Goal: Task Accomplishment & Management: Manage account settings

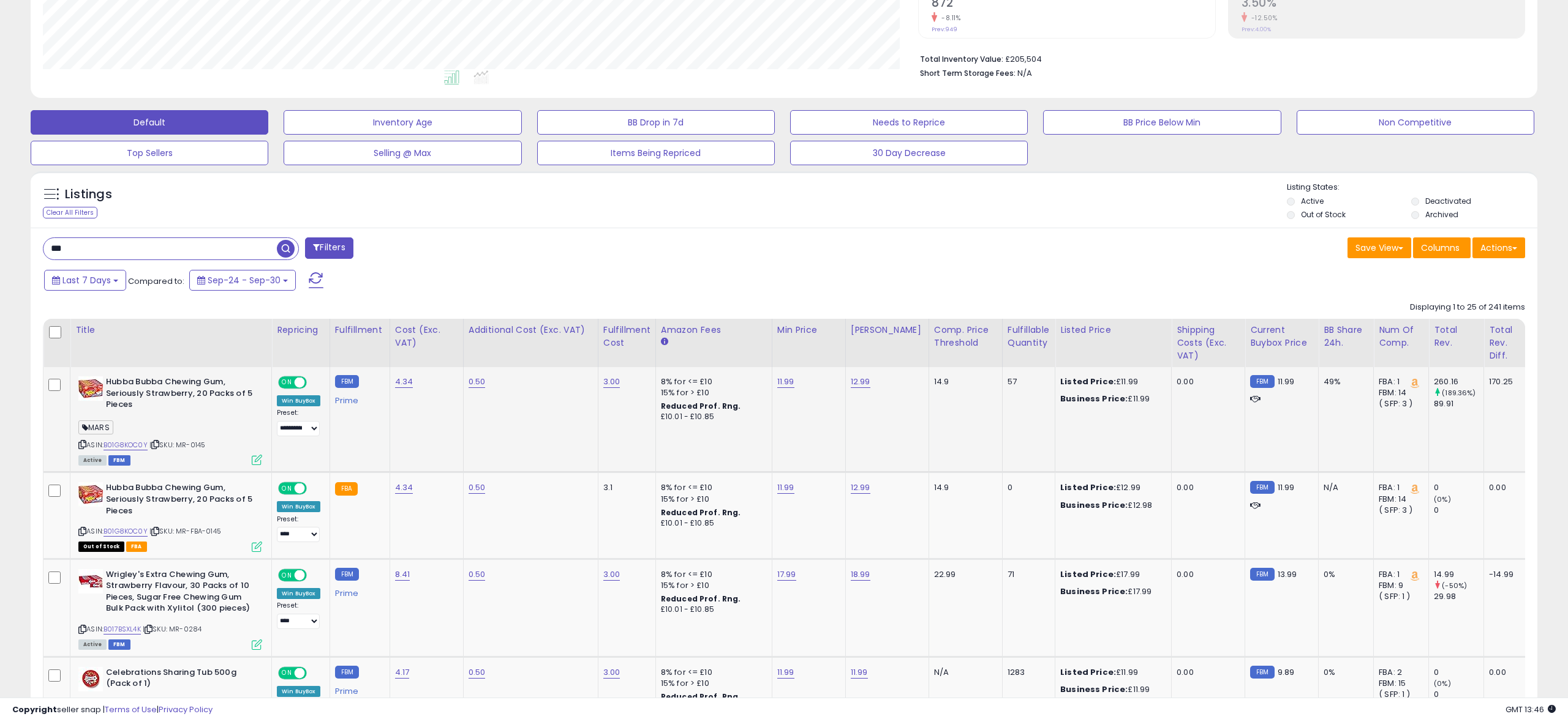
scroll to position [251, 875]
drag, startPoint x: 20, startPoint y: 247, endPoint x: 0, endPoint y: 247, distance: 20.0
type input "***"
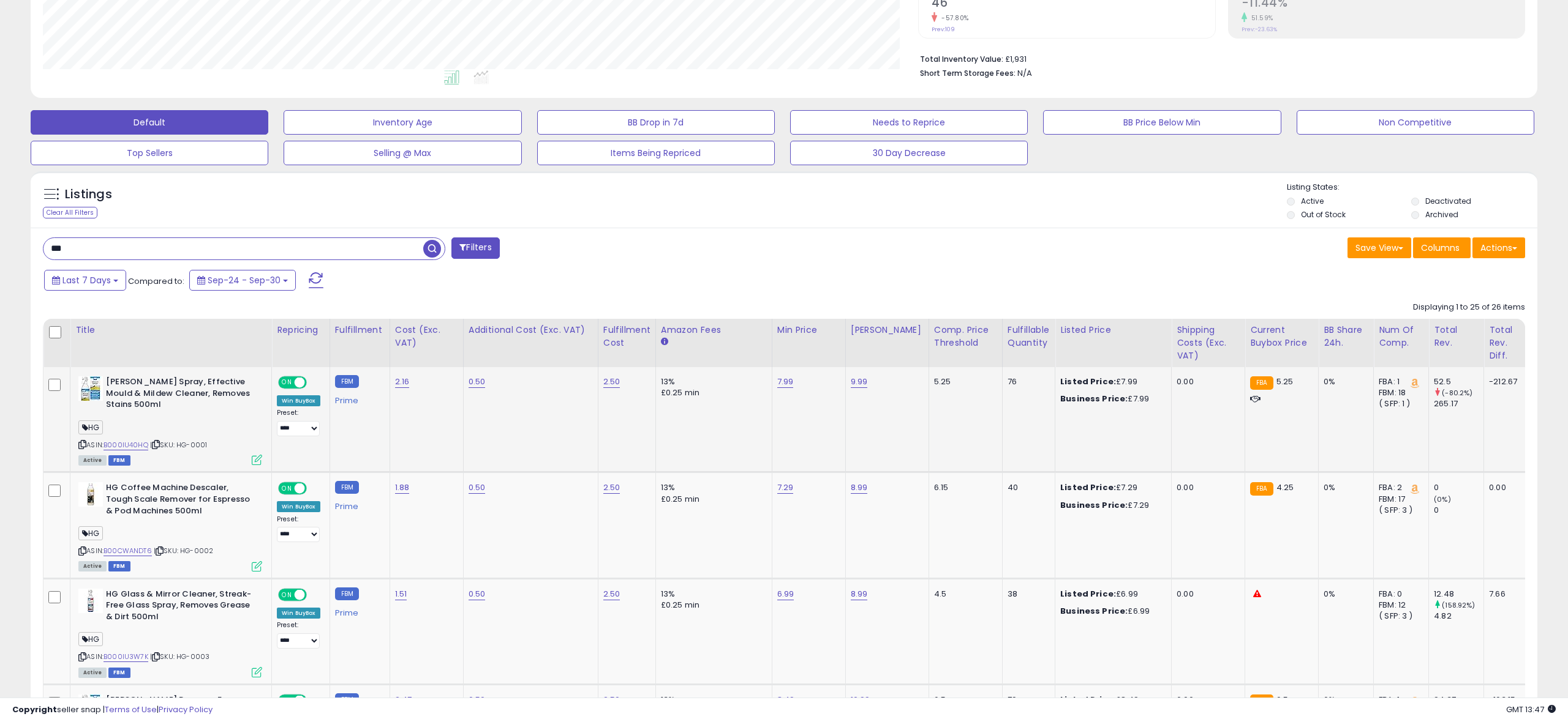
click at [257, 468] on td "[PERSON_NAME] Spray, Effective Mould & Mildew Cleaner, Removes Stains 500ml HG …" at bounding box center [171, 420] width 201 height 105
click at [257, 463] on icon at bounding box center [257, 460] width 10 height 10
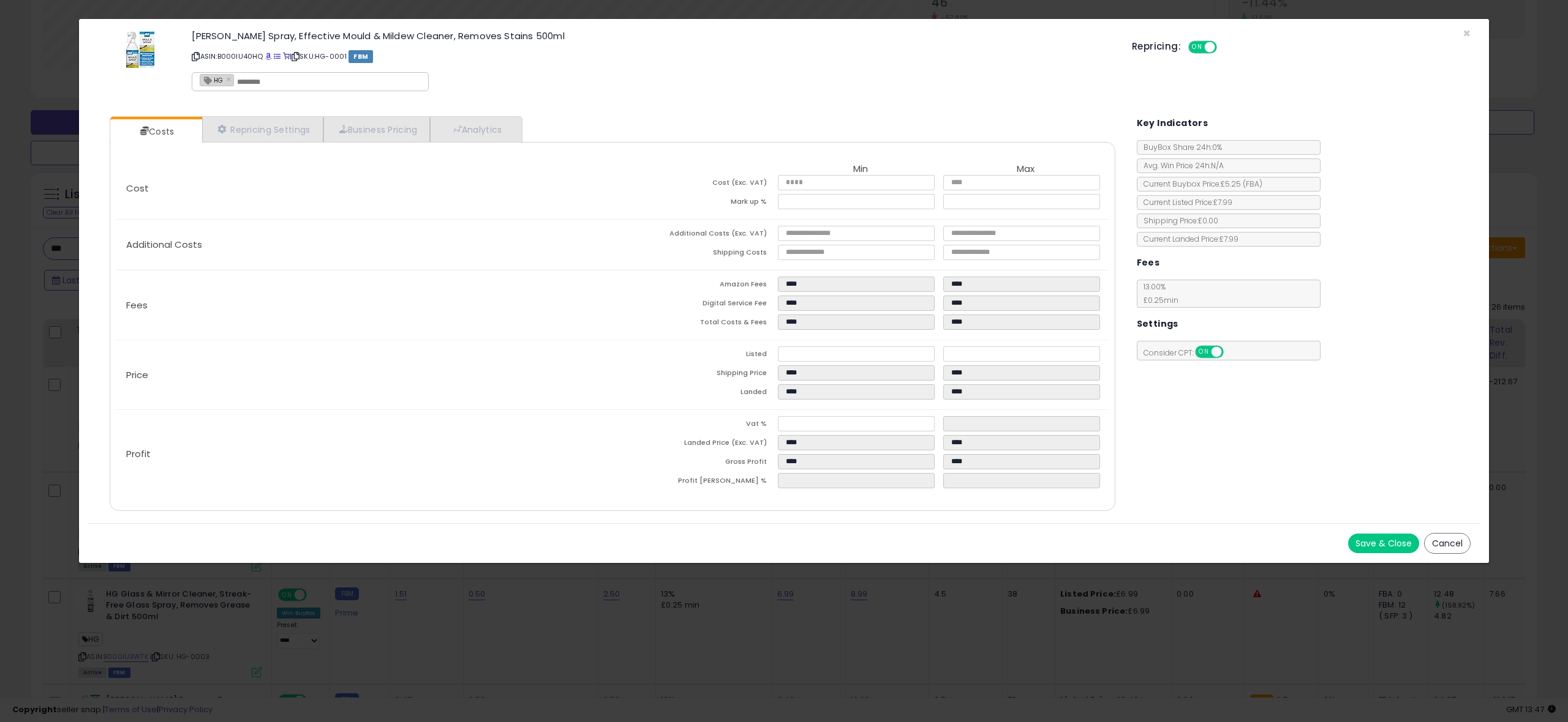
click at [1380, 536] on button "Save & Close" at bounding box center [1383, 543] width 71 height 19
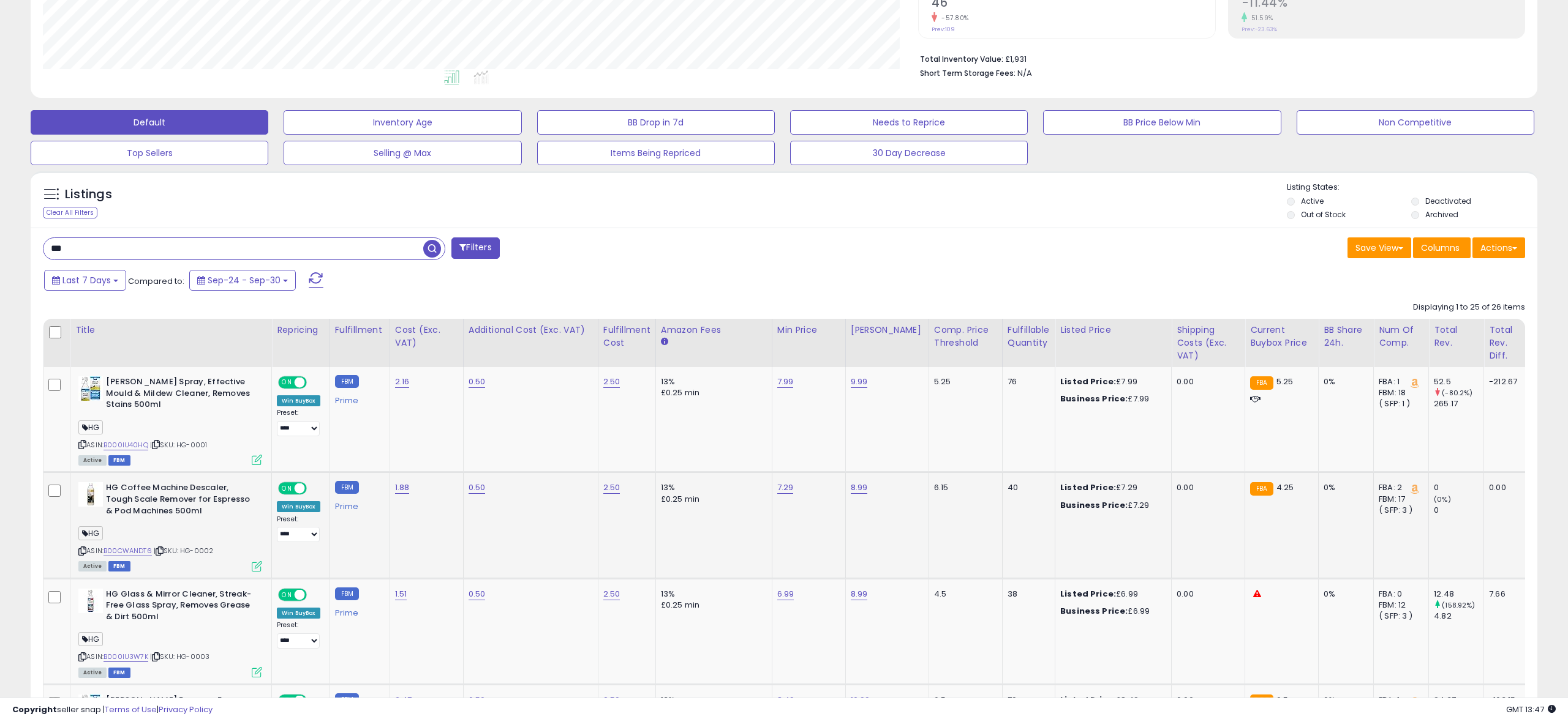
click at [255, 568] on icon at bounding box center [257, 566] width 10 height 10
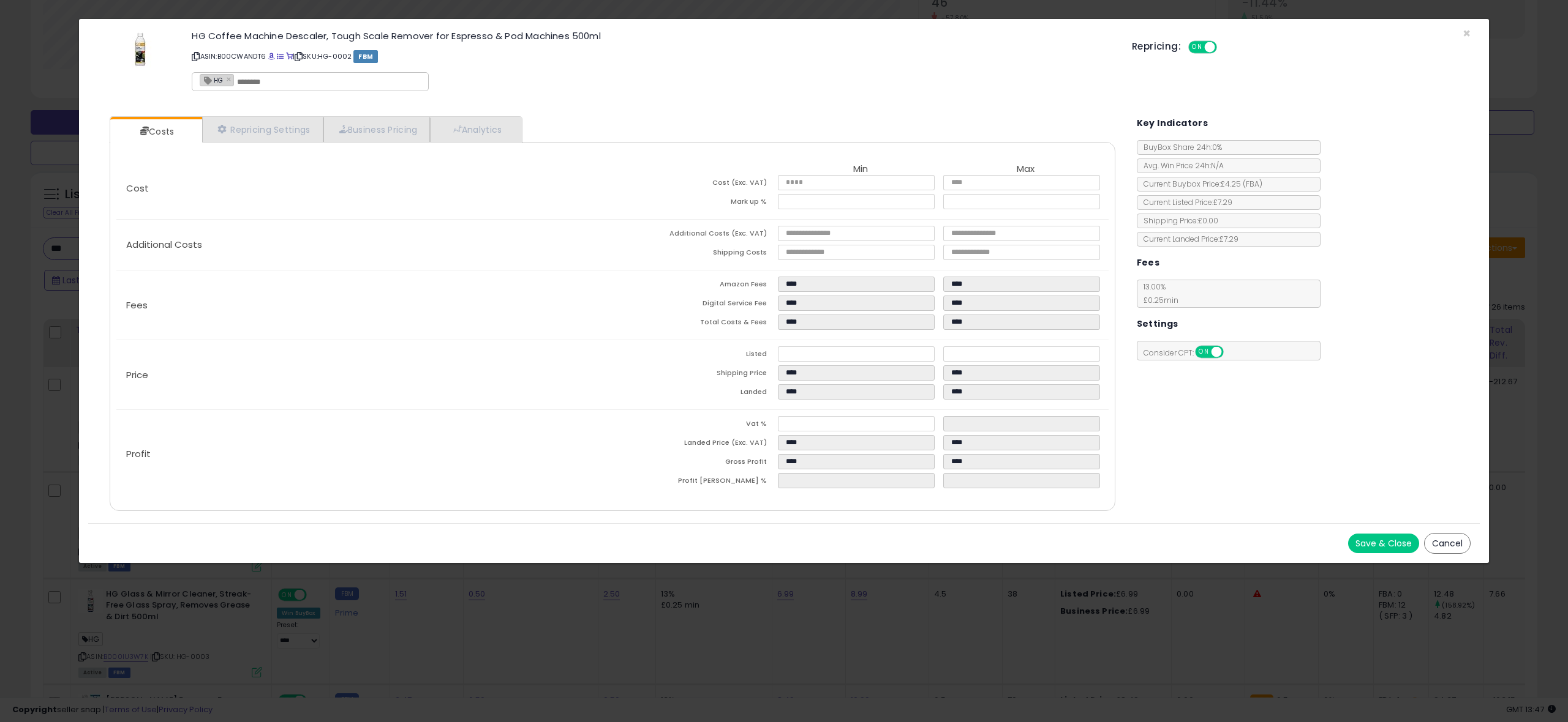
click at [1388, 542] on button "Save & Close" at bounding box center [1383, 543] width 71 height 19
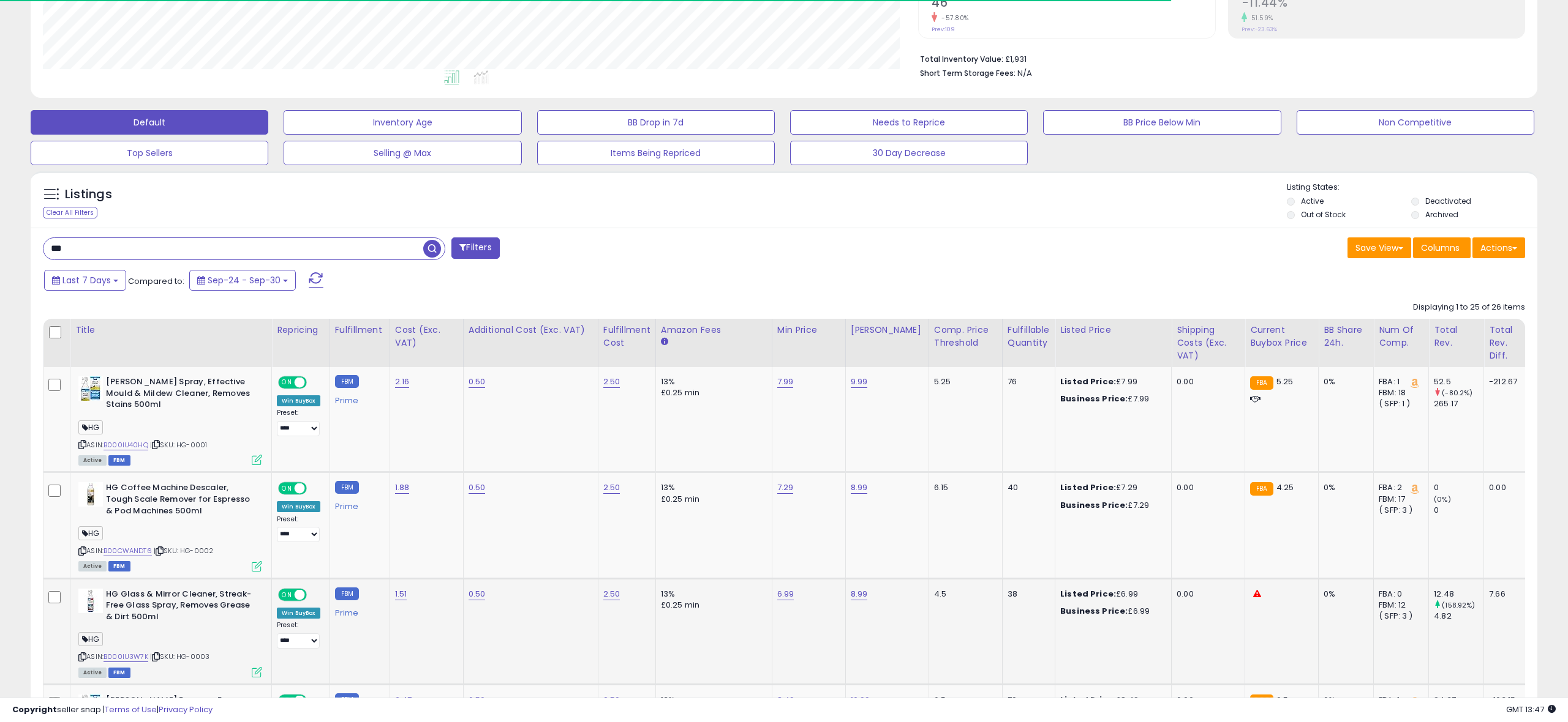
click at [256, 672] on icon at bounding box center [257, 672] width 10 height 10
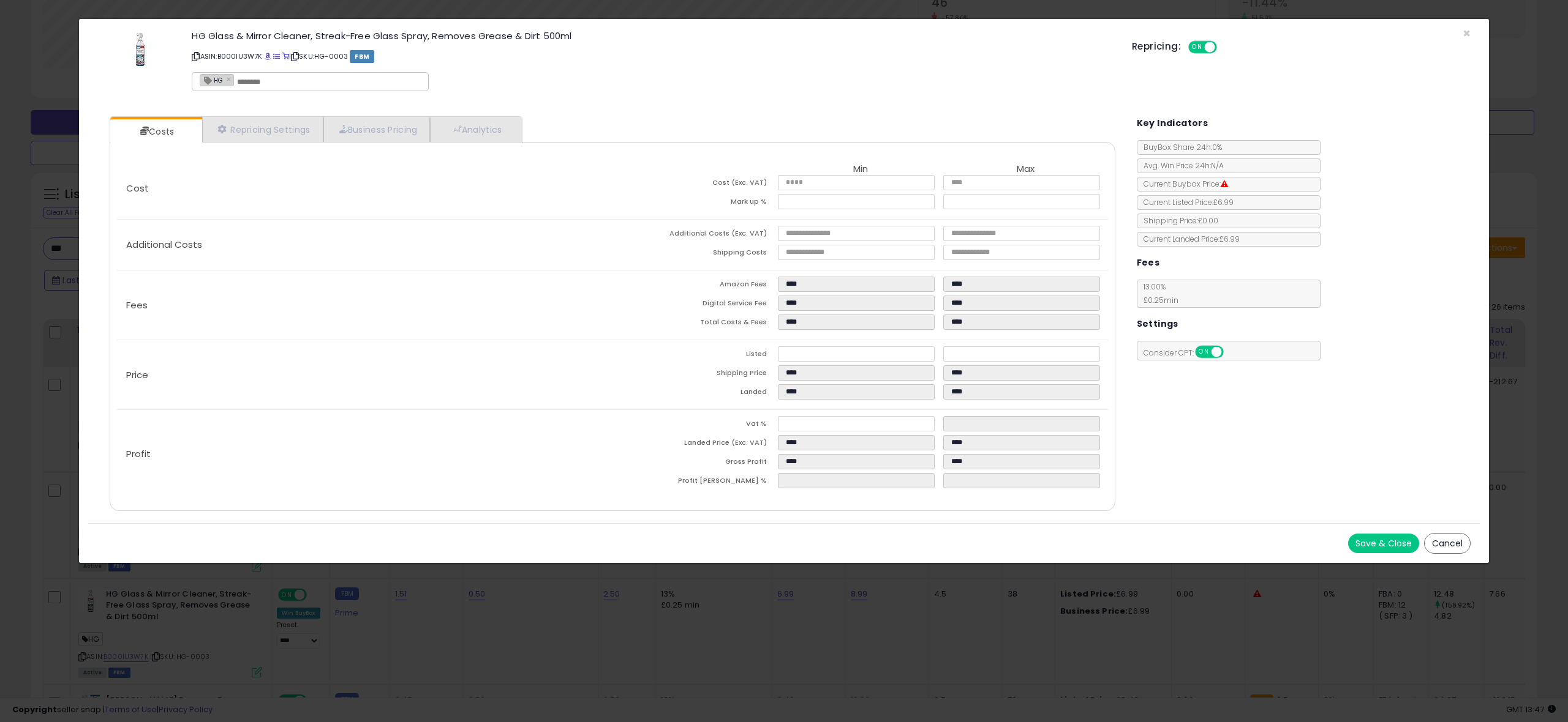
click at [1373, 542] on button "Save & Close" at bounding box center [1383, 543] width 71 height 19
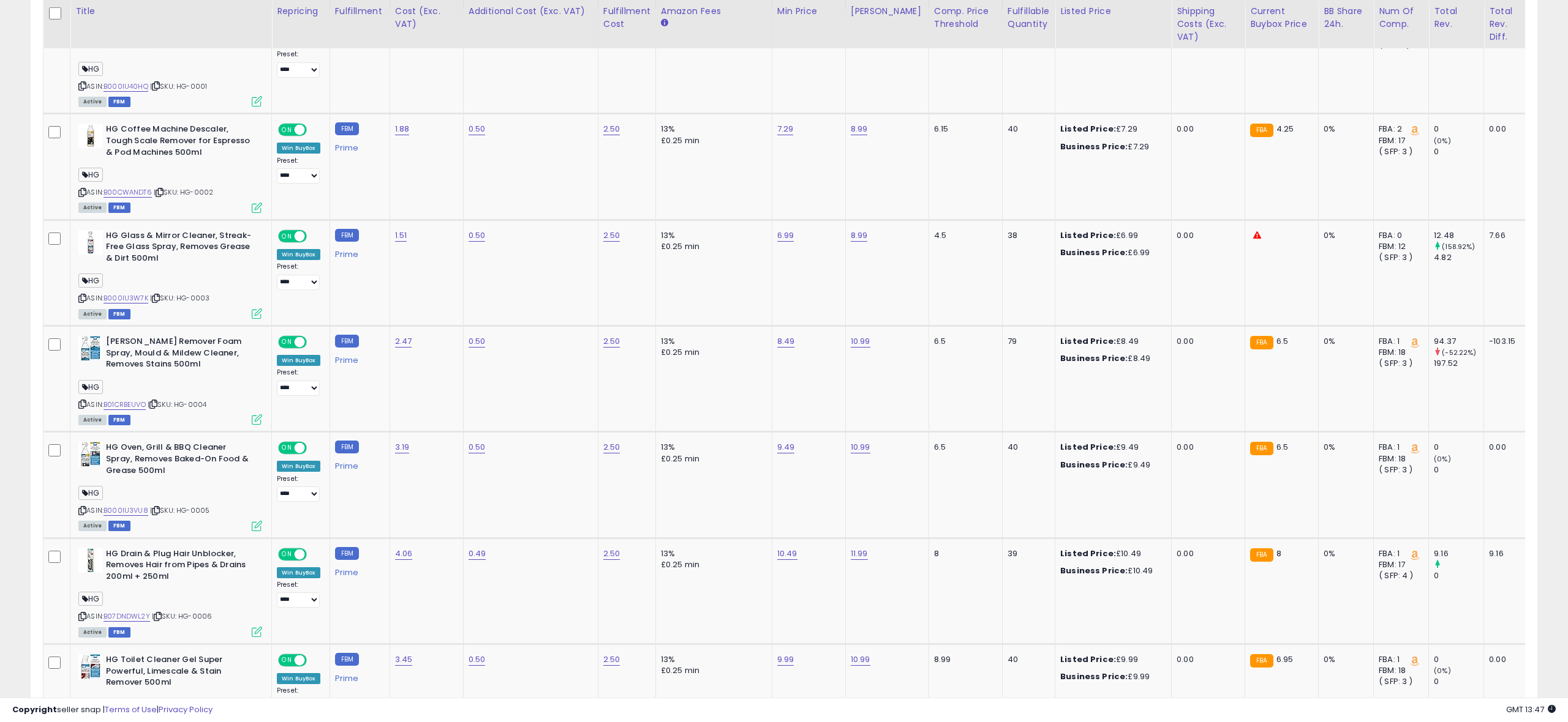
scroll to position [639, 0]
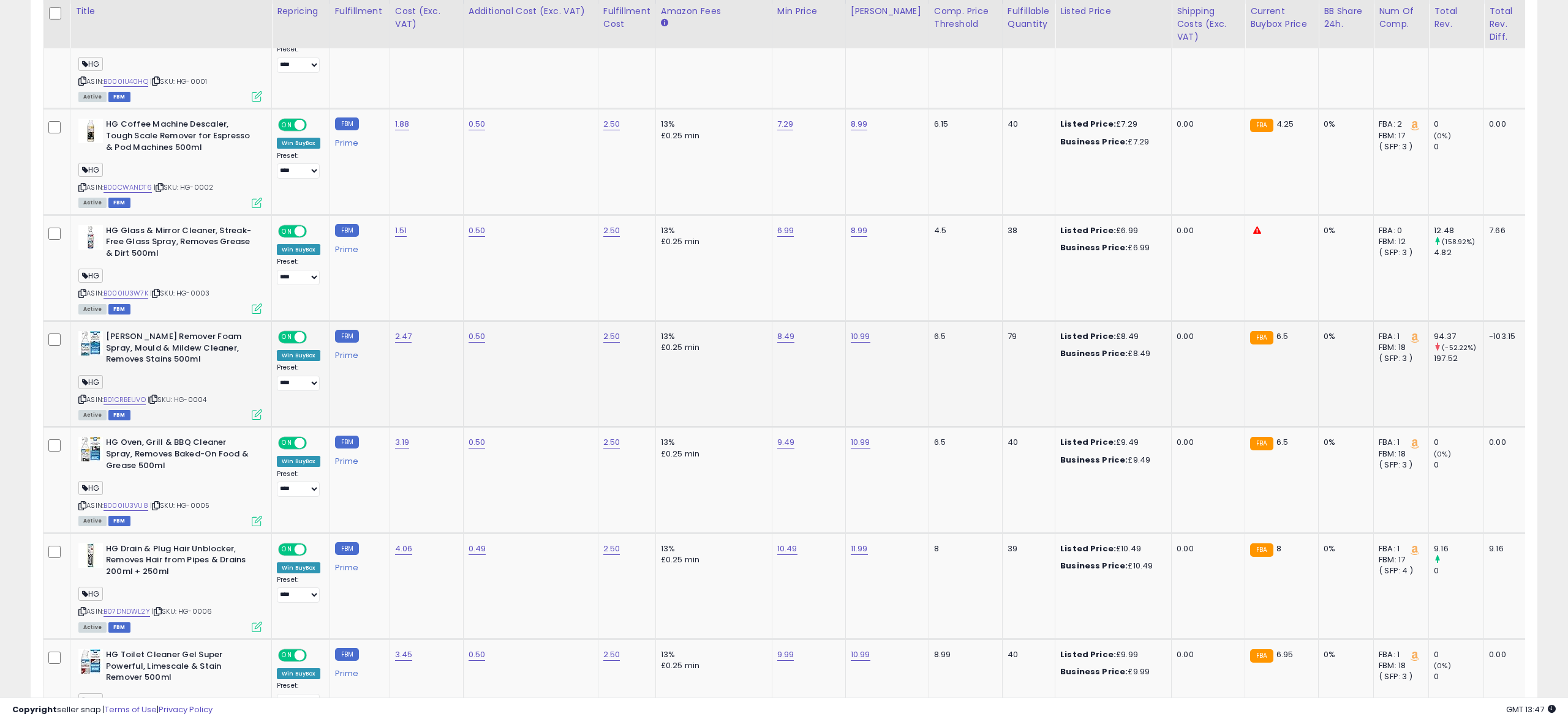
click at [253, 417] on icon at bounding box center [257, 415] width 10 height 10
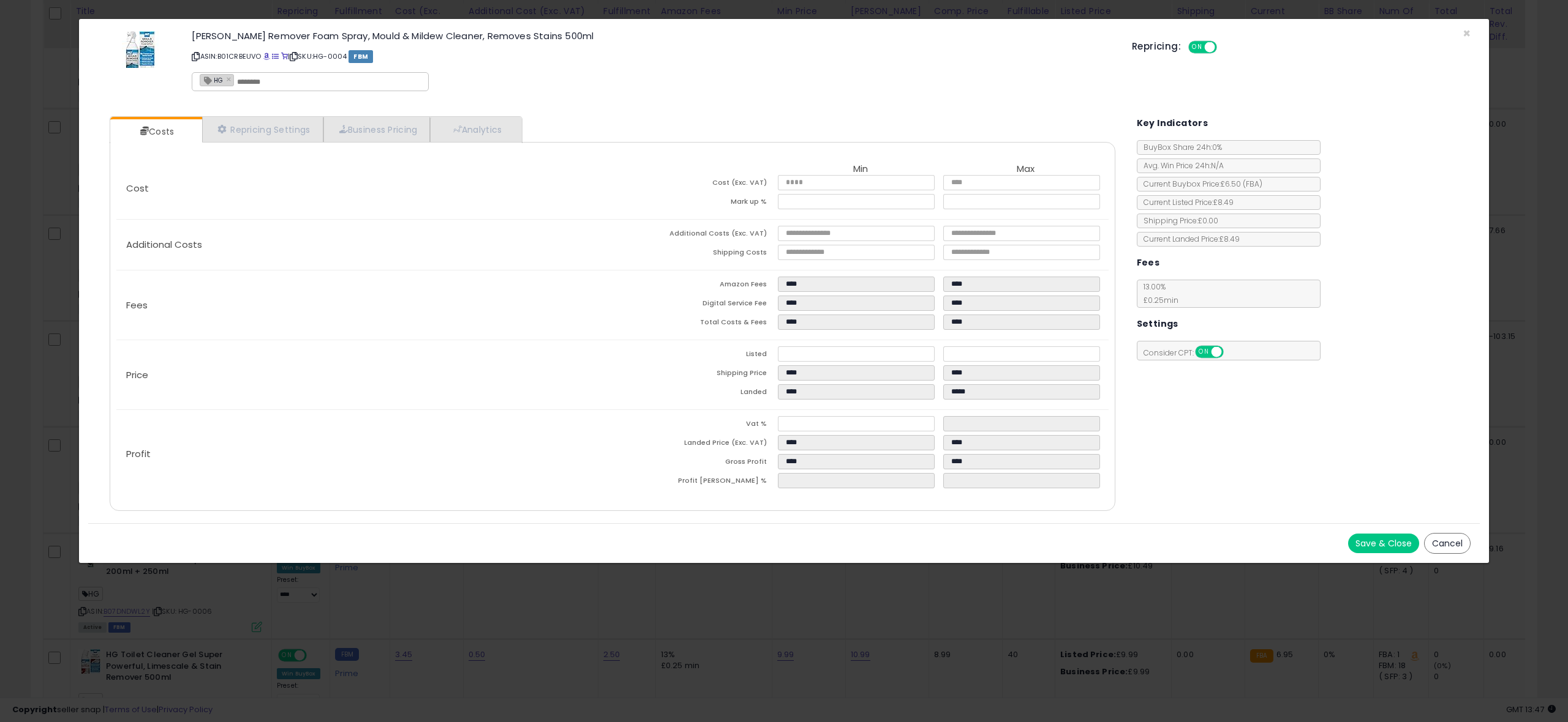
click at [1377, 540] on button "Save & Close" at bounding box center [1383, 543] width 71 height 19
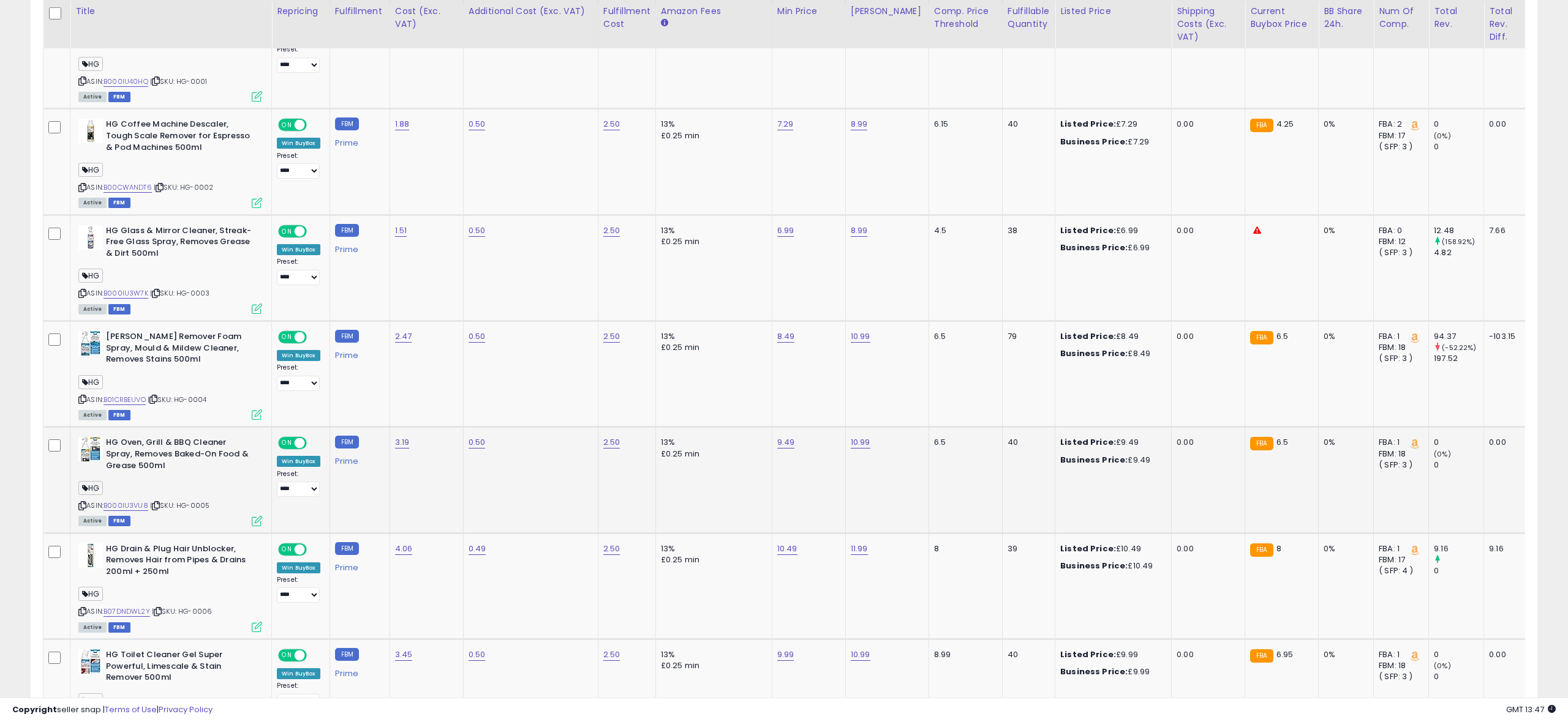
click at [254, 522] on icon at bounding box center [257, 521] width 10 height 10
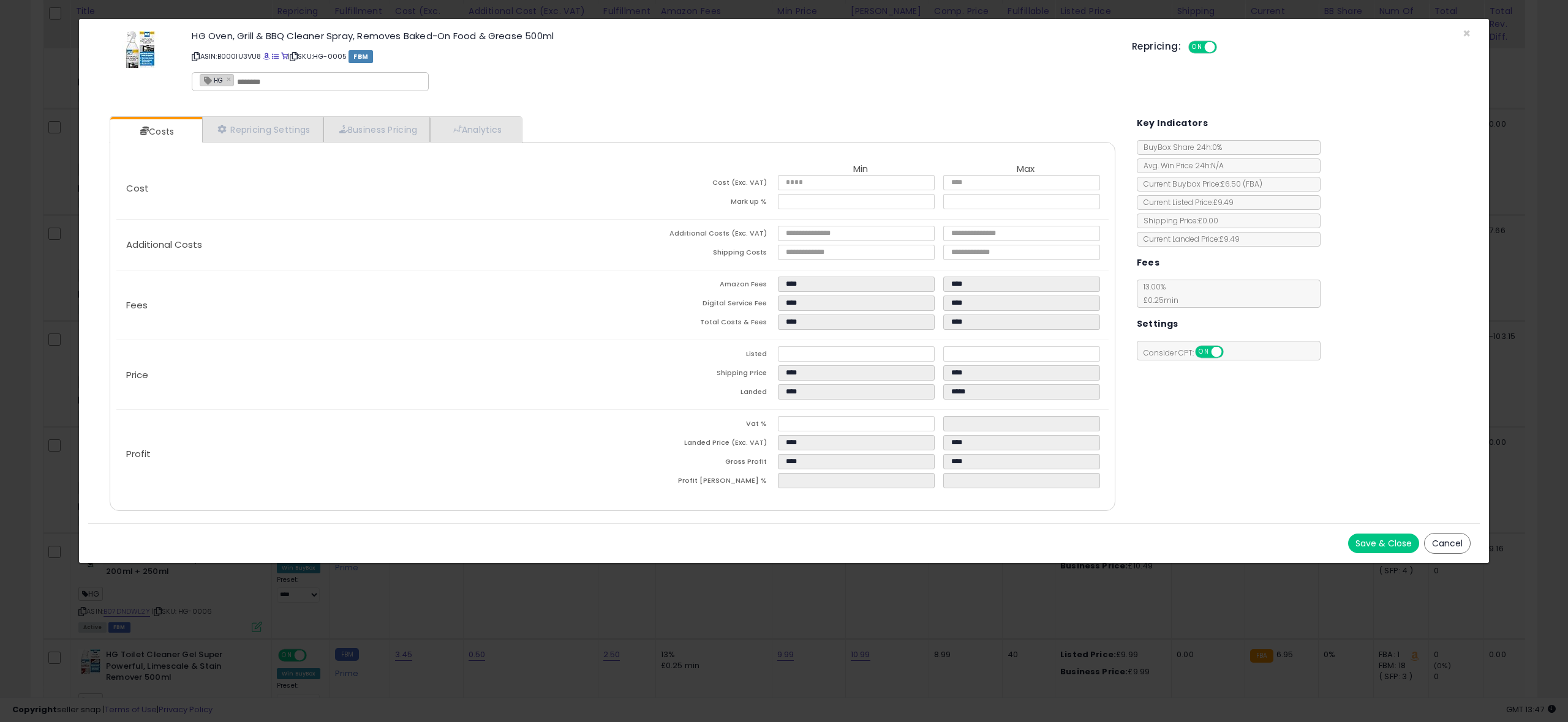
click at [1383, 545] on button "Save & Close" at bounding box center [1383, 543] width 71 height 19
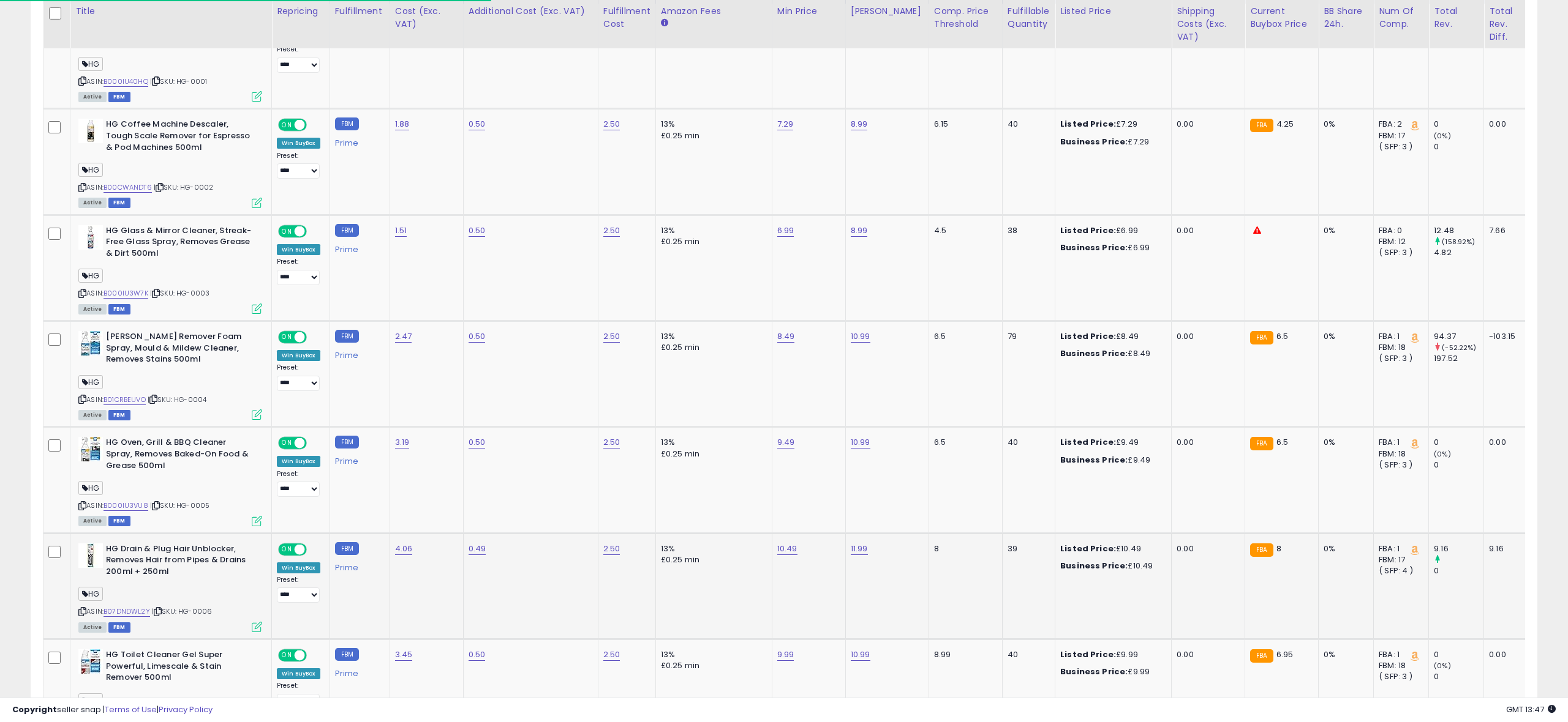
click at [257, 627] on icon at bounding box center [257, 627] width 10 height 10
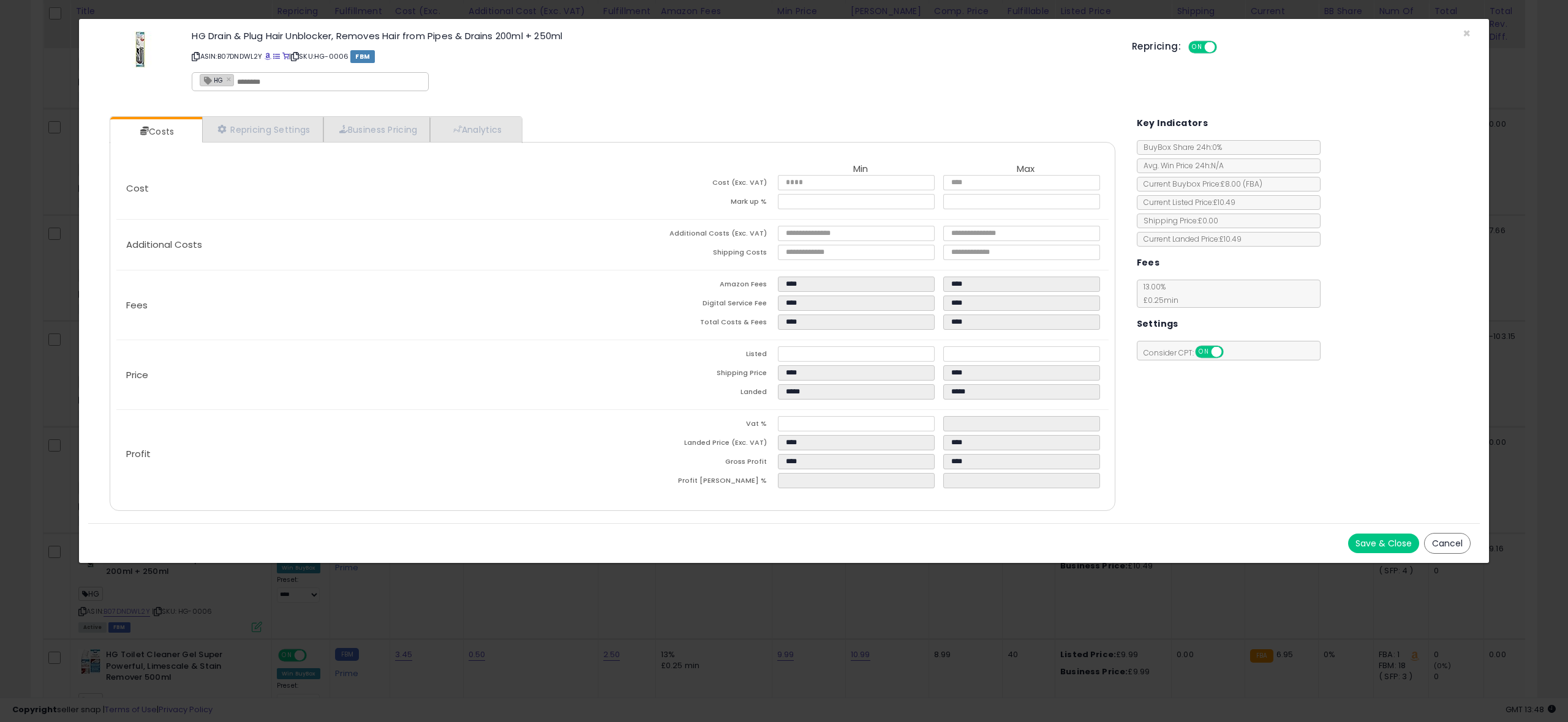
click at [1383, 540] on button "Save & Close" at bounding box center [1383, 543] width 71 height 19
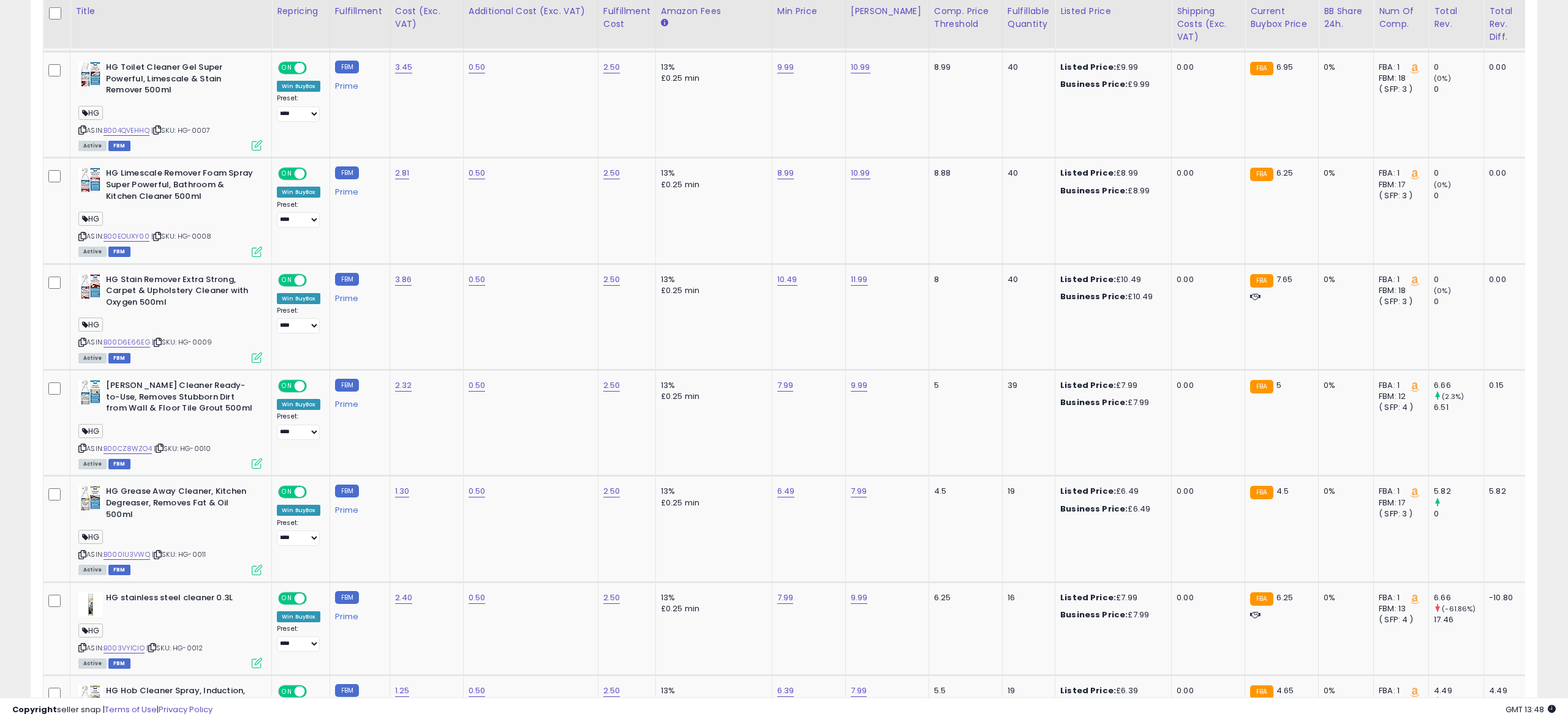
scroll to position [1228, 0]
click at [256, 146] on icon at bounding box center [257, 144] width 10 height 10
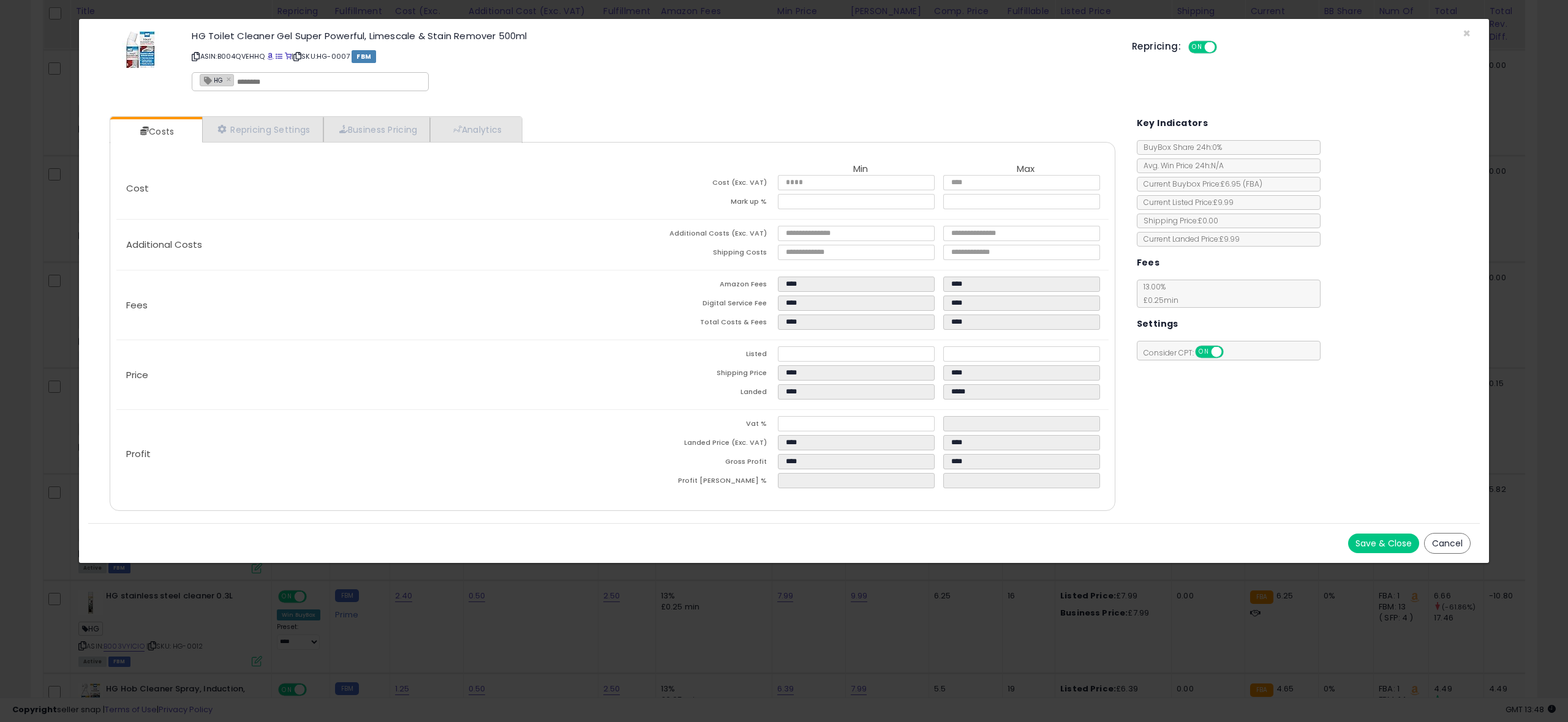
click at [1380, 543] on button "Save & Close" at bounding box center [1383, 543] width 71 height 19
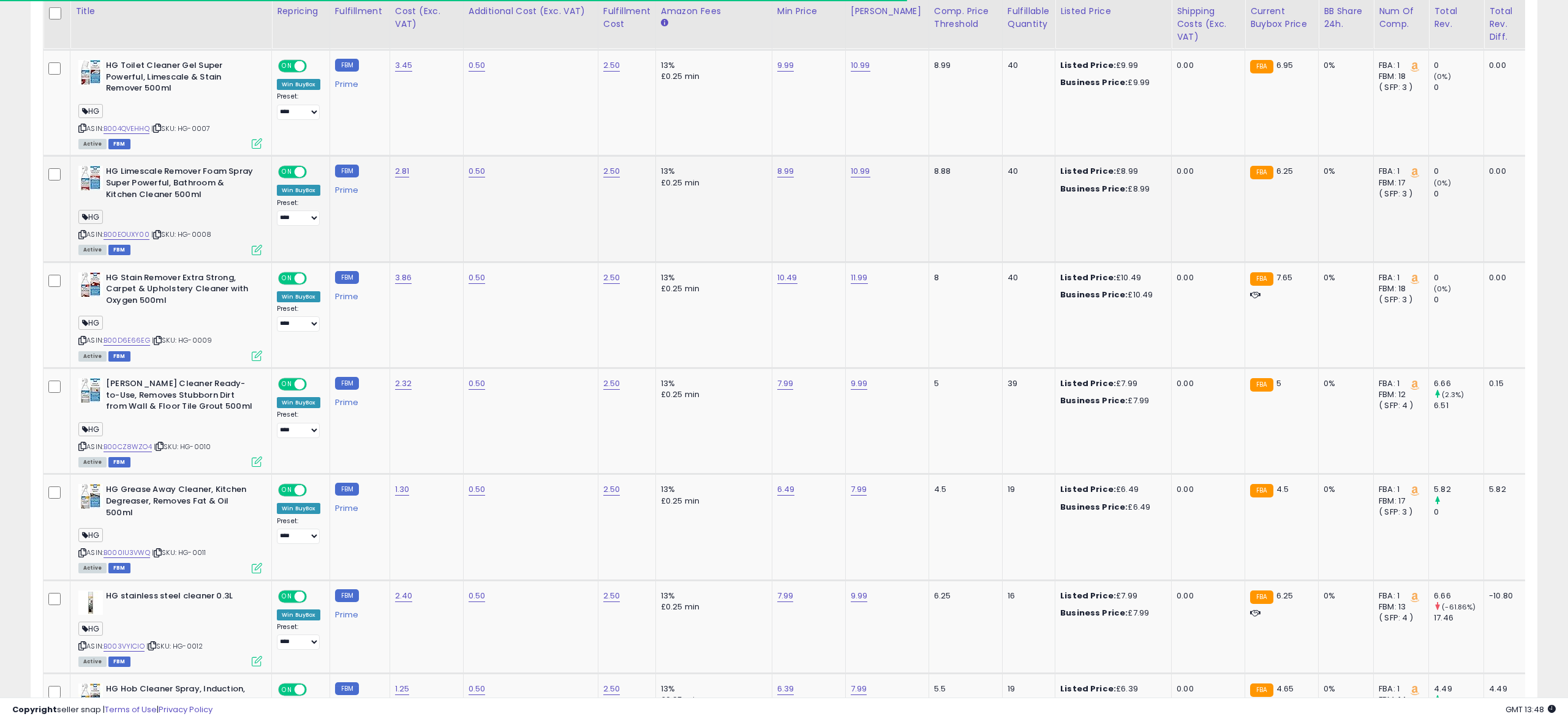
click at [257, 252] on icon at bounding box center [257, 250] width 10 height 10
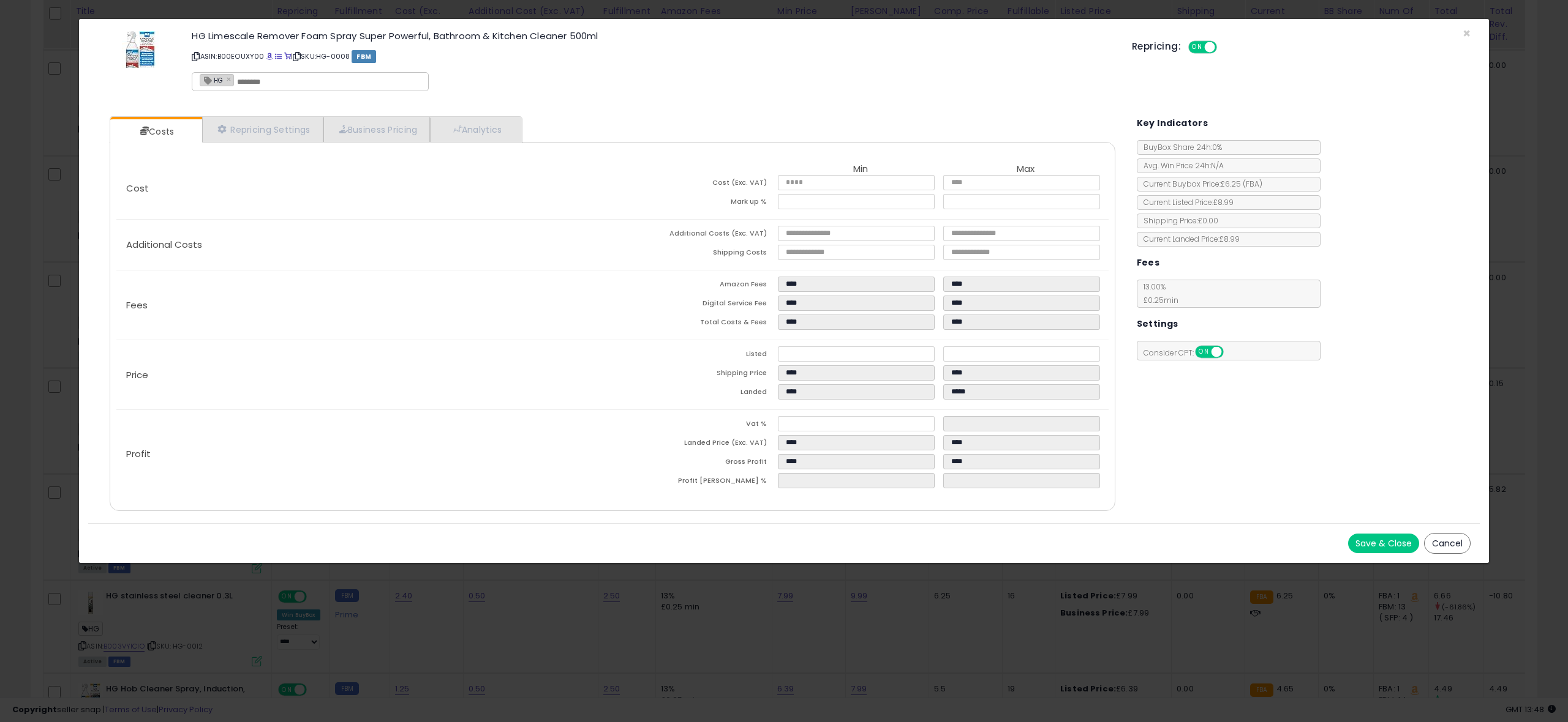
click at [1373, 542] on button "Save & Close" at bounding box center [1383, 543] width 71 height 19
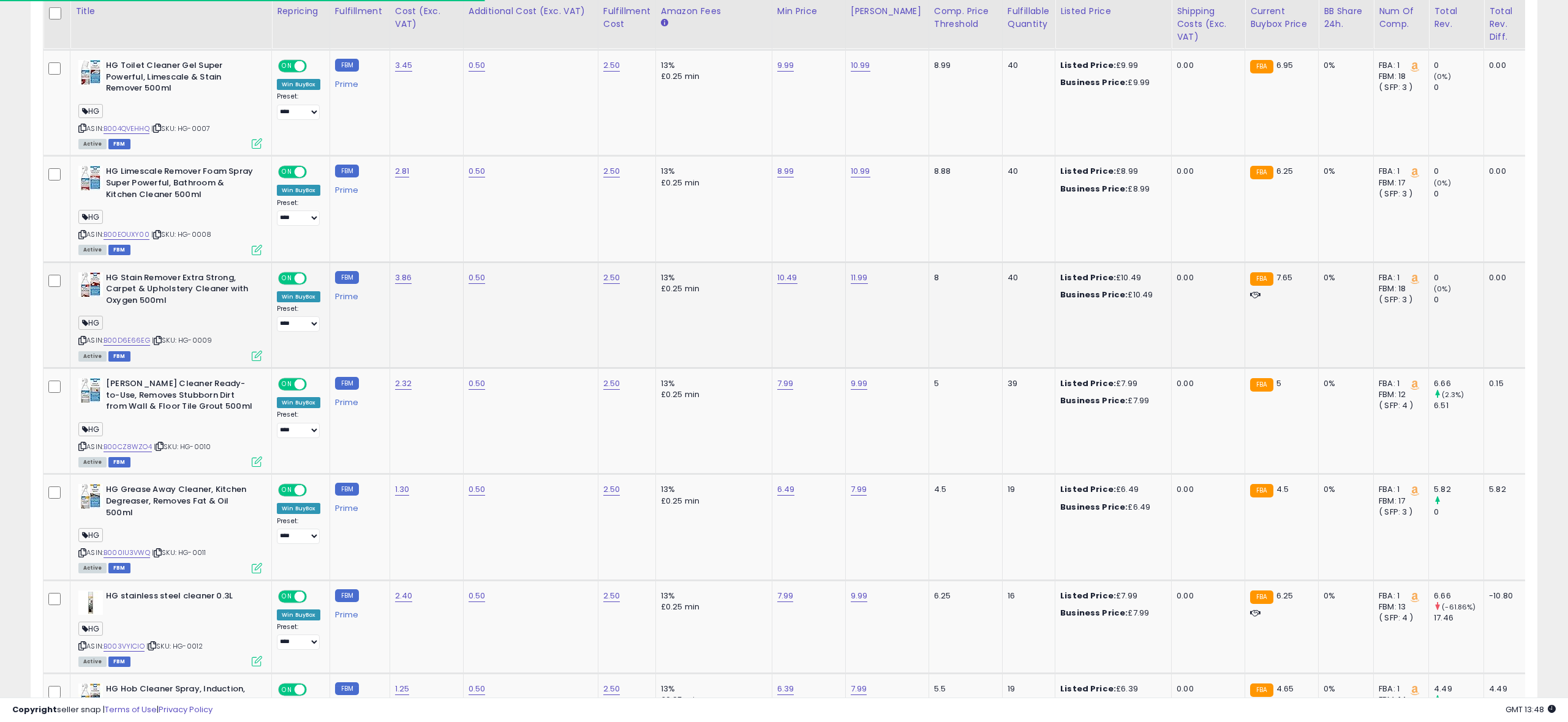
click at [255, 359] on icon at bounding box center [257, 356] width 10 height 10
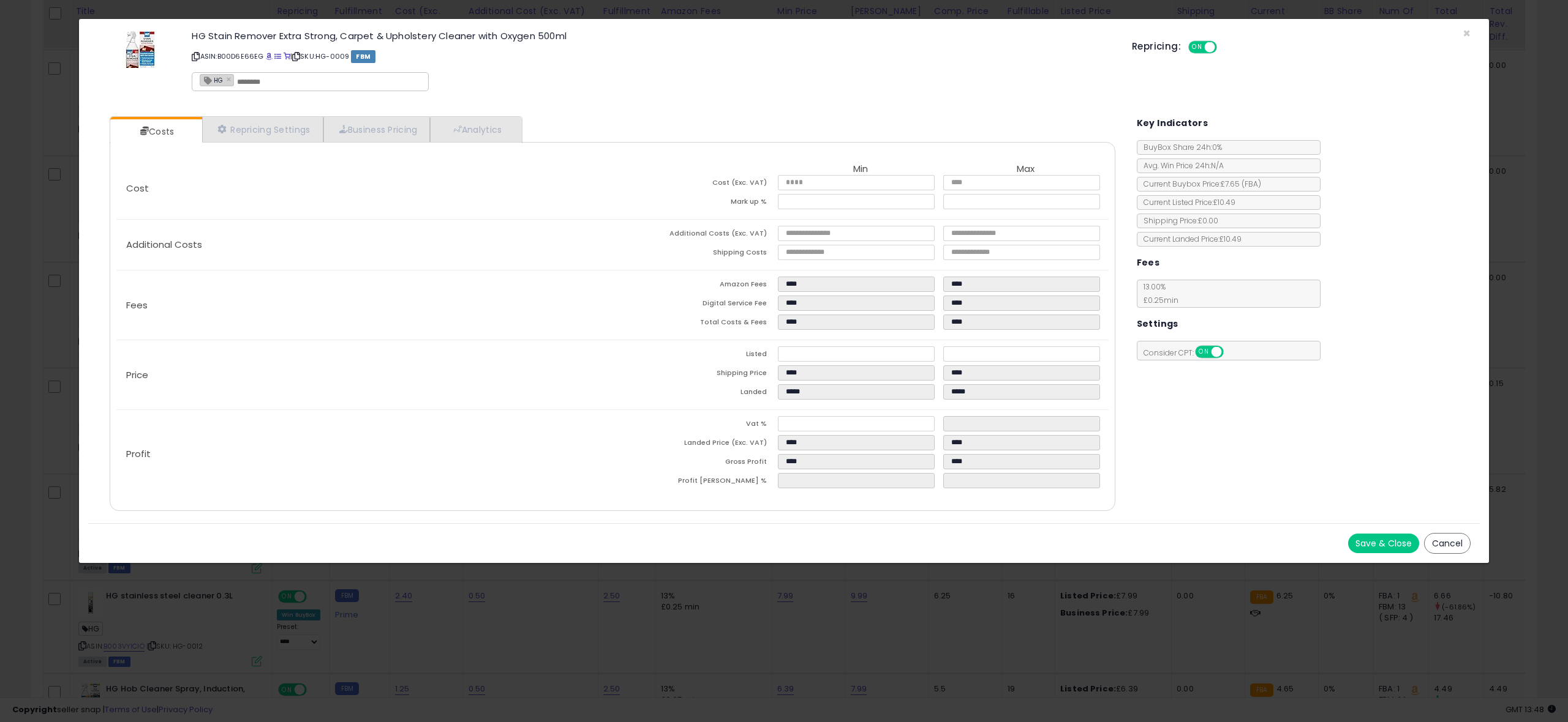
click at [1378, 540] on button "Save & Close" at bounding box center [1383, 543] width 71 height 19
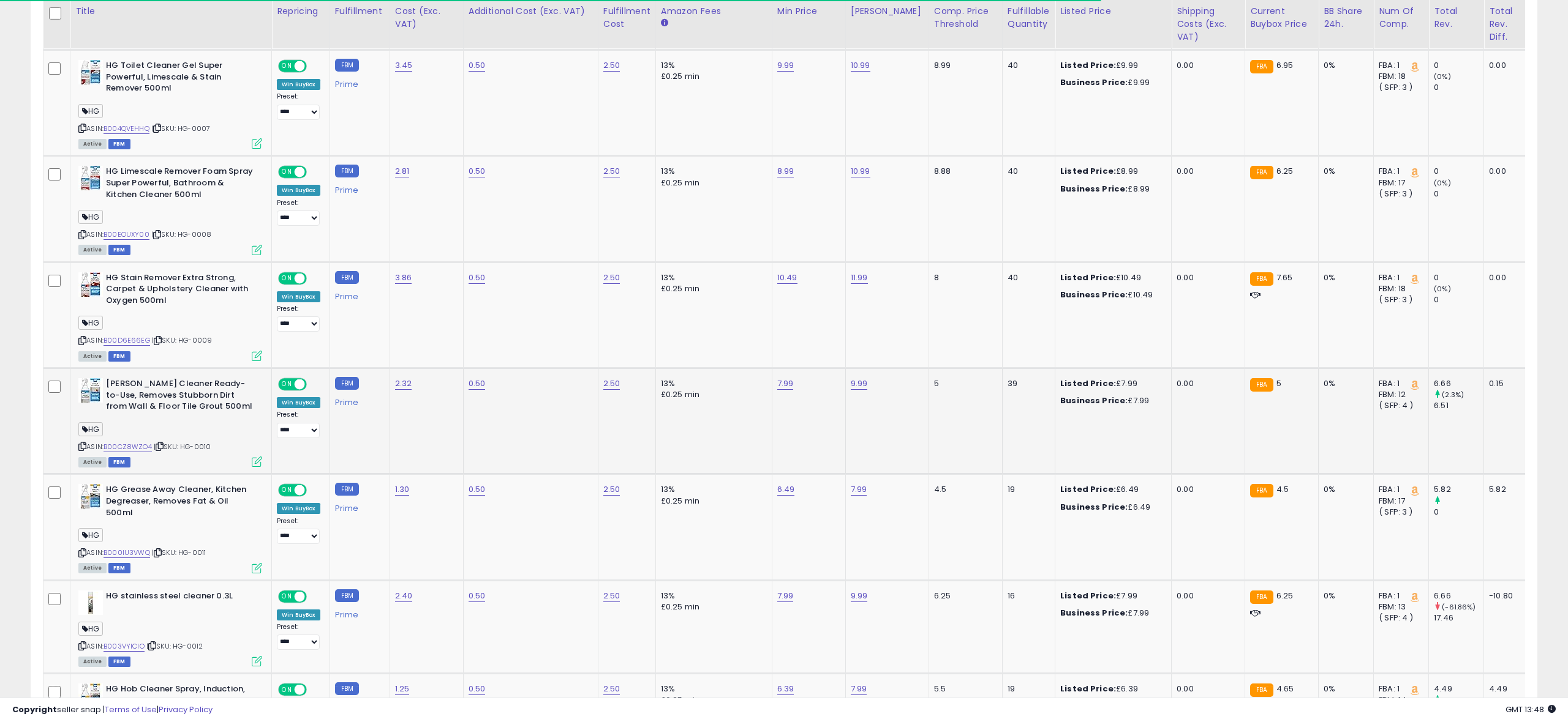
click at [255, 462] on icon at bounding box center [257, 462] width 10 height 10
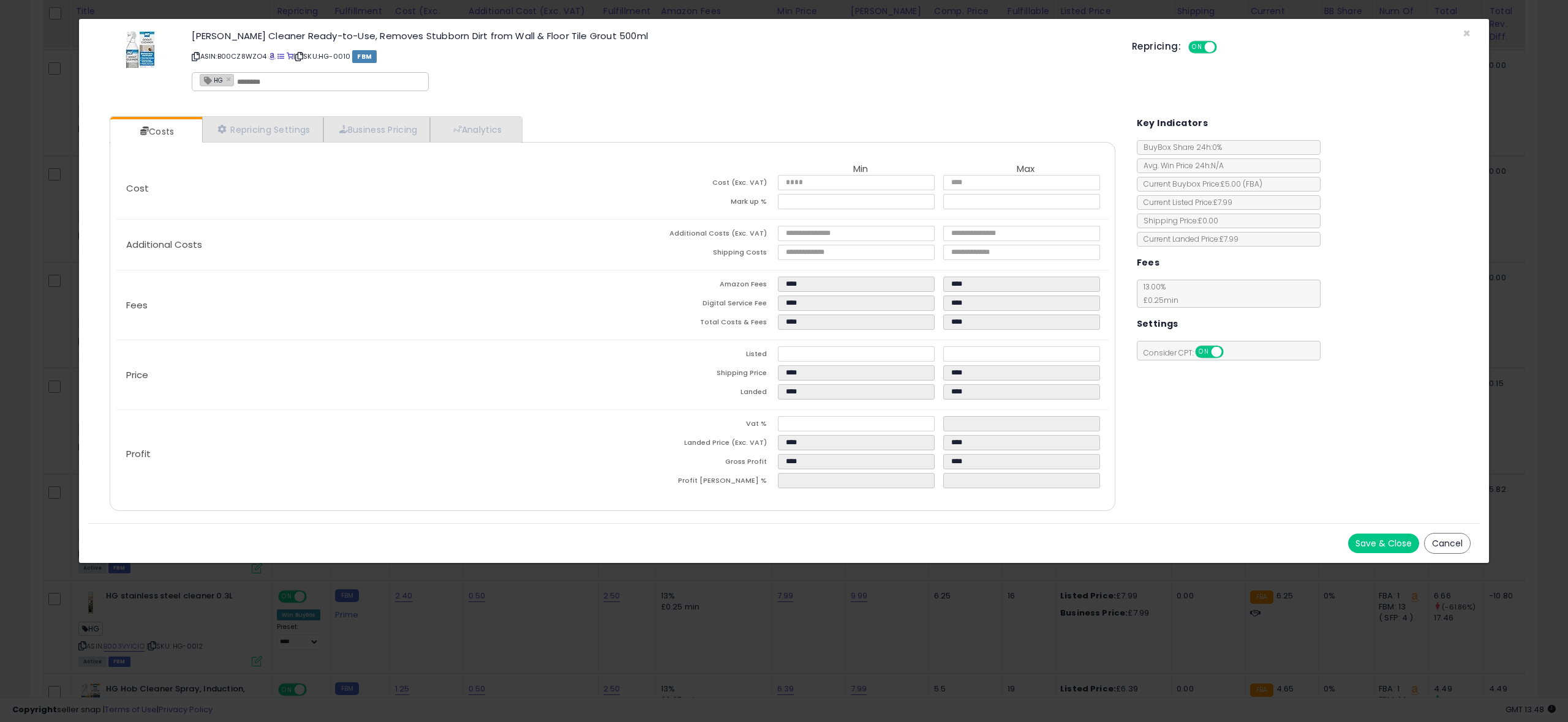
click at [1380, 542] on button "Save & Close" at bounding box center [1383, 543] width 71 height 19
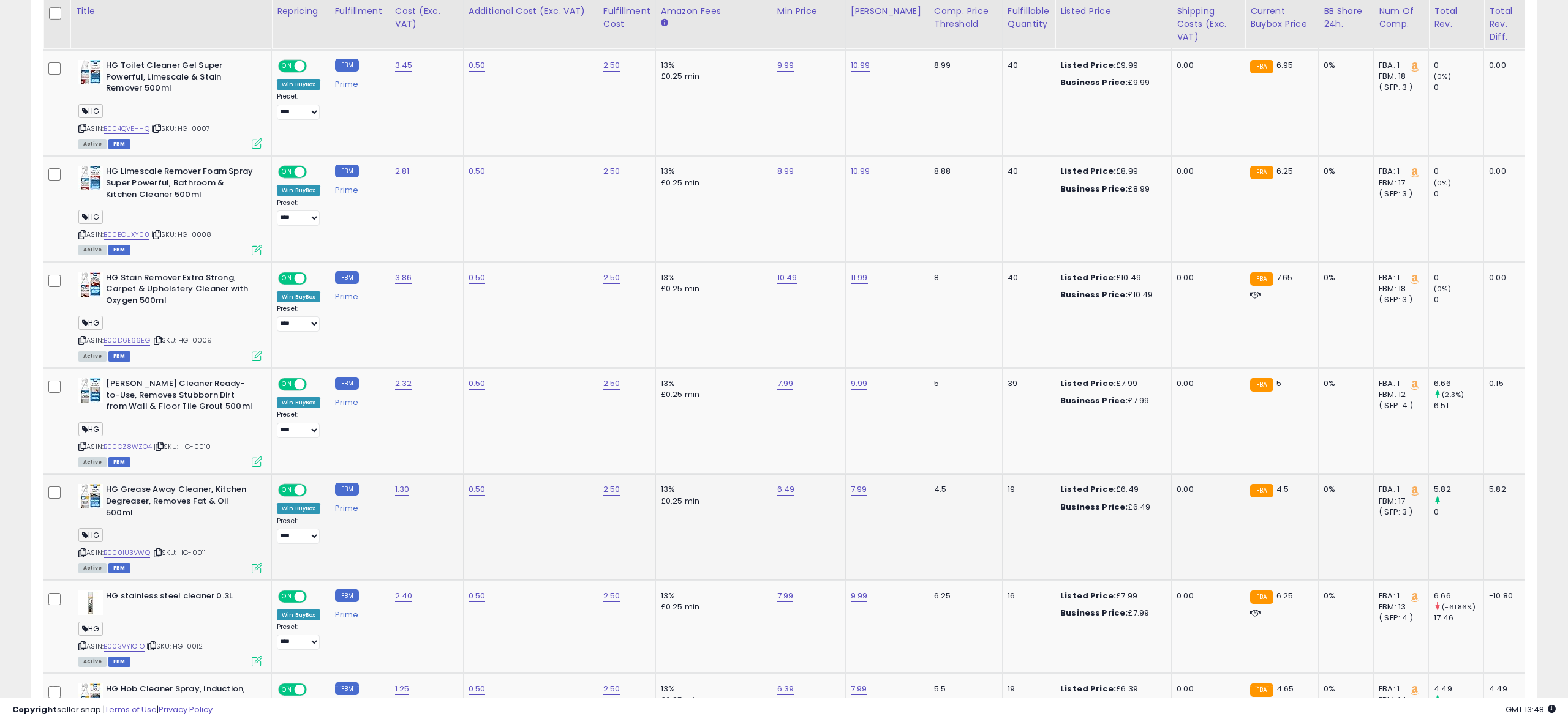
click at [260, 572] on icon at bounding box center [257, 568] width 10 height 10
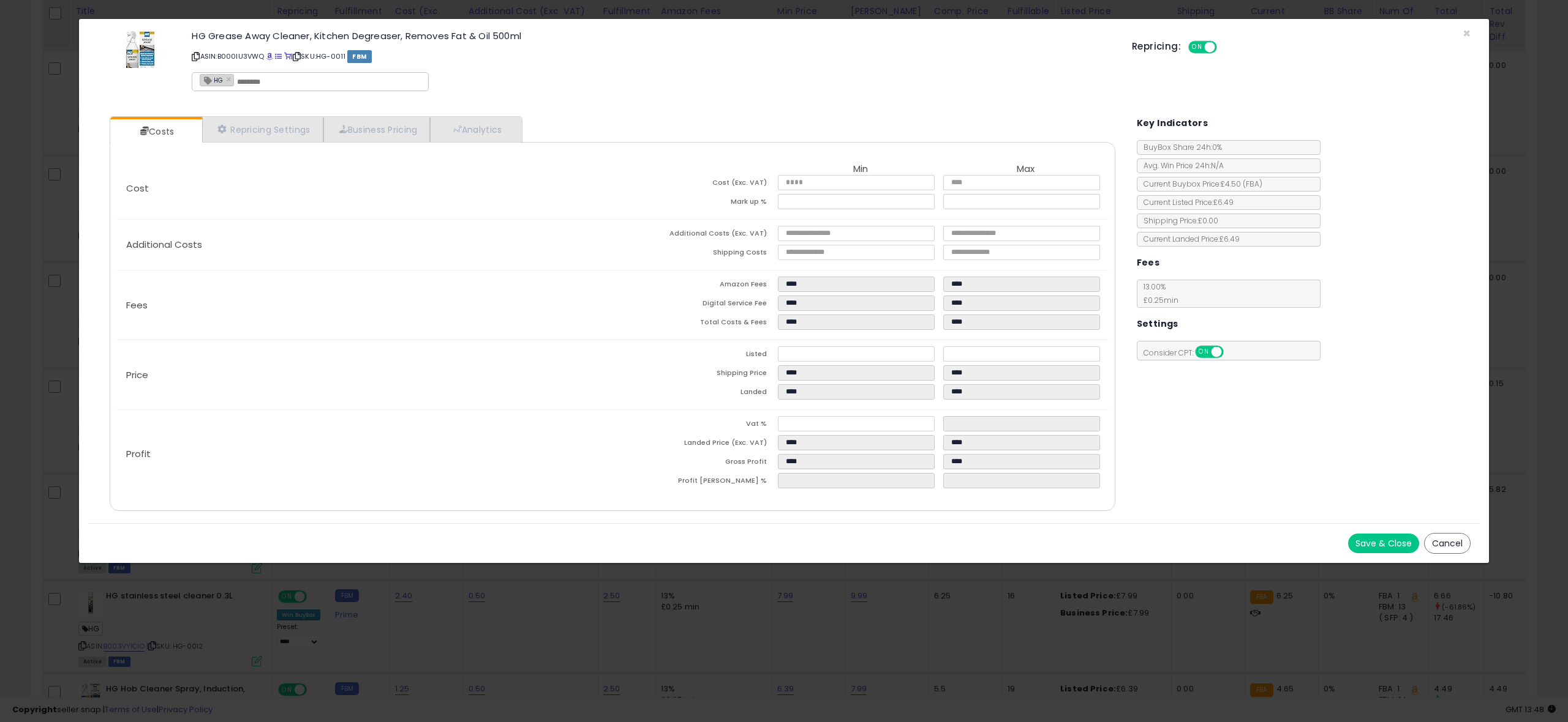
click at [1391, 540] on button "Save & Close" at bounding box center [1383, 543] width 71 height 19
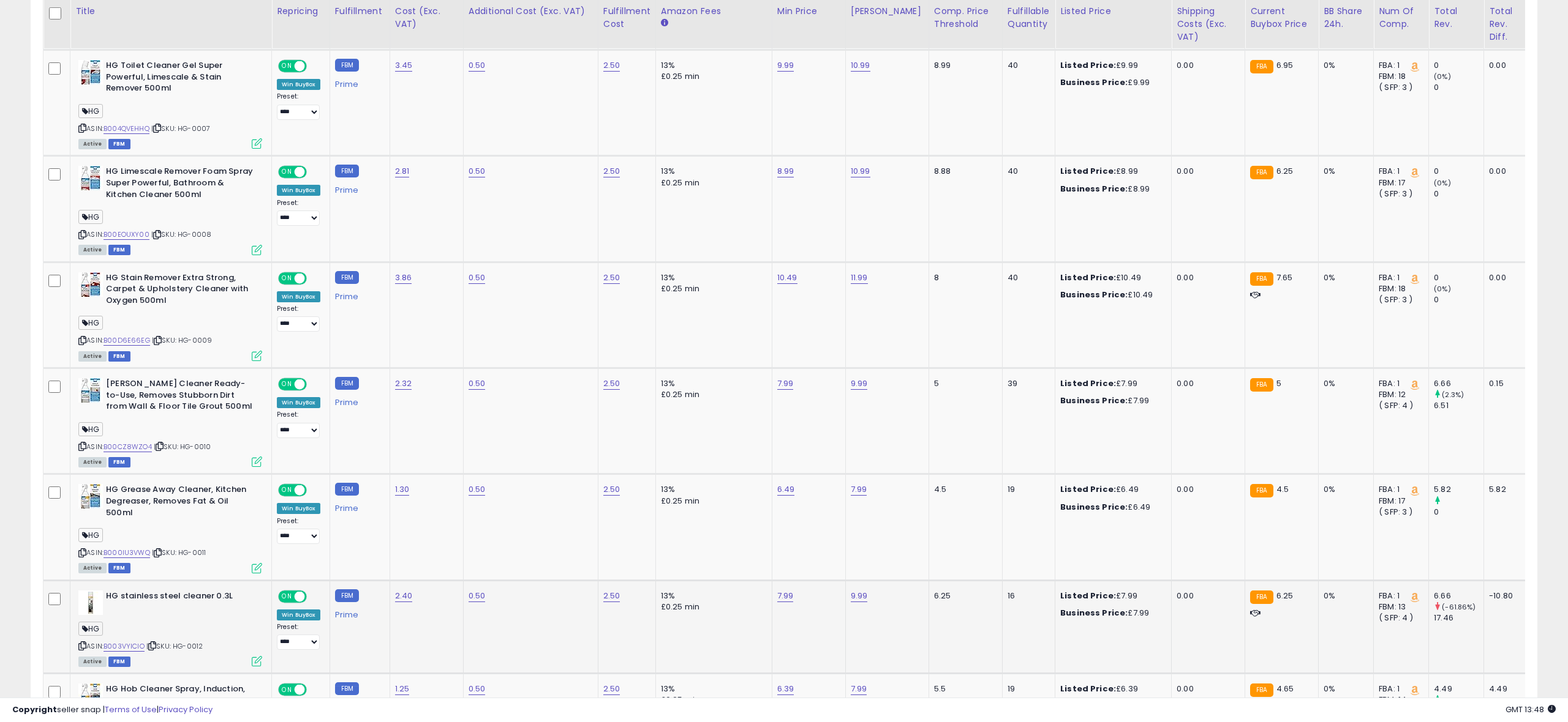
click at [253, 661] on icon at bounding box center [257, 661] width 10 height 10
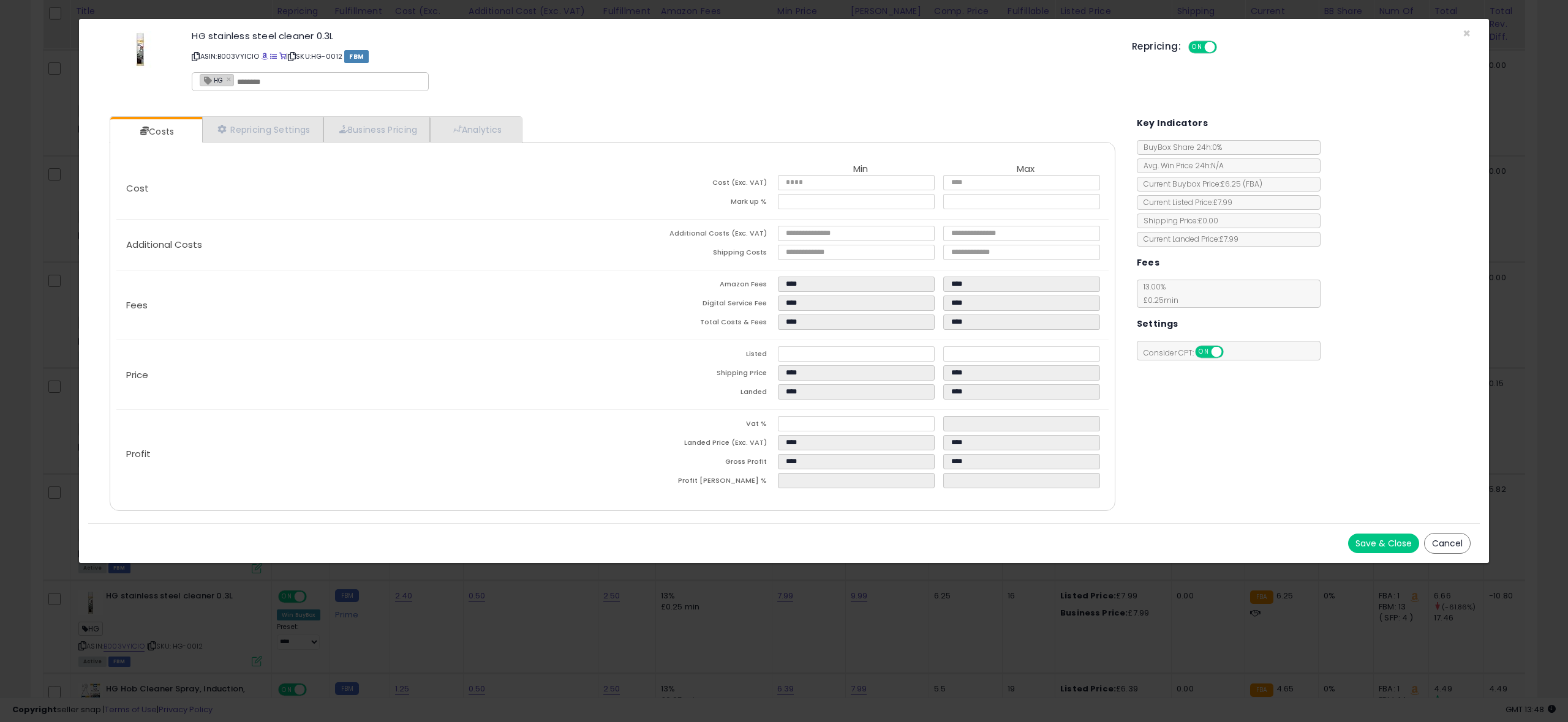
click at [1380, 544] on button "Save & Close" at bounding box center [1383, 543] width 71 height 19
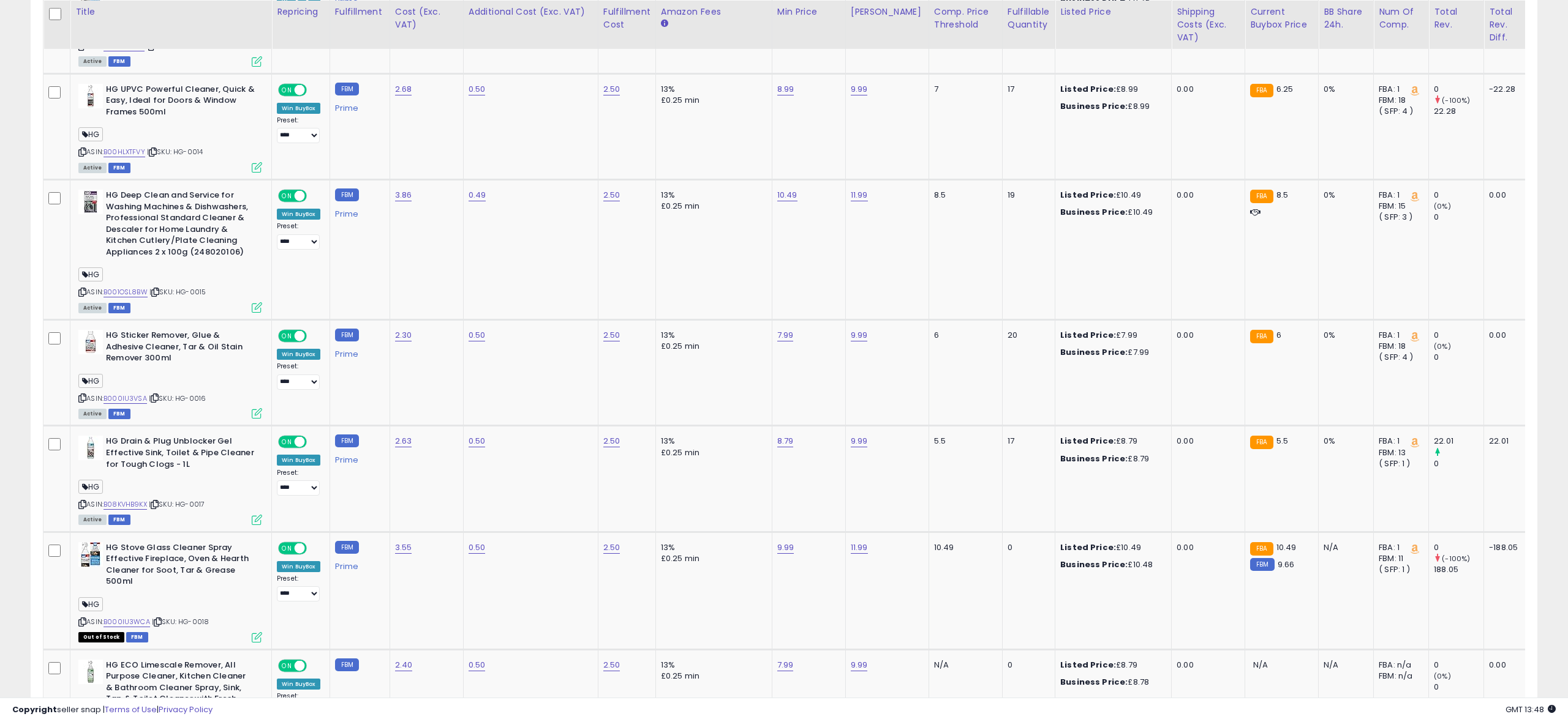
scroll to position [1932, 0]
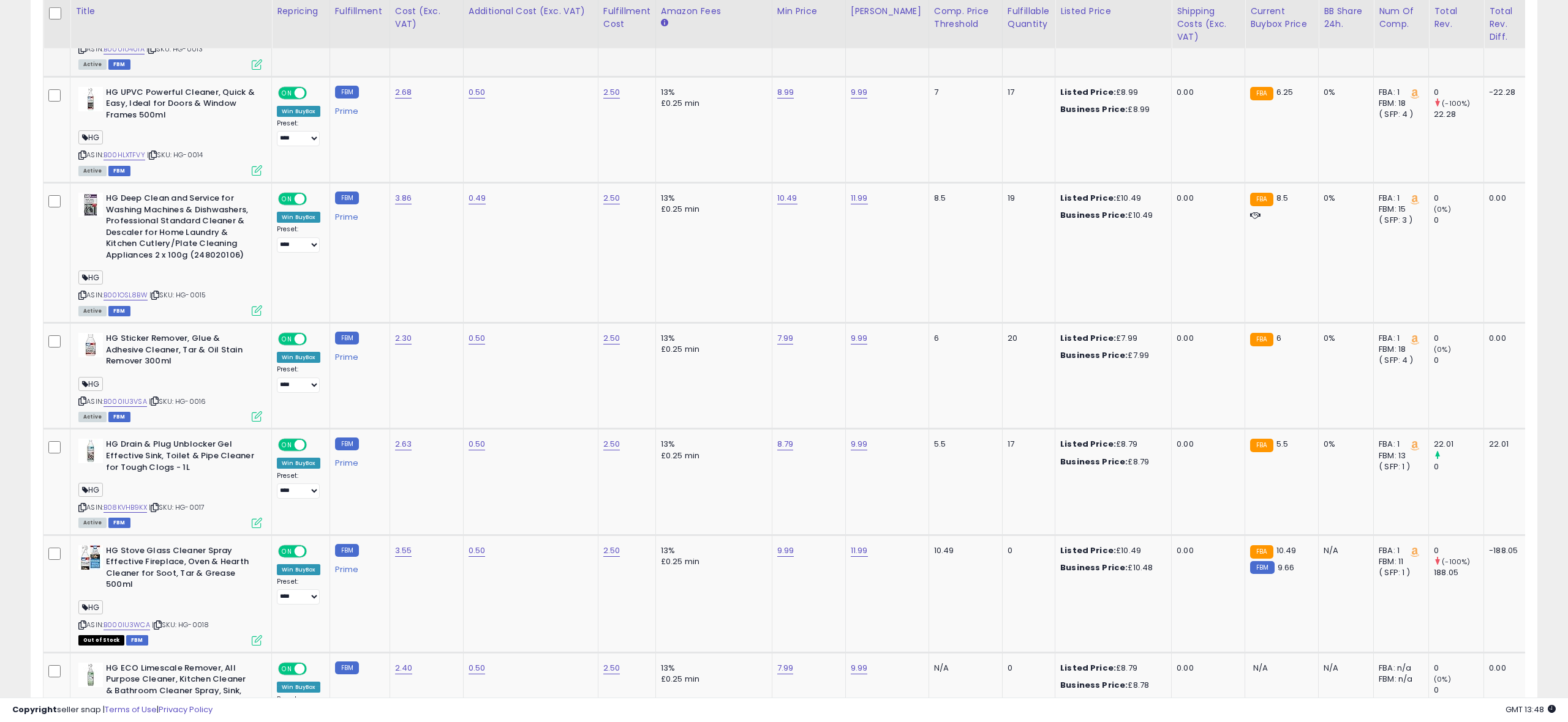
click at [257, 65] on icon at bounding box center [257, 64] width 10 height 10
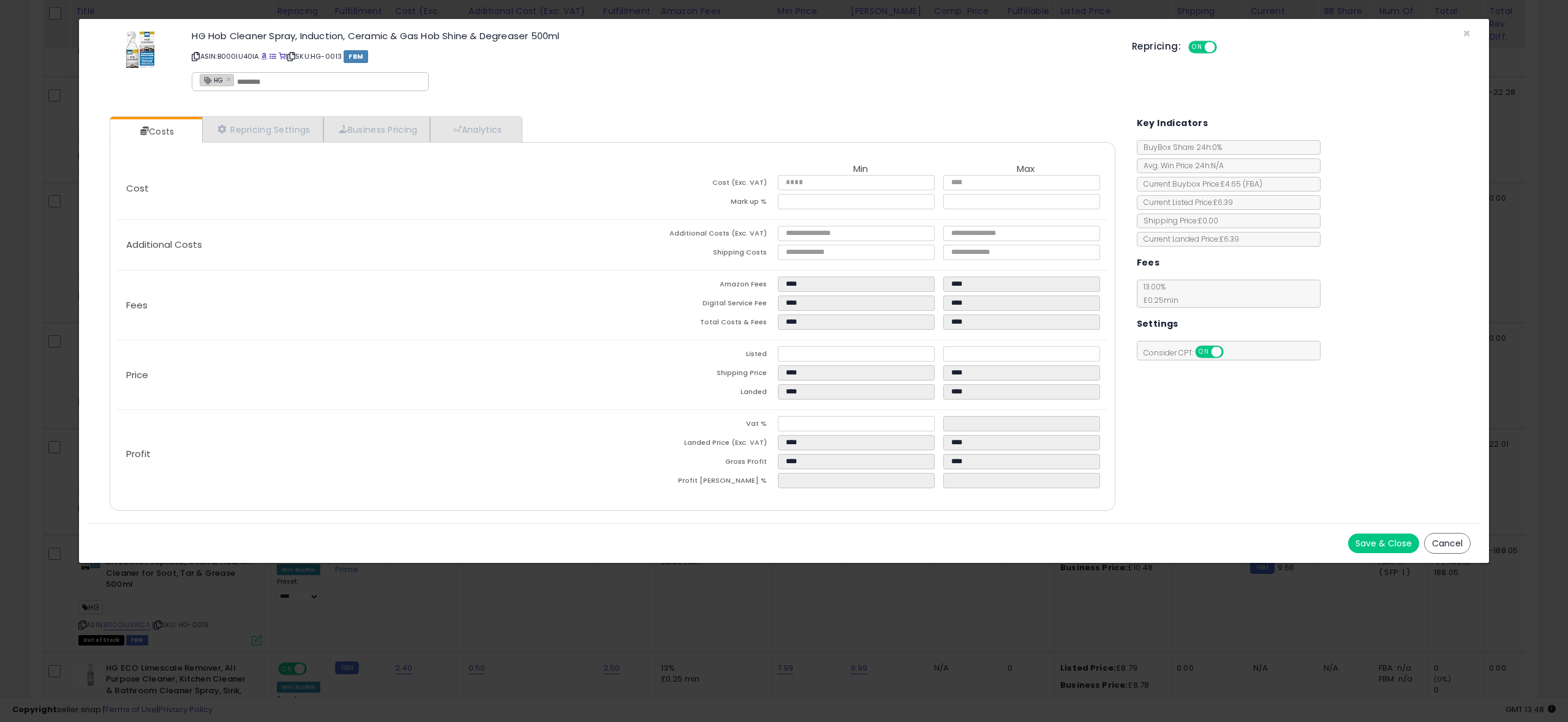
click at [1380, 540] on button "Save & Close" at bounding box center [1383, 543] width 71 height 19
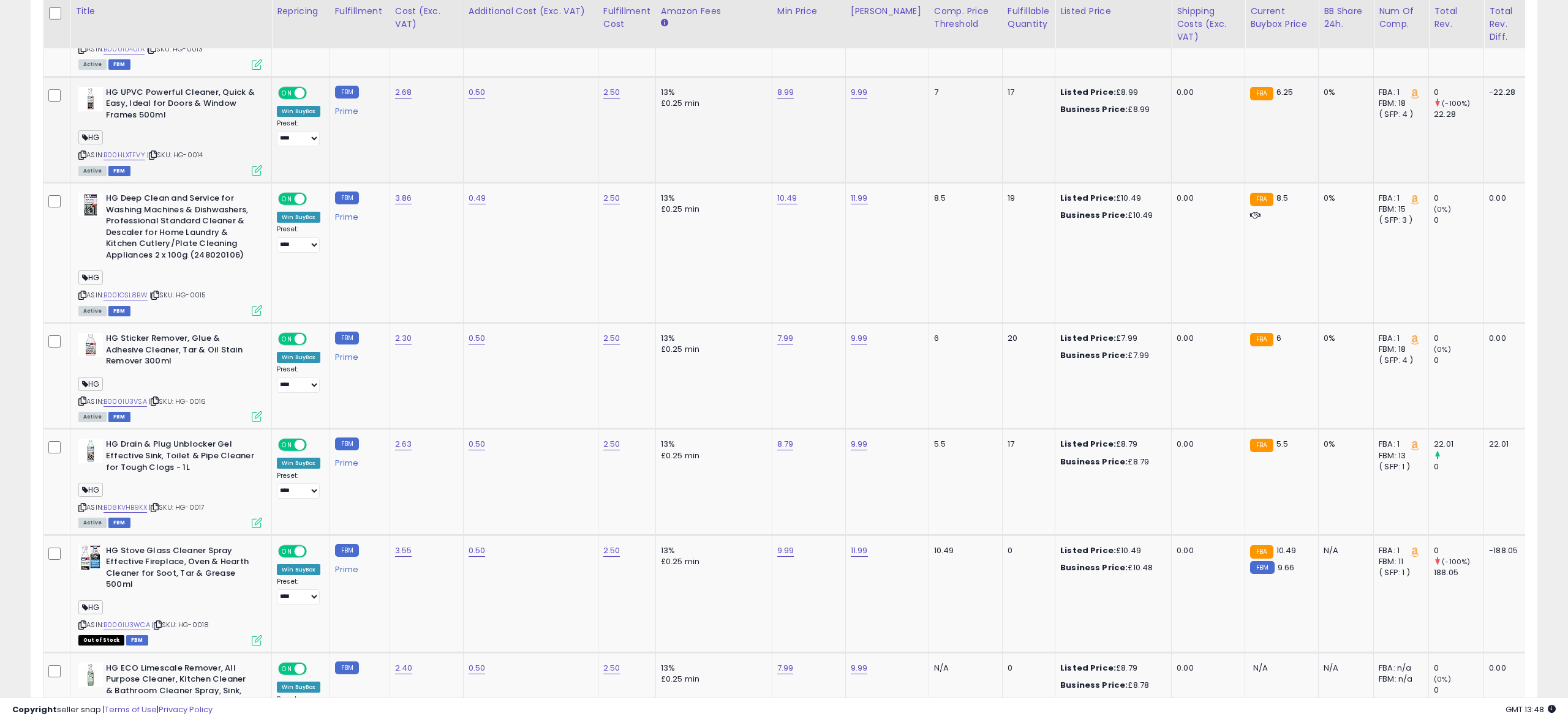
click at [257, 172] on icon at bounding box center [257, 170] width 10 height 10
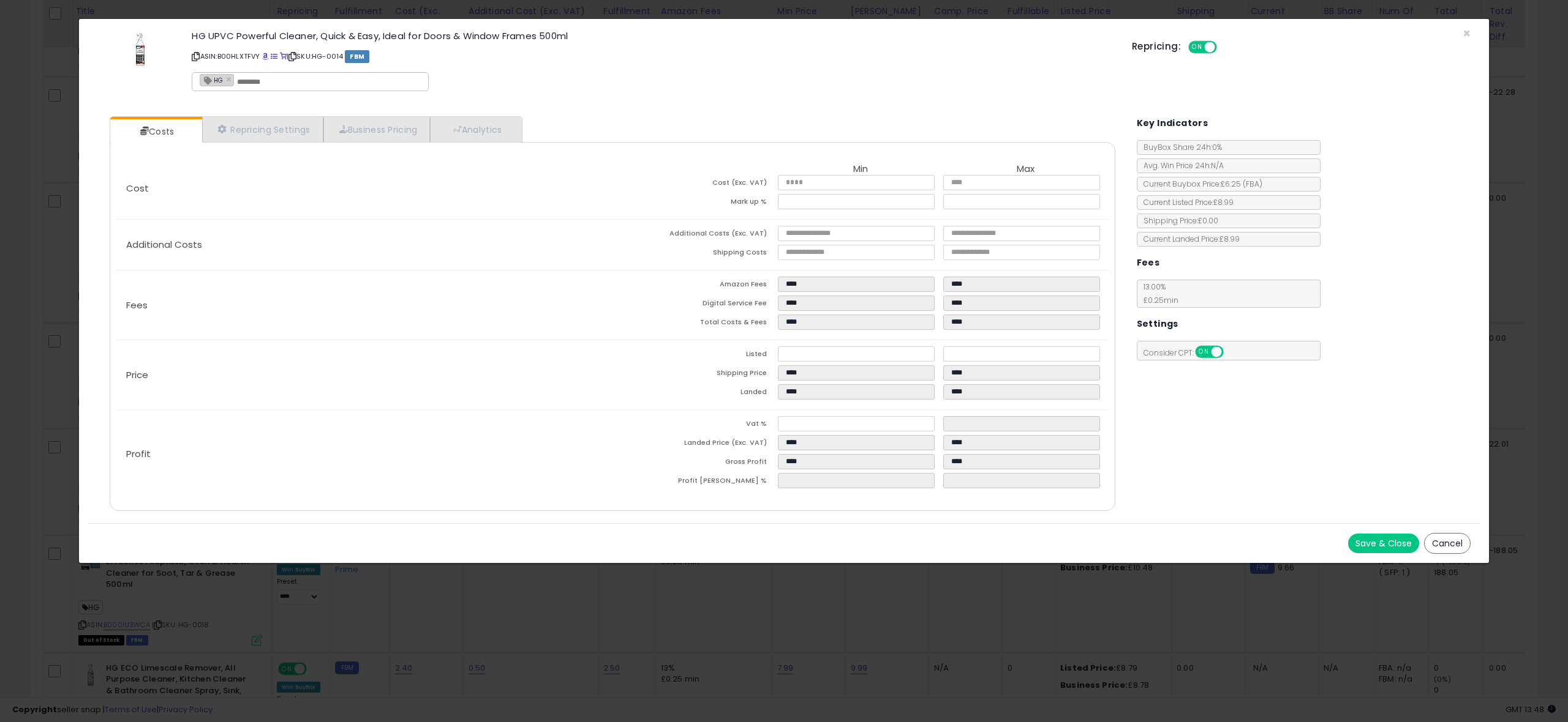
click at [1367, 540] on button "Save & Close" at bounding box center [1383, 543] width 71 height 19
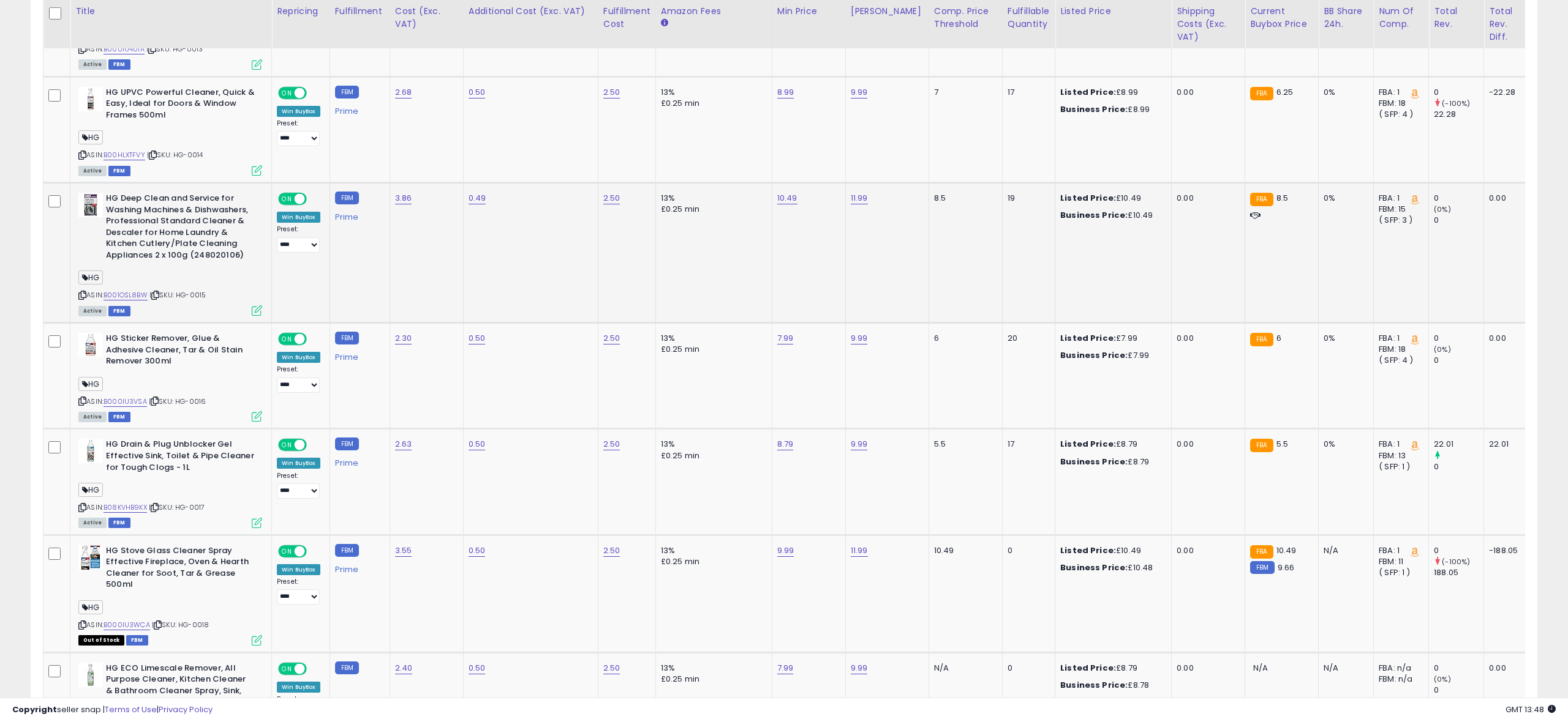
click at [254, 312] on icon at bounding box center [257, 310] width 10 height 10
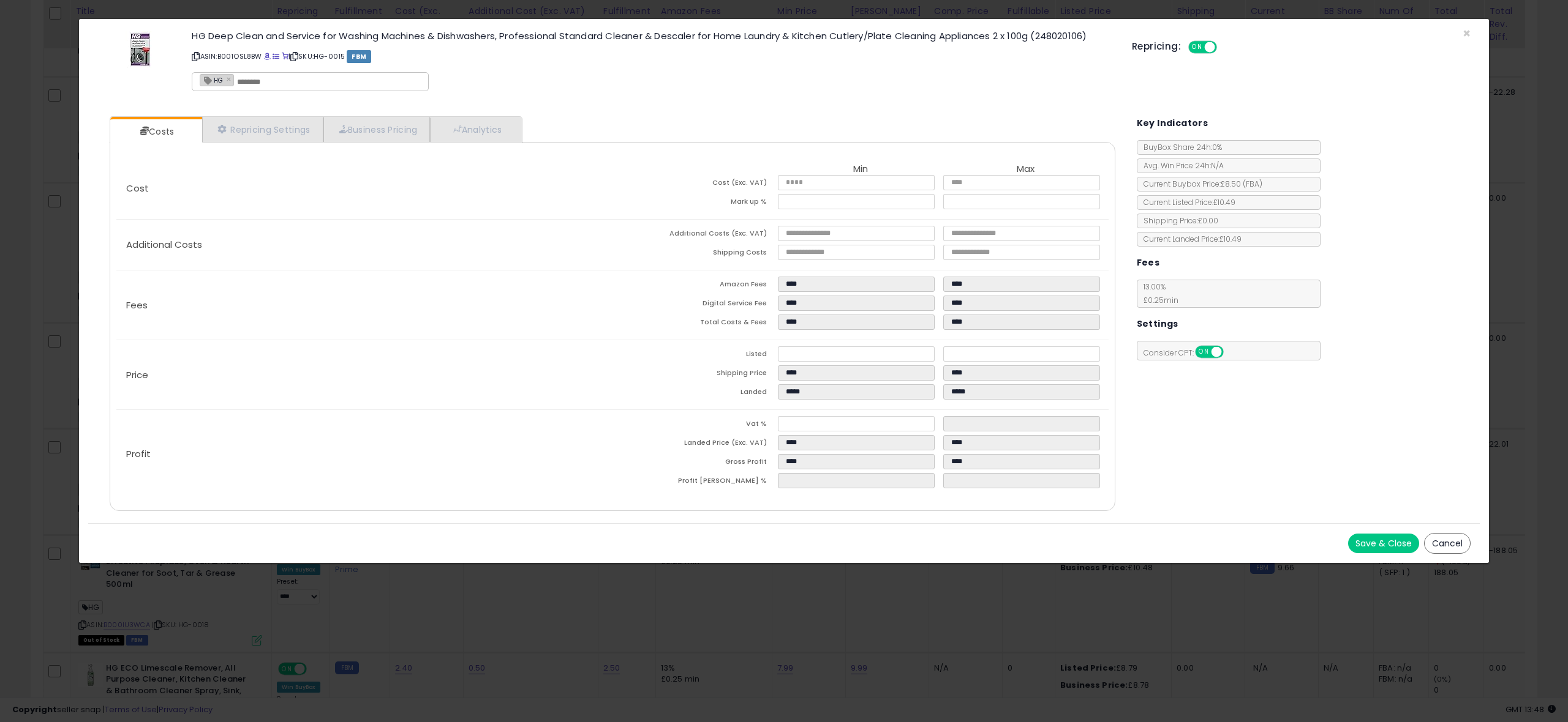
click at [1385, 540] on button "Save & Close" at bounding box center [1383, 543] width 71 height 19
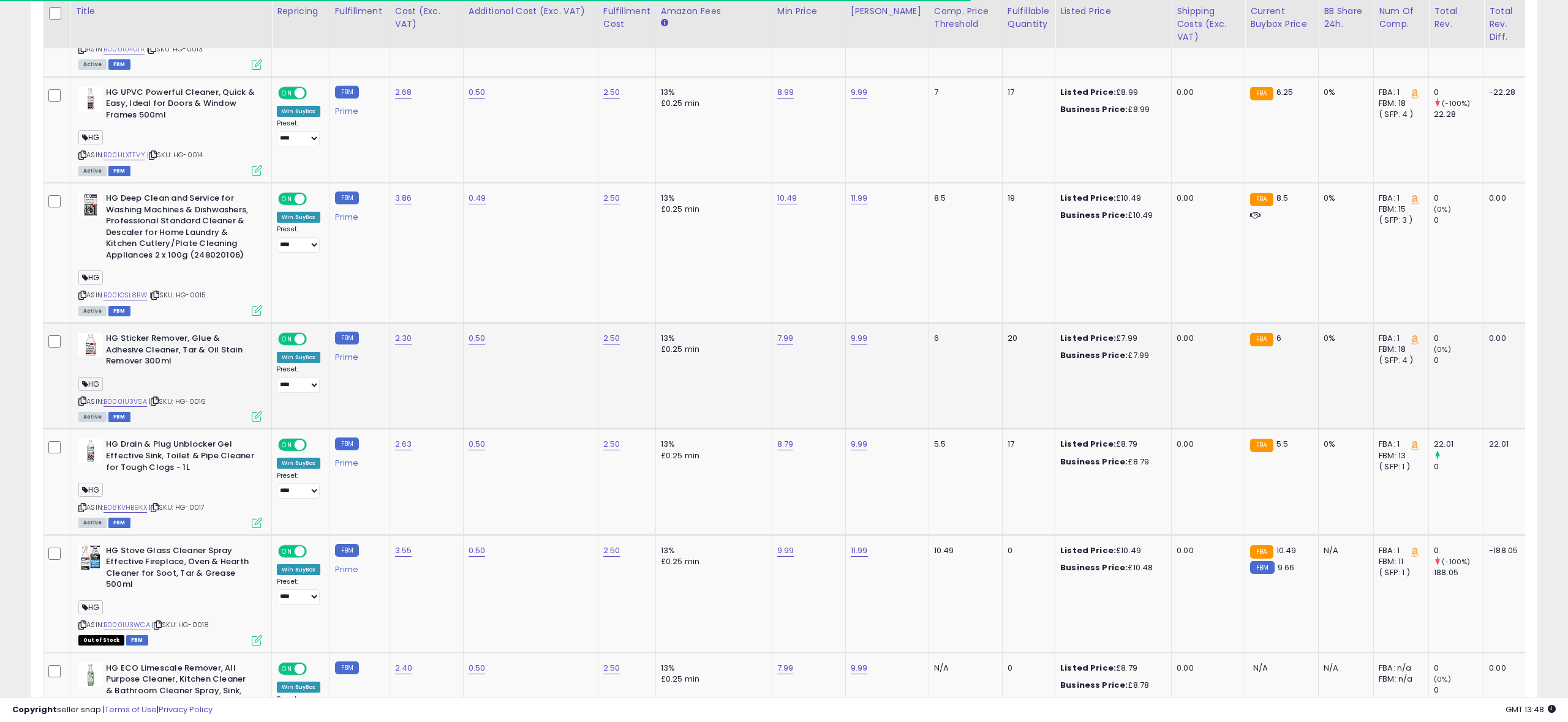
click at [260, 417] on icon at bounding box center [257, 416] width 10 height 10
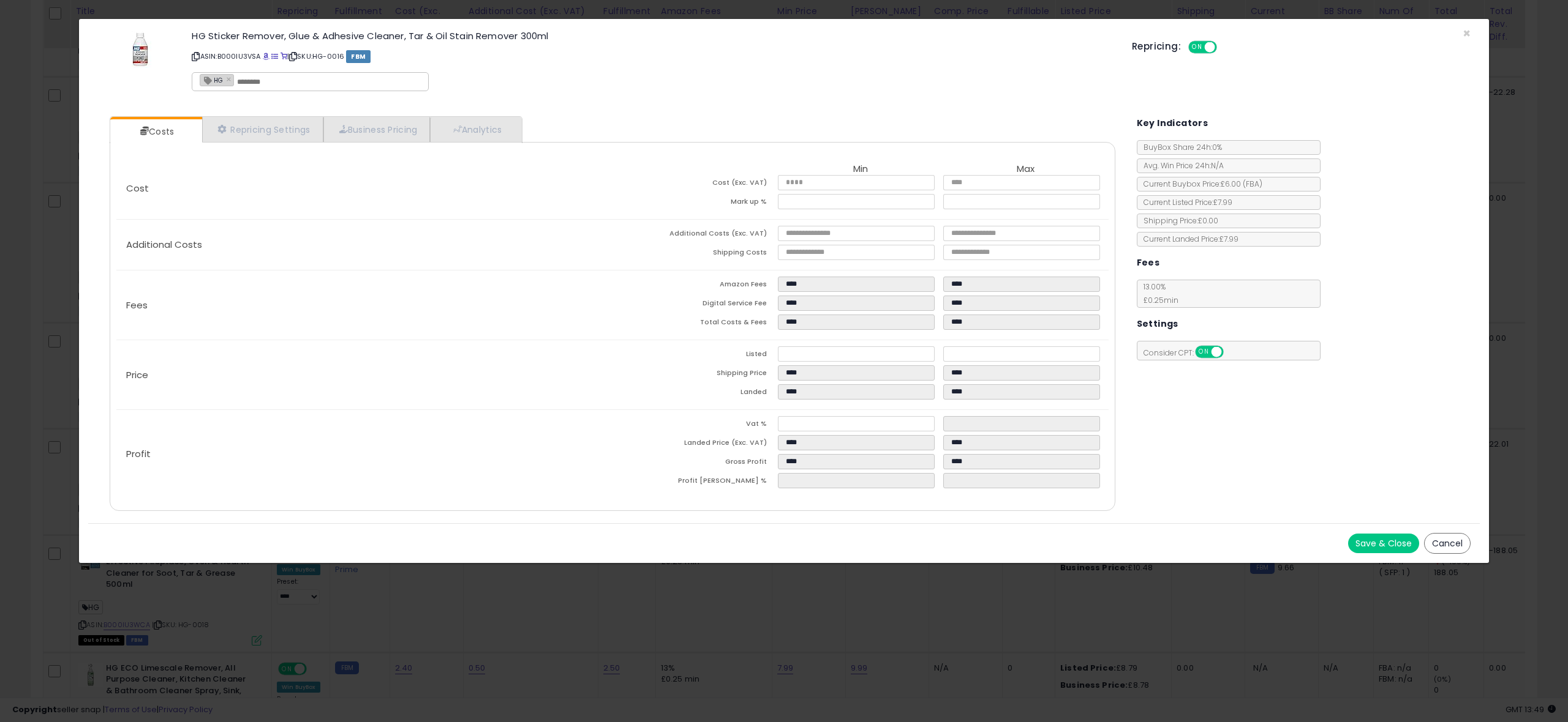
click at [1369, 540] on button "Save & Close" at bounding box center [1383, 543] width 71 height 19
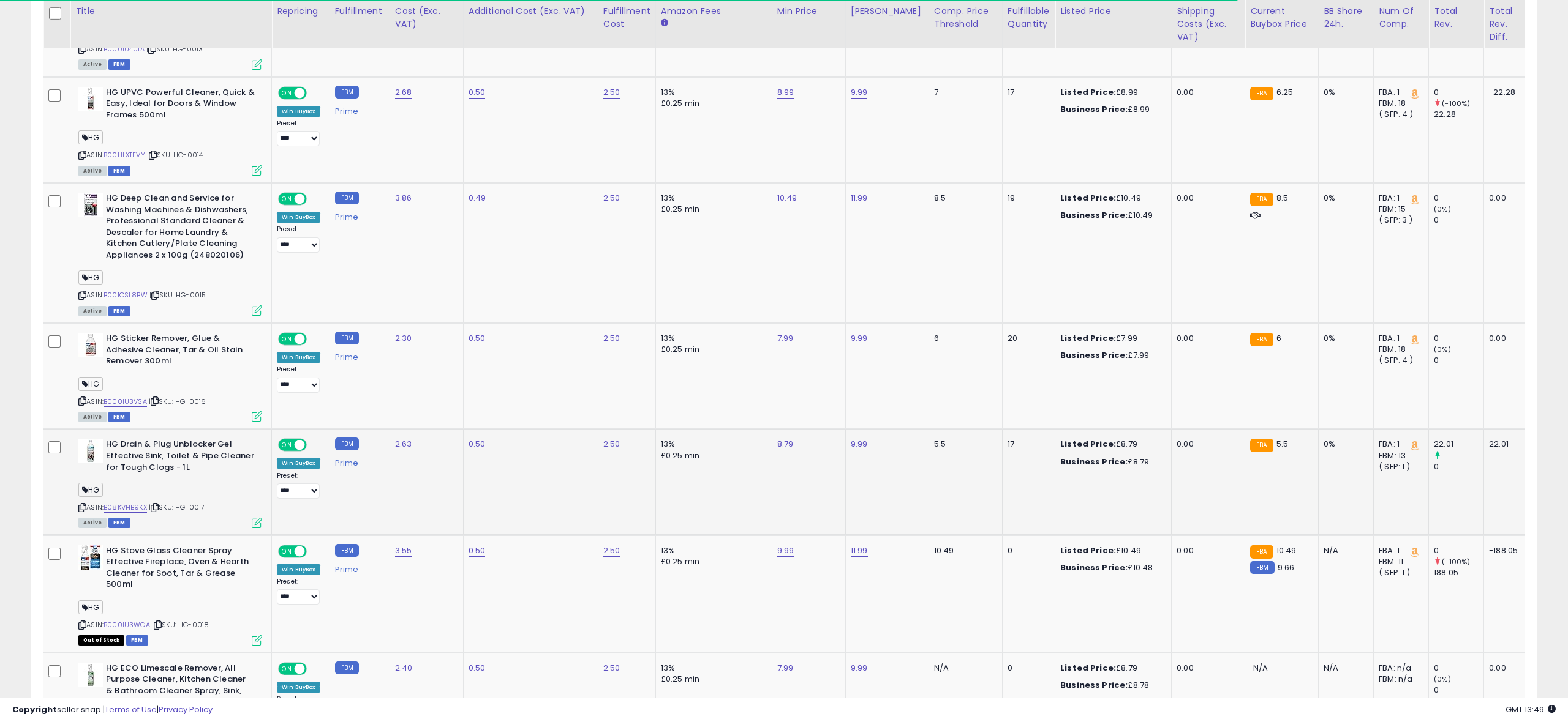
click at [253, 525] on icon at bounding box center [257, 523] width 10 height 10
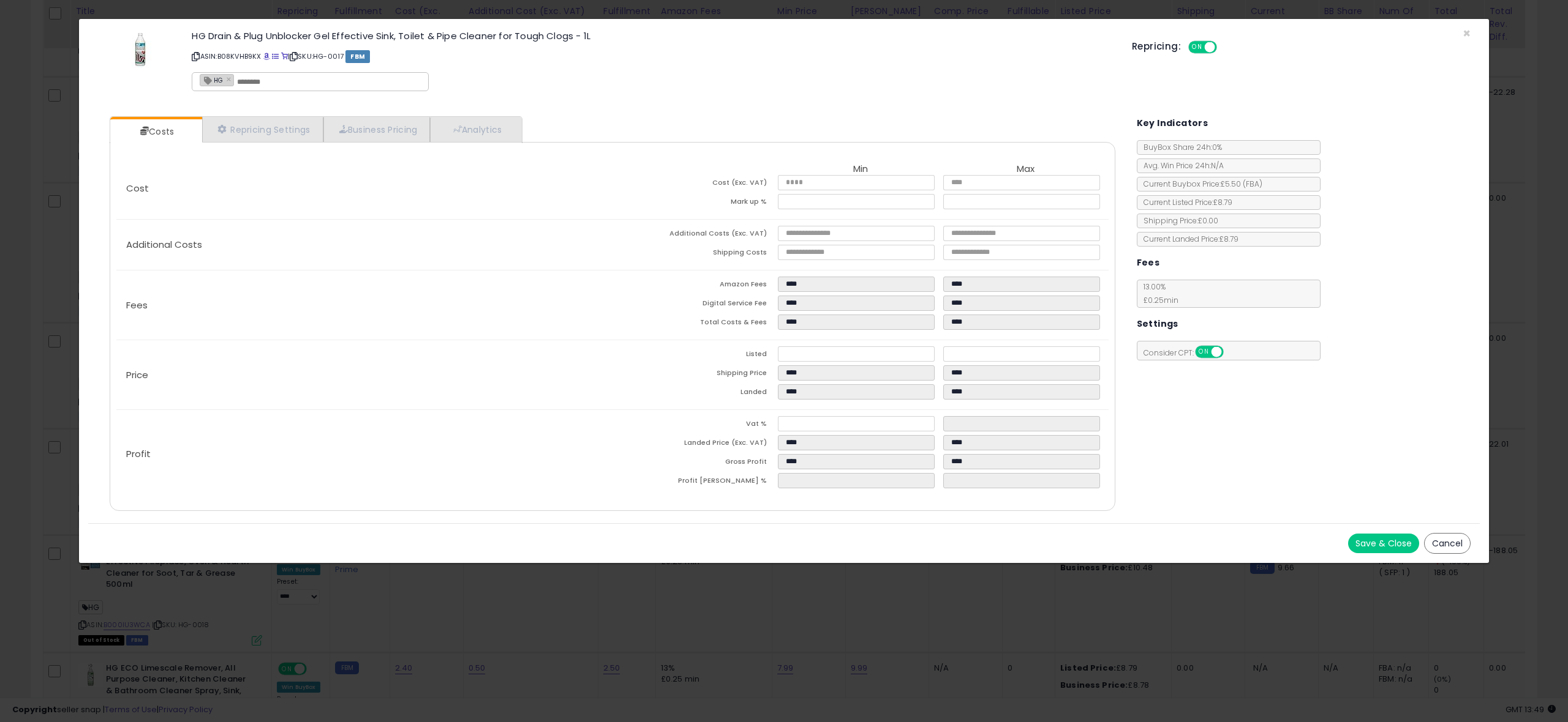
click at [1362, 540] on button "Save & Close" at bounding box center [1383, 543] width 71 height 19
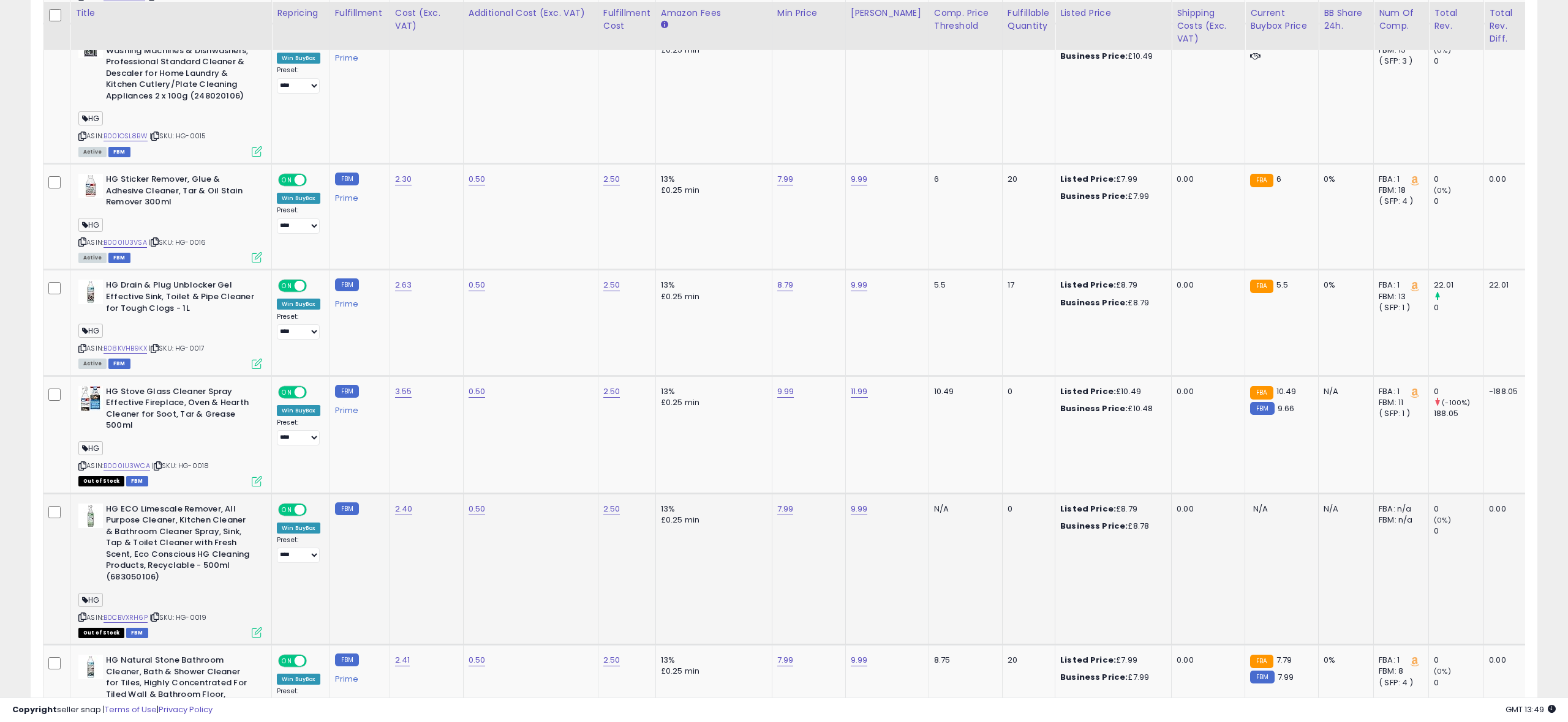
scroll to position [2092, 0]
click at [253, 480] on icon at bounding box center [257, 480] width 10 height 10
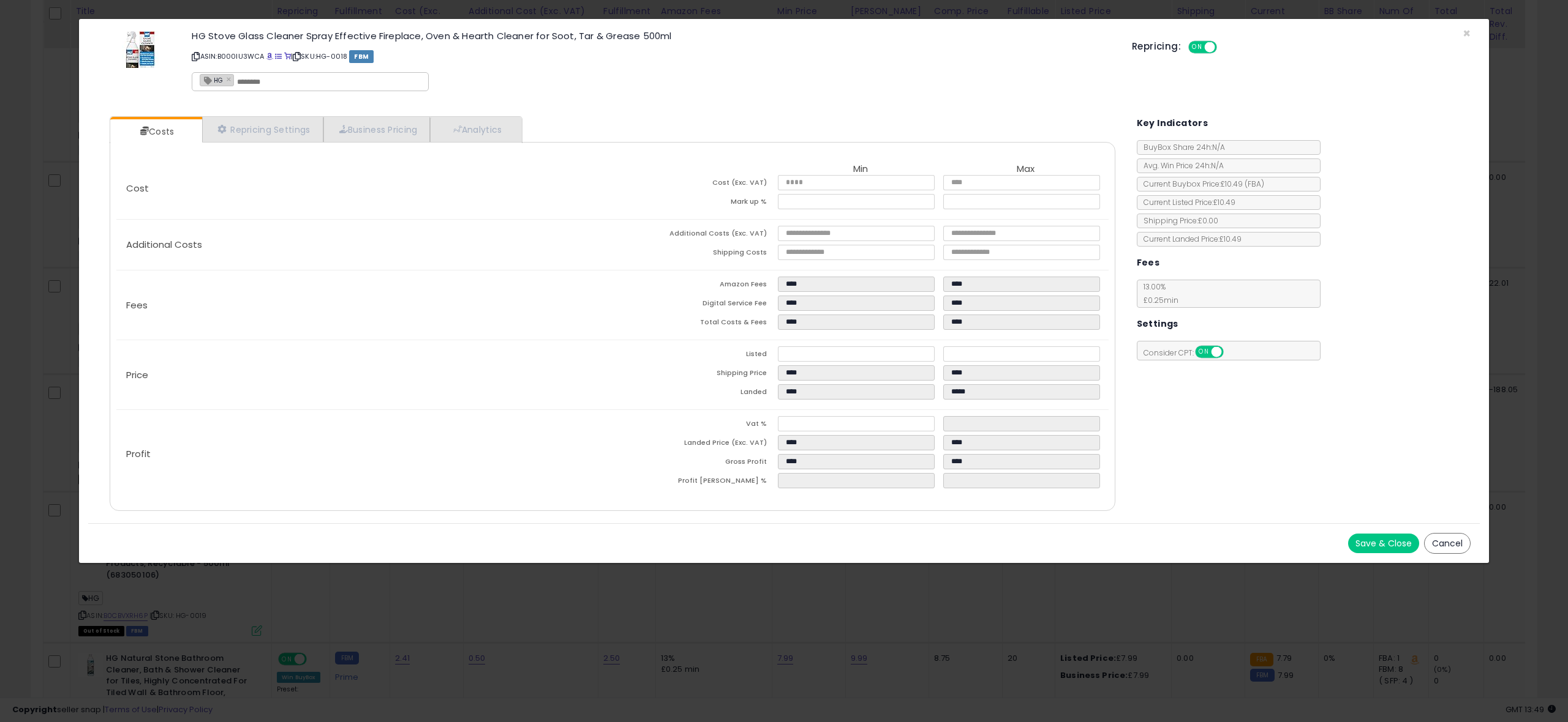
click at [1378, 547] on button "Save & Close" at bounding box center [1383, 543] width 71 height 19
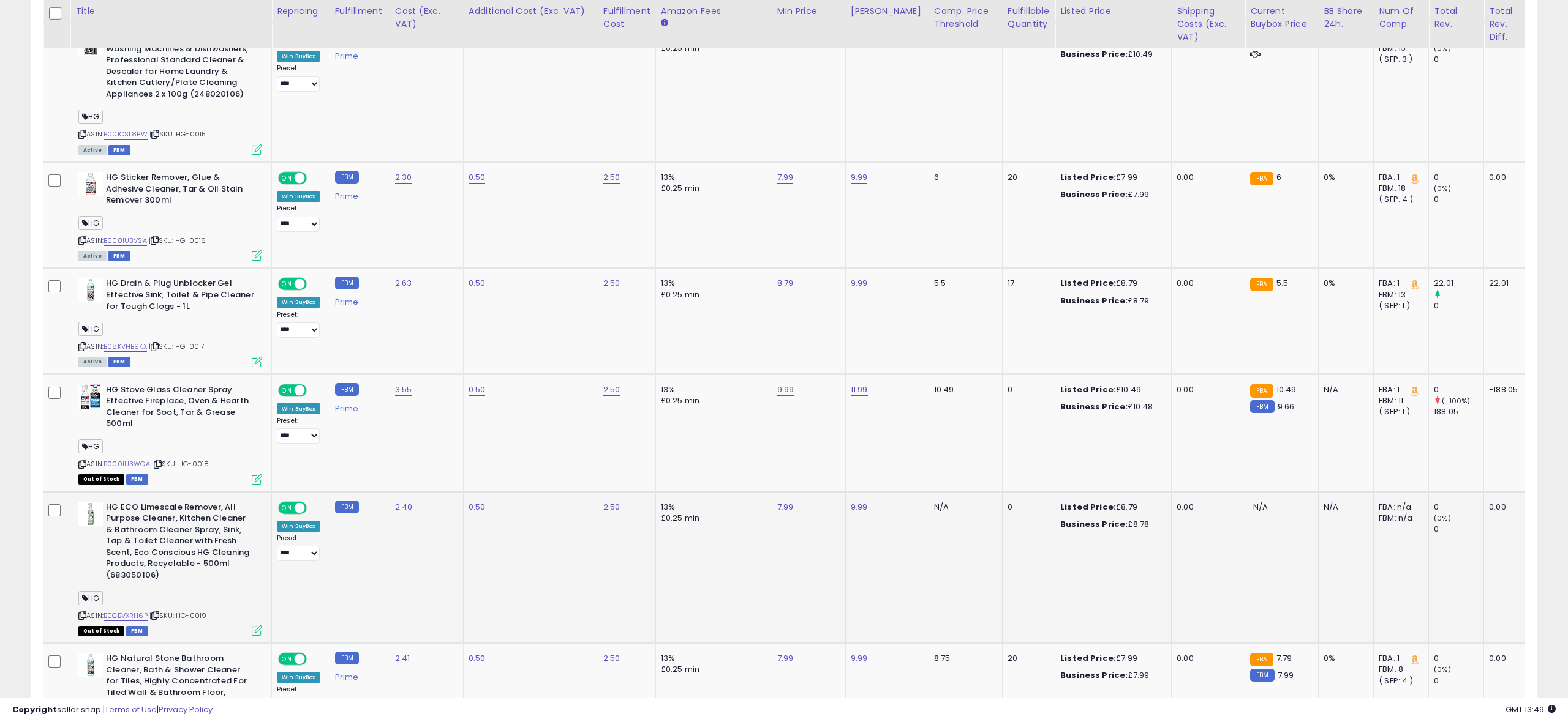
click at [258, 633] on icon at bounding box center [257, 630] width 10 height 10
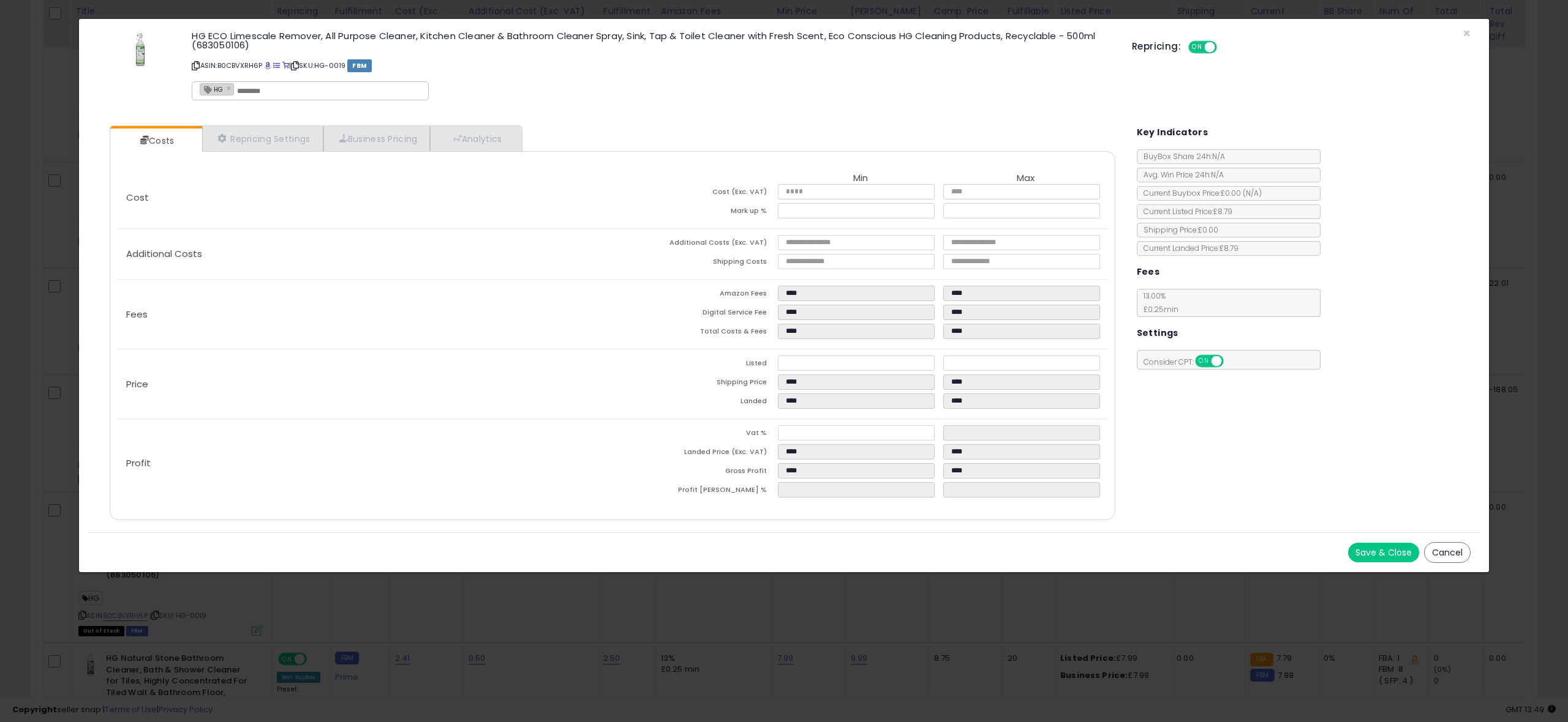
click at [1373, 551] on button "Save & Close" at bounding box center [1383, 552] width 71 height 19
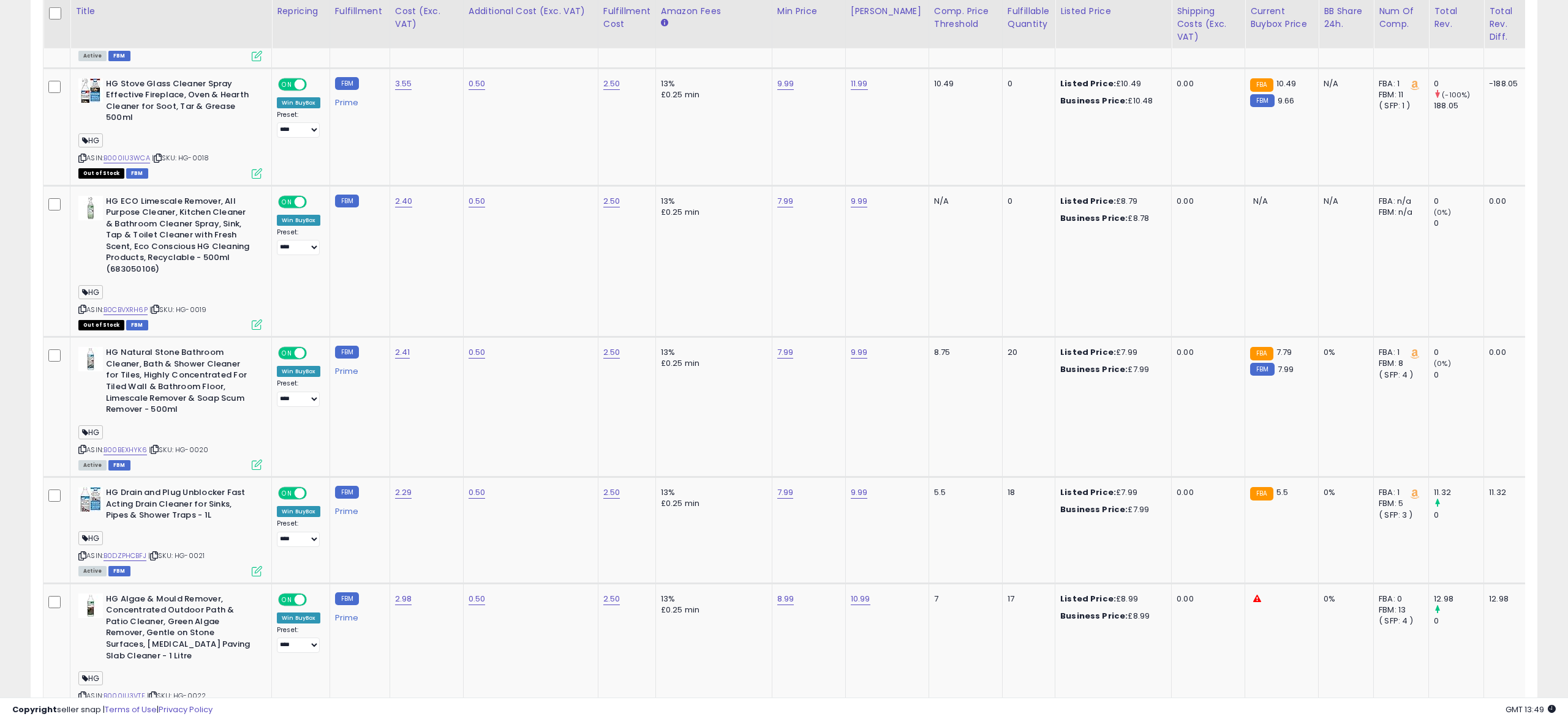
scroll to position [2402, 0]
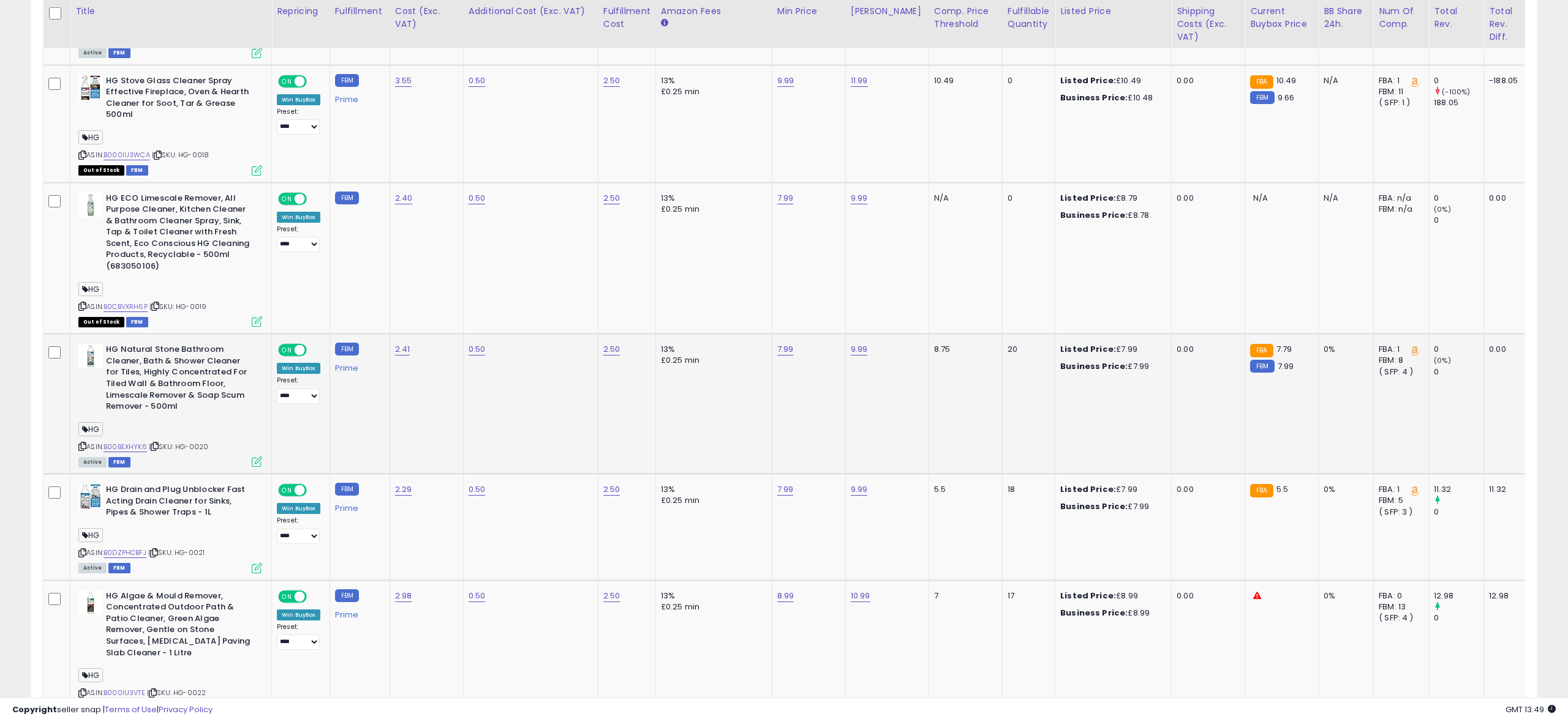
click at [253, 465] on icon at bounding box center [257, 462] width 10 height 10
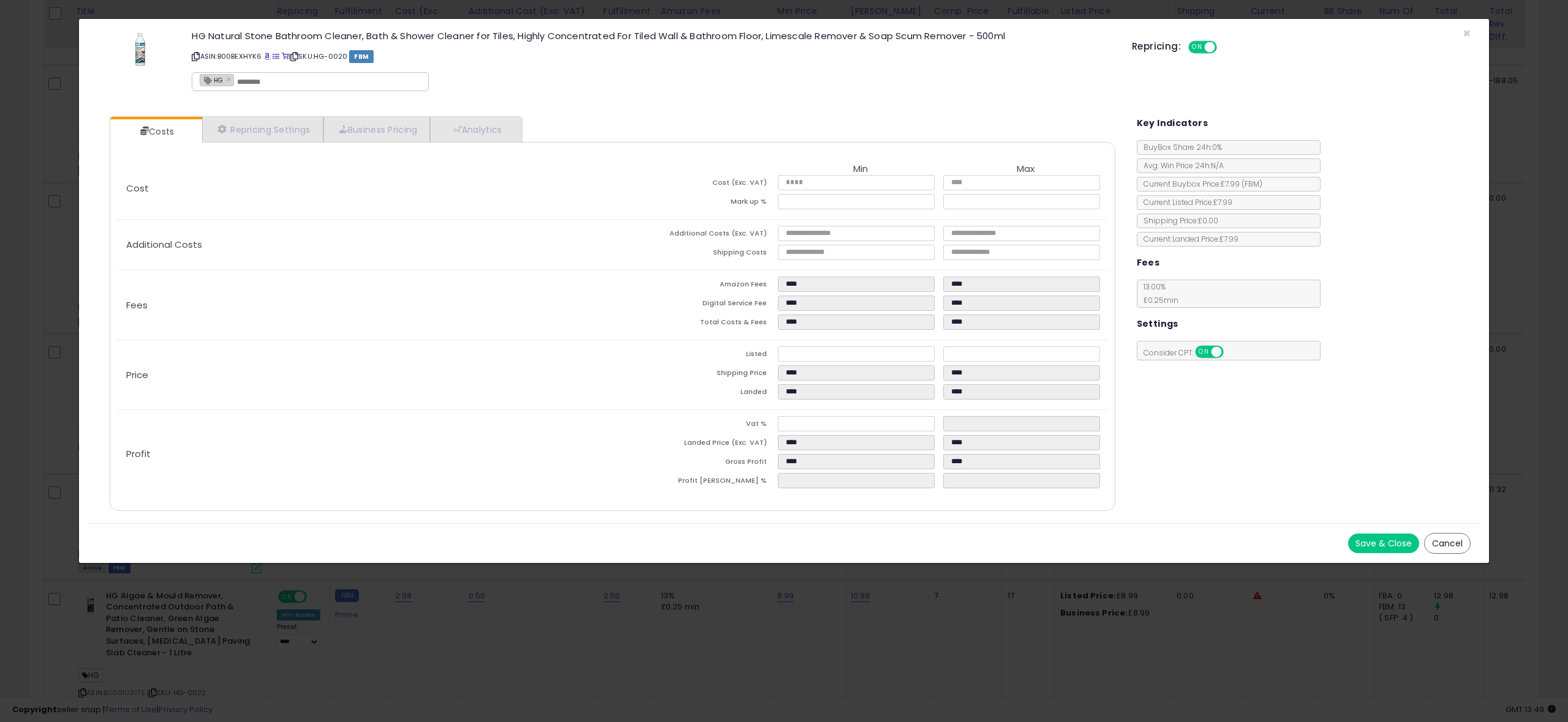
click at [1374, 541] on button "Save & Close" at bounding box center [1383, 543] width 71 height 19
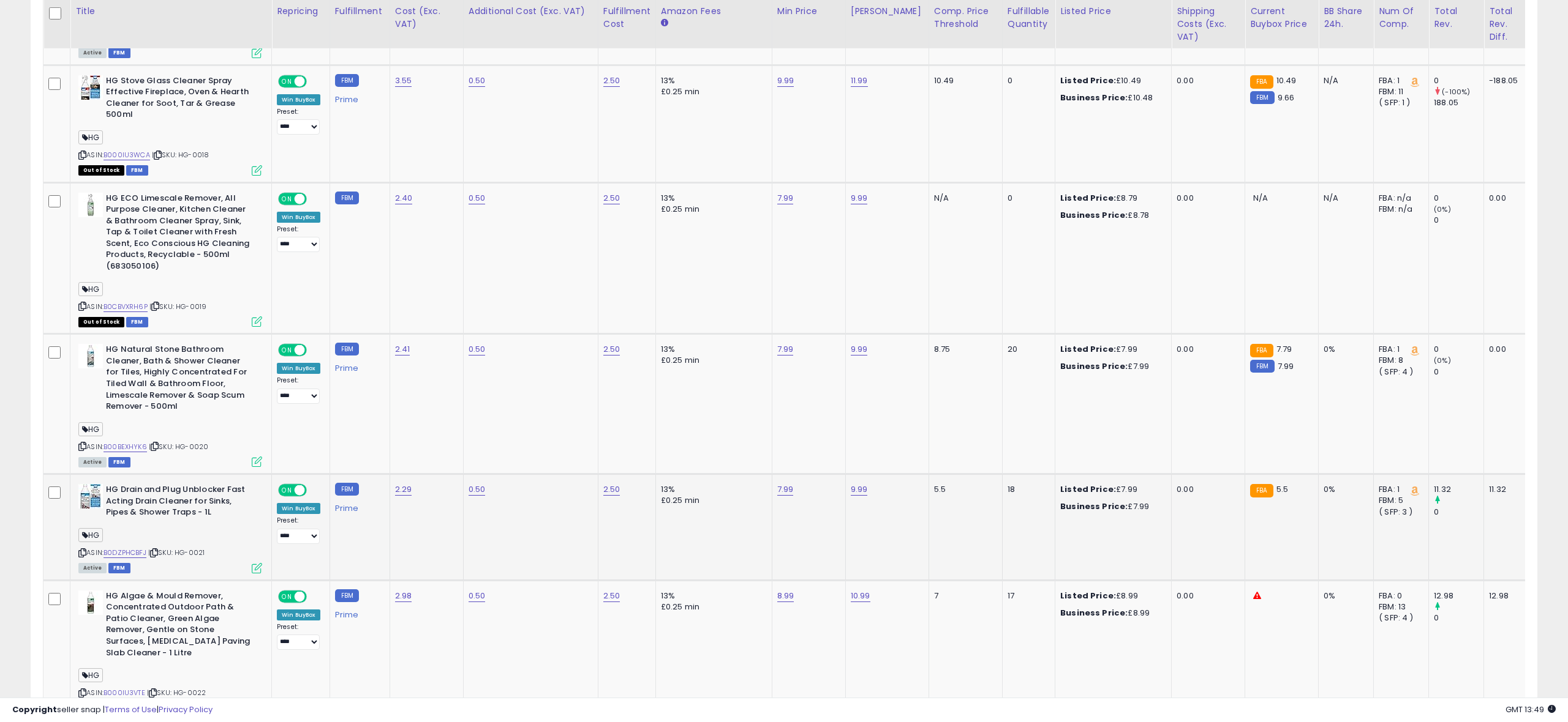
click at [256, 571] on icon at bounding box center [257, 568] width 10 height 10
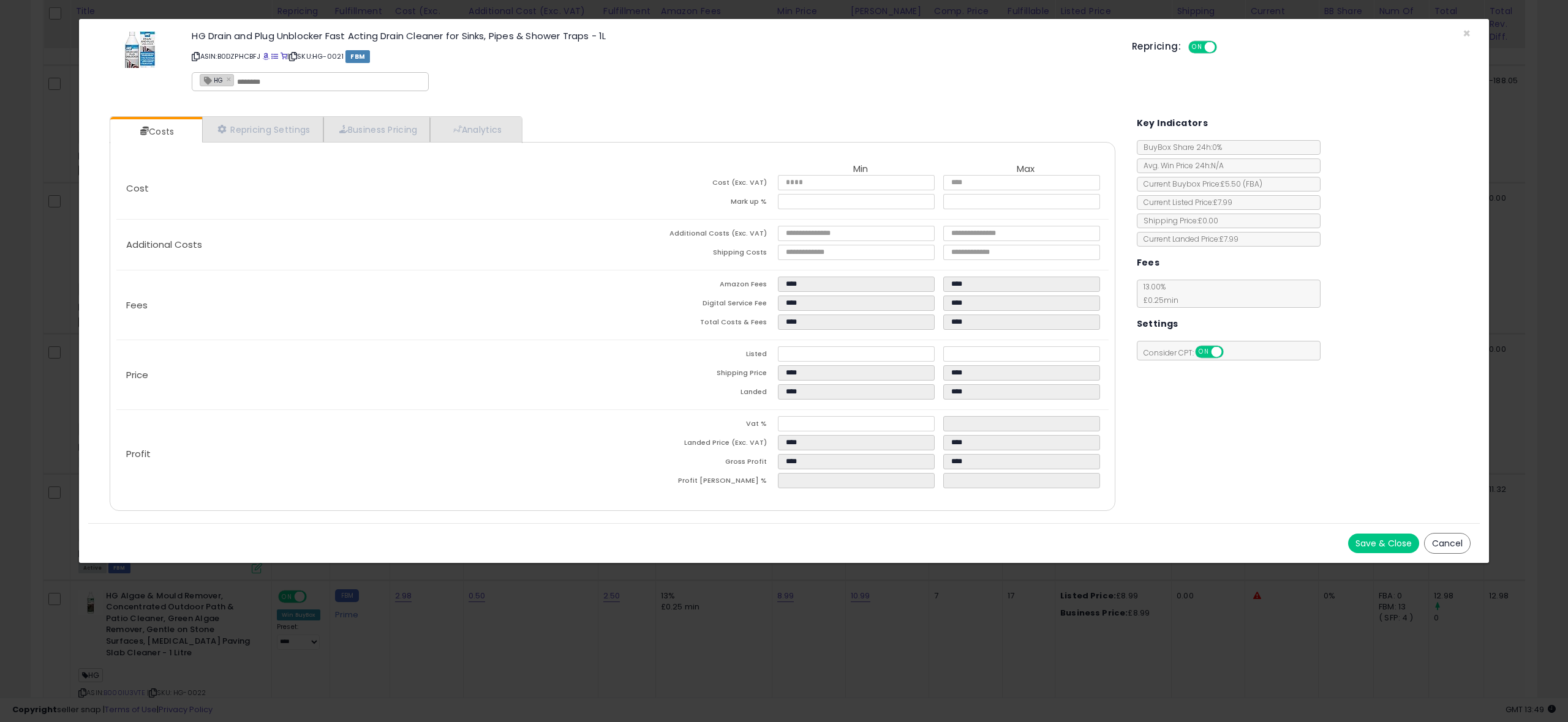
click at [1375, 538] on button "Save & Close" at bounding box center [1383, 543] width 71 height 19
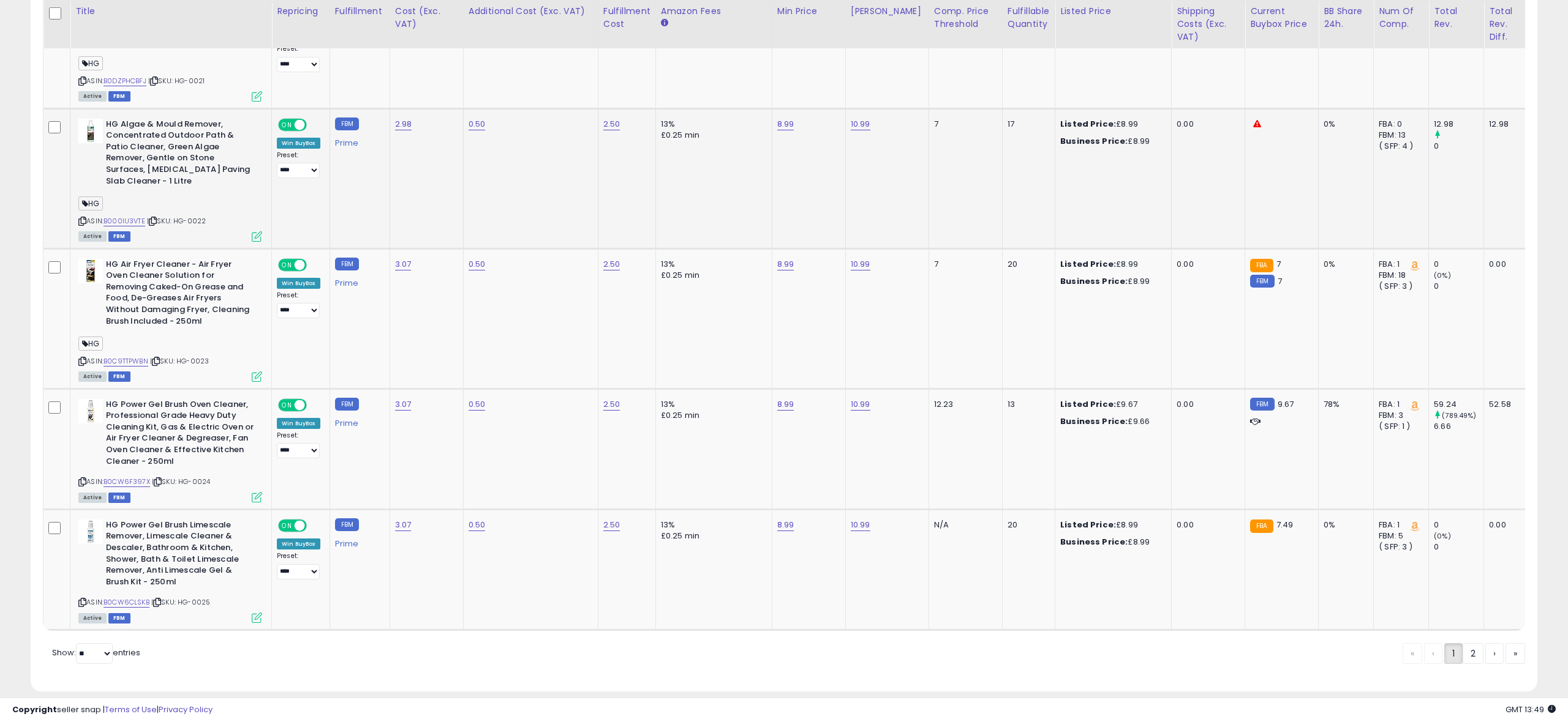
scroll to position [2878, 0]
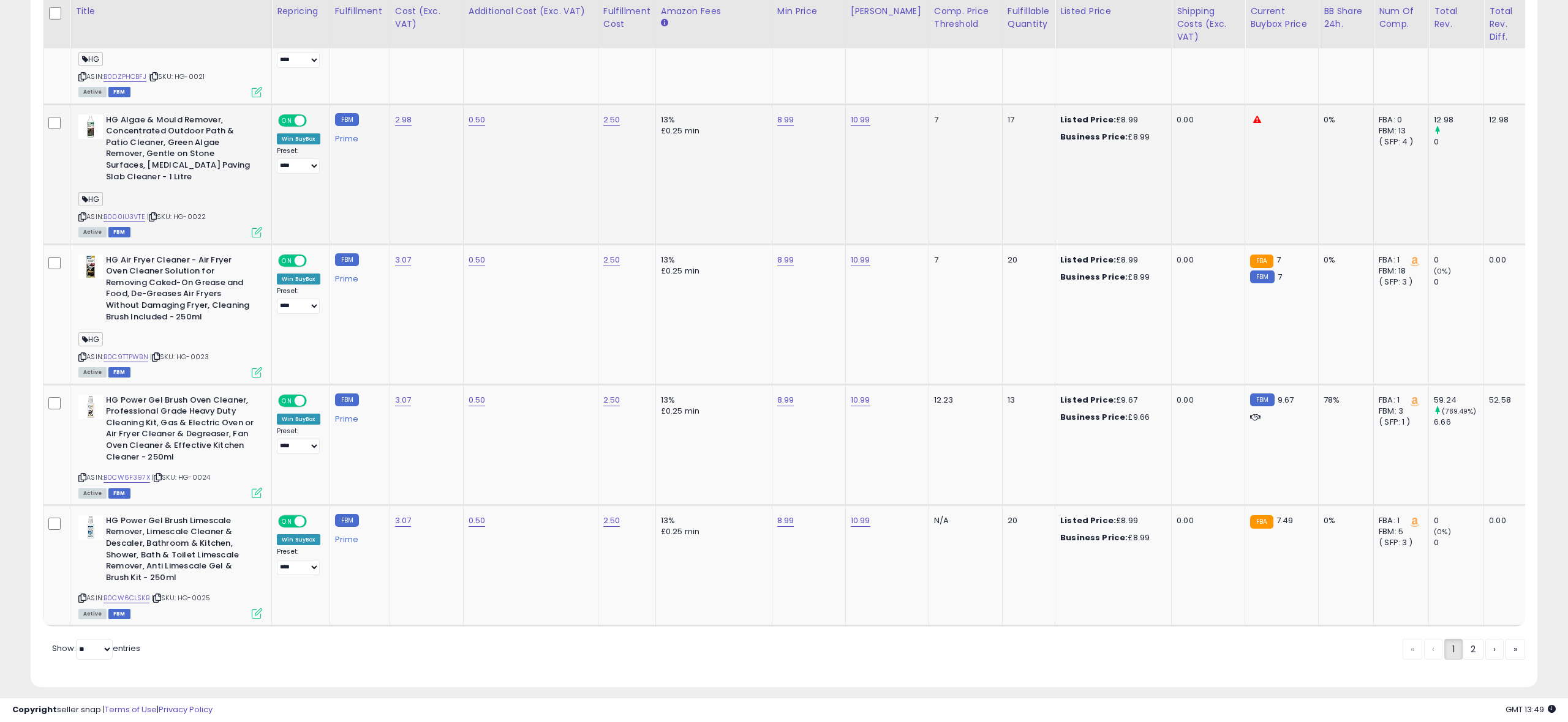
click at [256, 227] on icon at bounding box center [257, 232] width 10 height 10
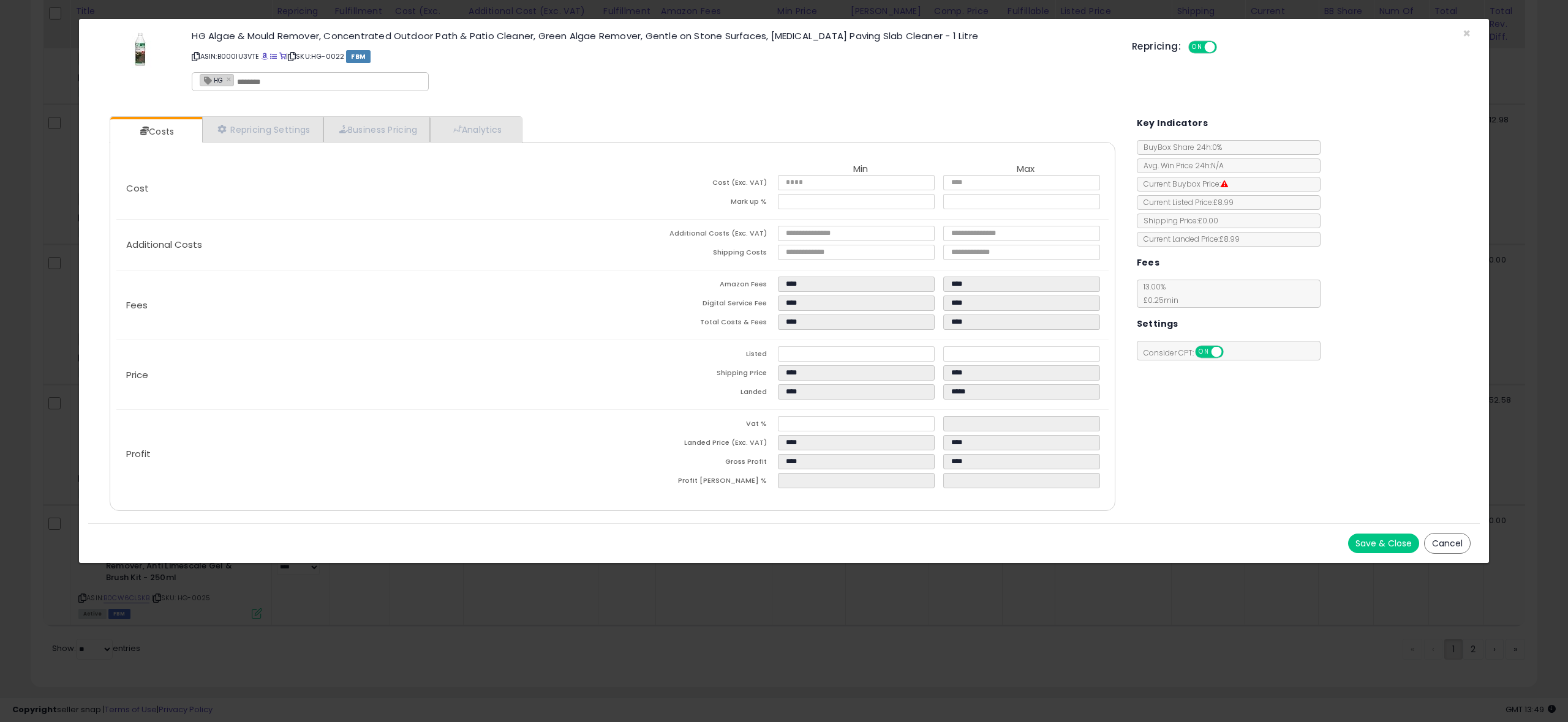
click at [1390, 540] on button "Save & Close" at bounding box center [1383, 543] width 71 height 19
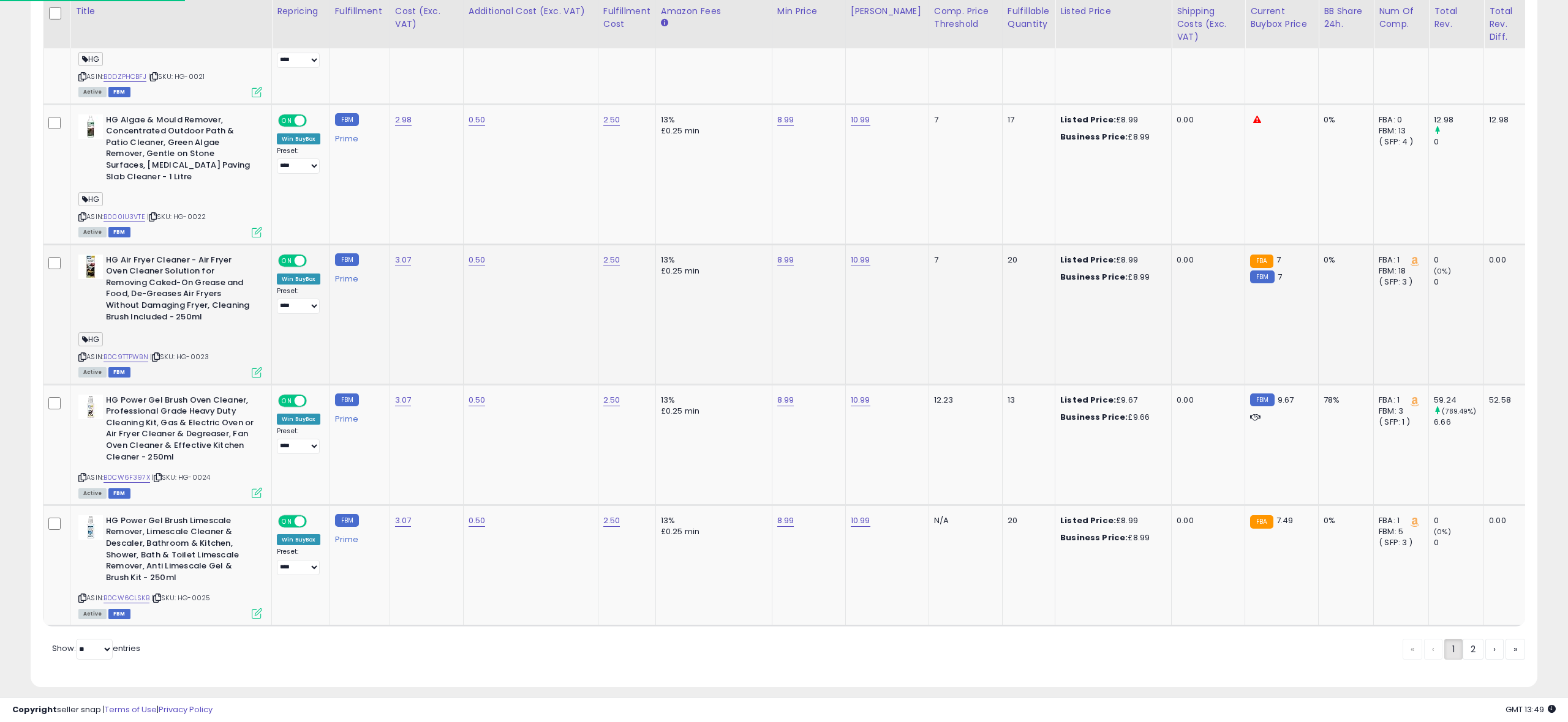
click at [257, 367] on icon at bounding box center [257, 372] width 10 height 10
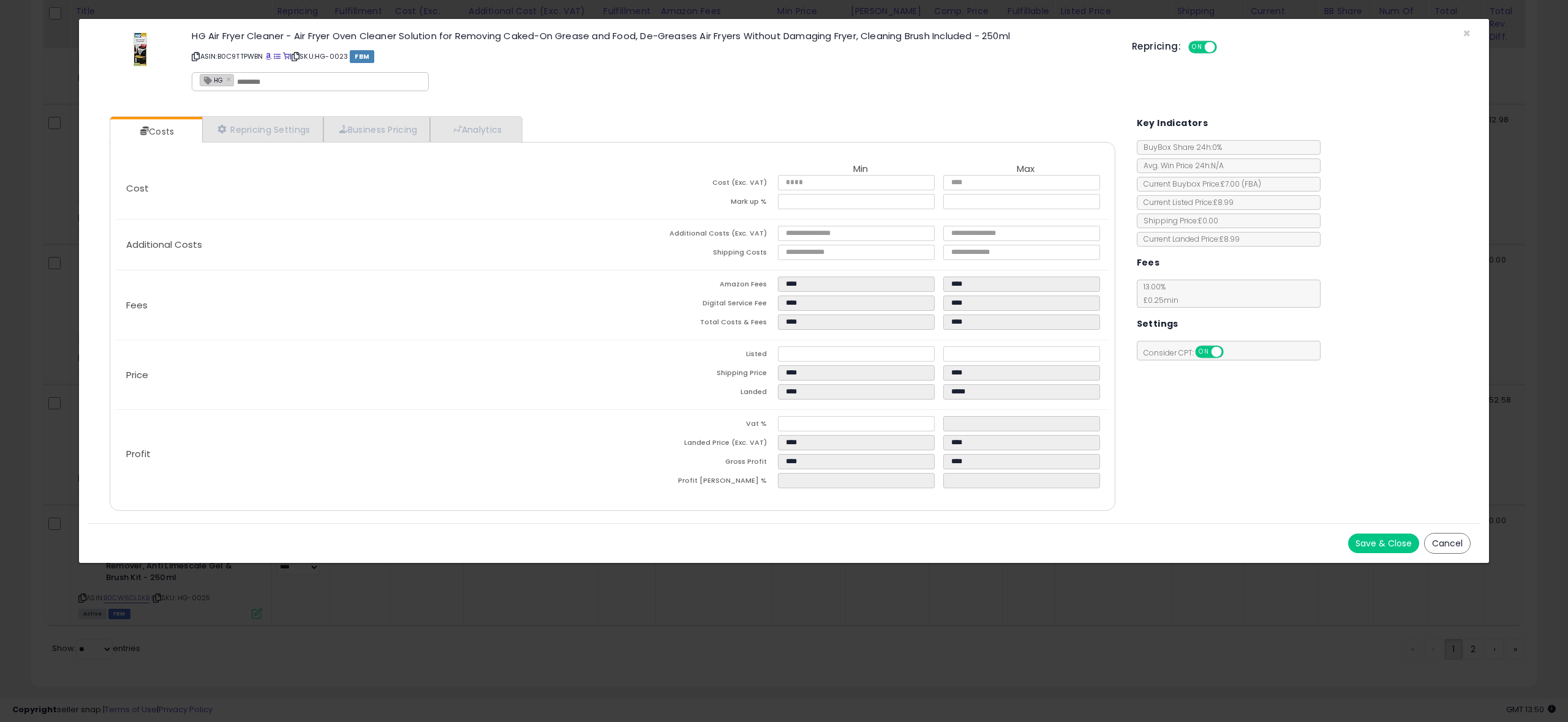
click at [1384, 540] on button "Save & Close" at bounding box center [1383, 543] width 71 height 19
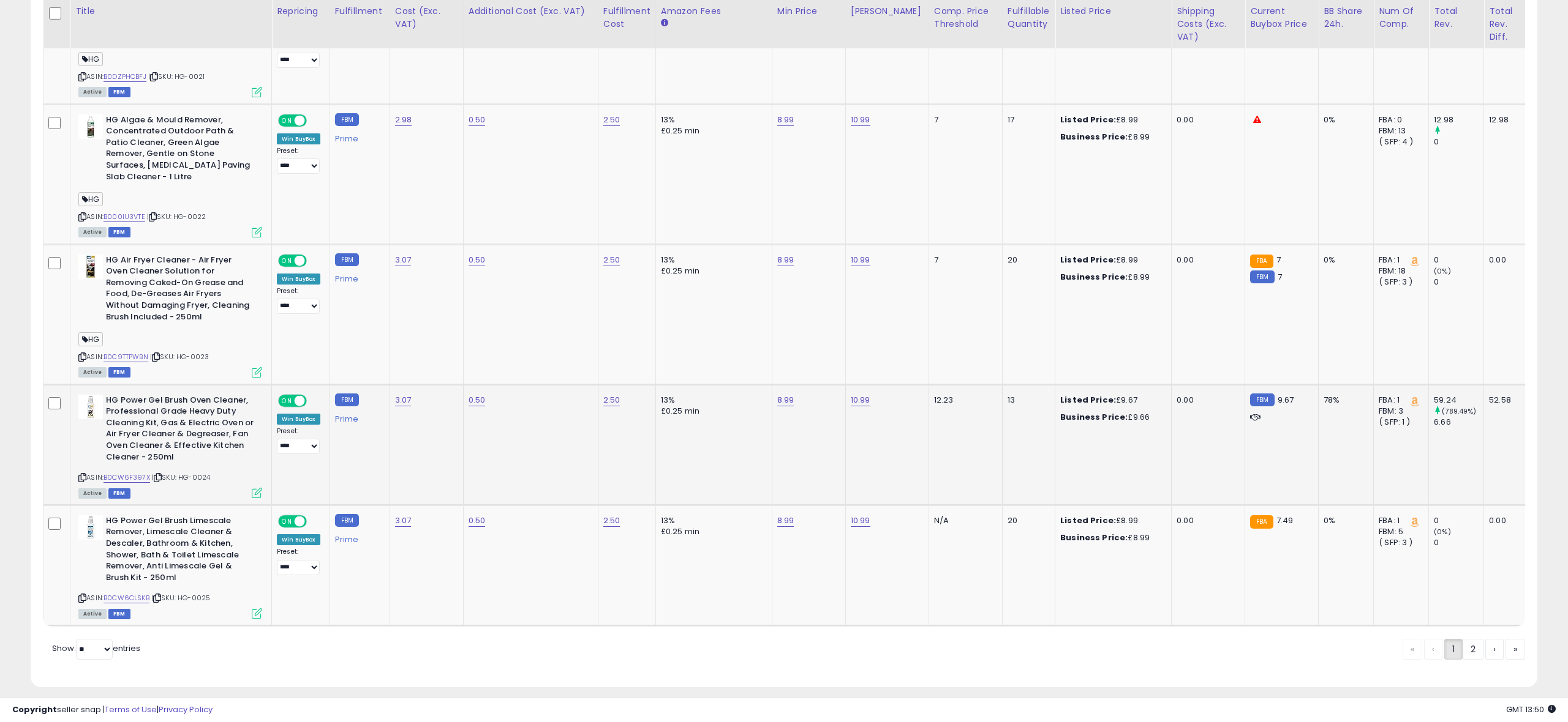
click at [251, 479] on div "ASIN: B0CW6F397X | SKU: HG-0024 Active FBM" at bounding box center [170, 446] width 184 height 102
click at [259, 488] on icon at bounding box center [257, 493] width 10 height 10
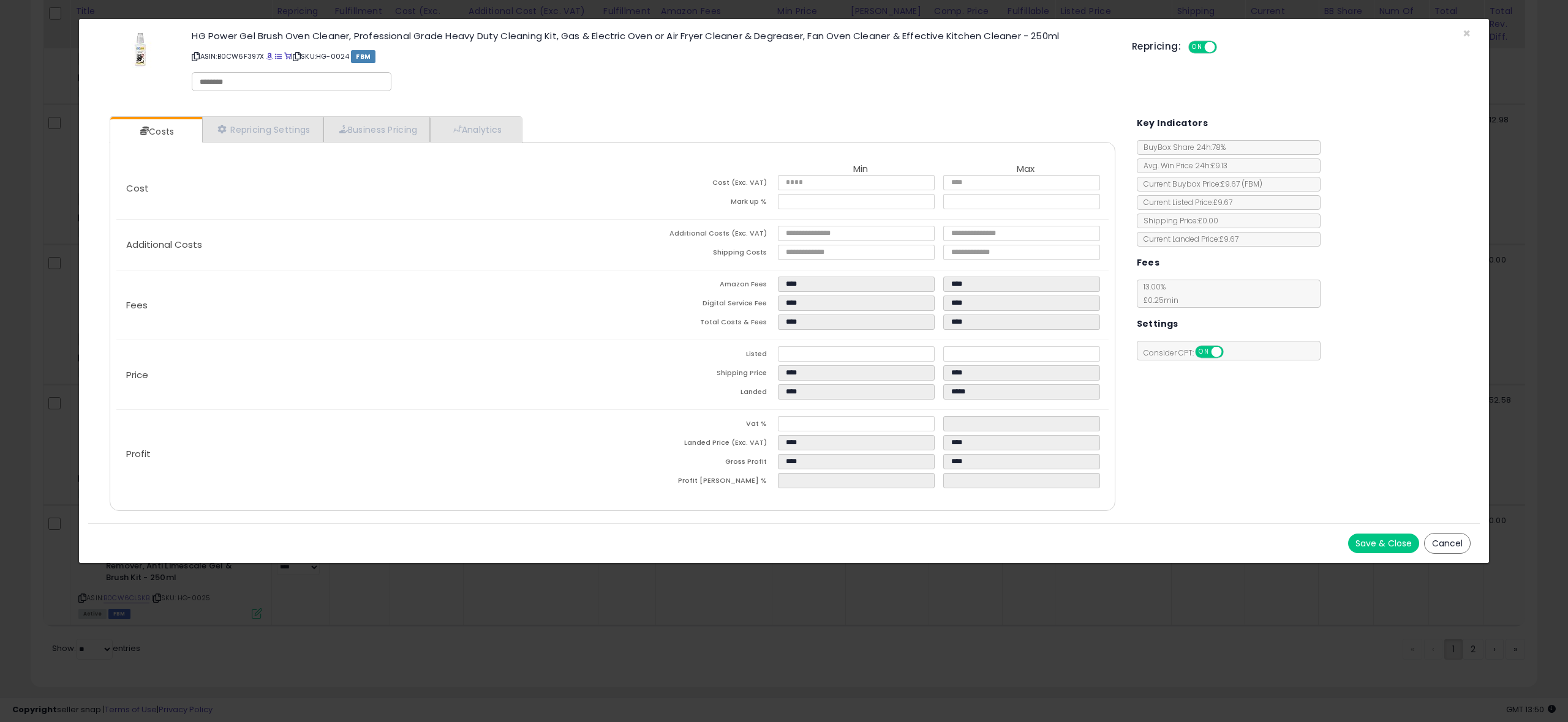
click at [1376, 545] on button "Save & Close" at bounding box center [1383, 543] width 71 height 19
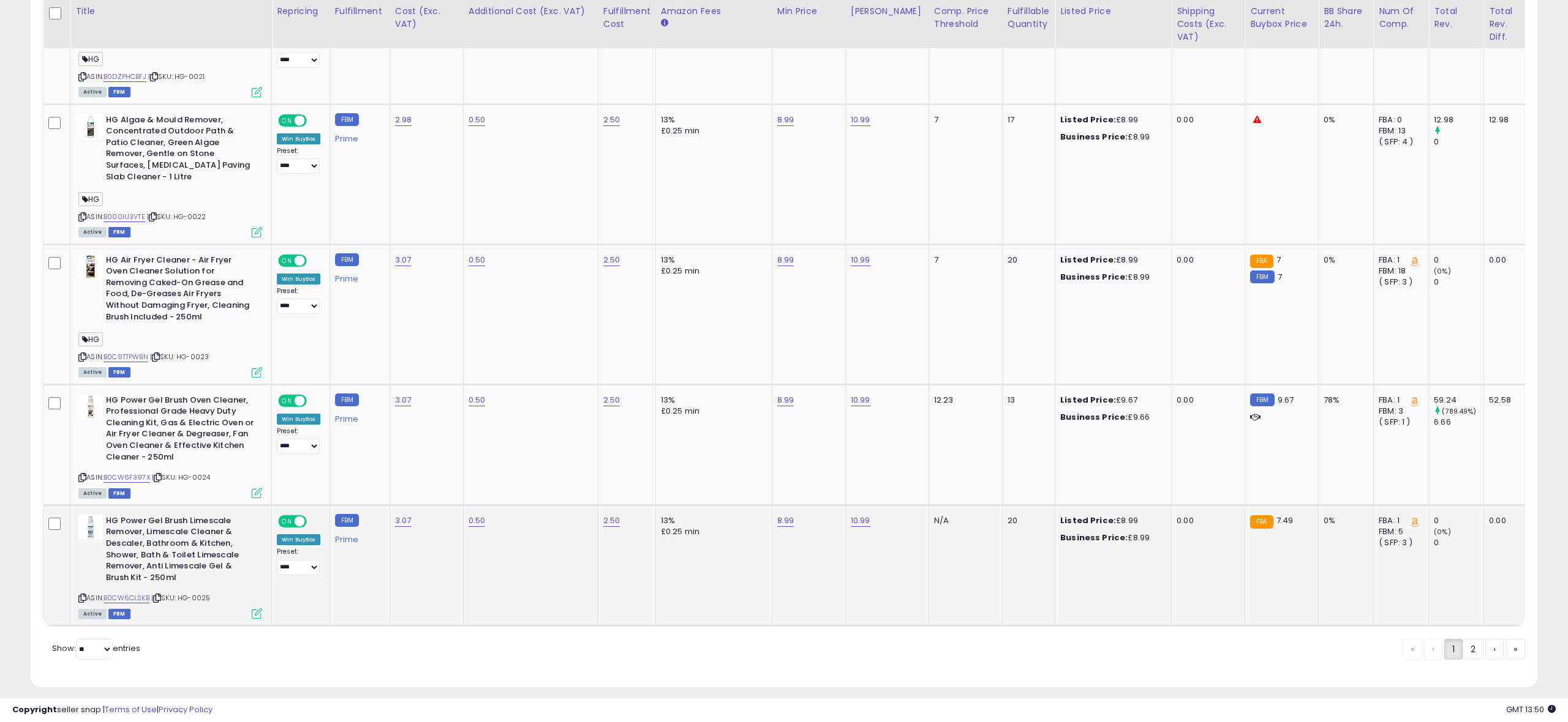
click at [253, 609] on icon at bounding box center [257, 614] width 10 height 10
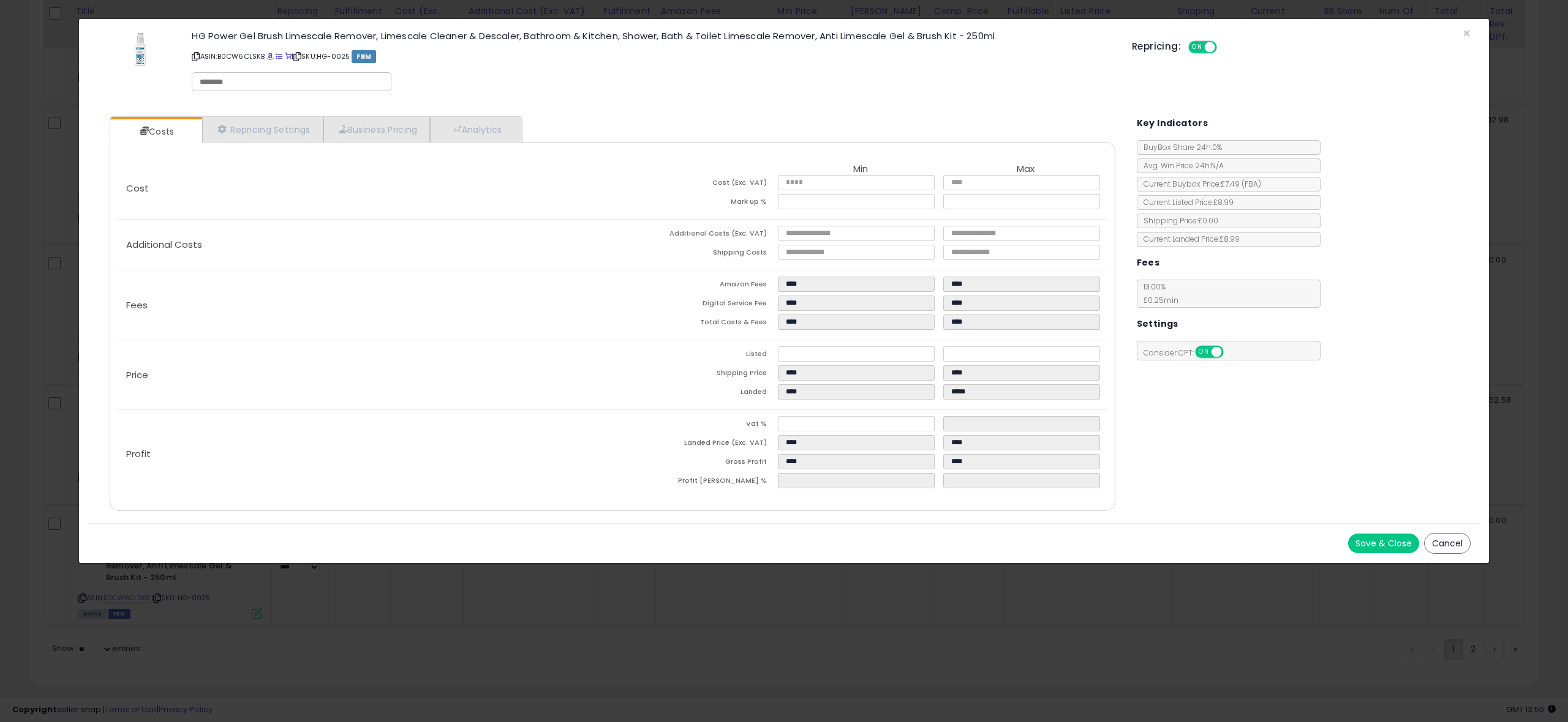
click at [1390, 543] on button "Save & Close" at bounding box center [1383, 543] width 71 height 19
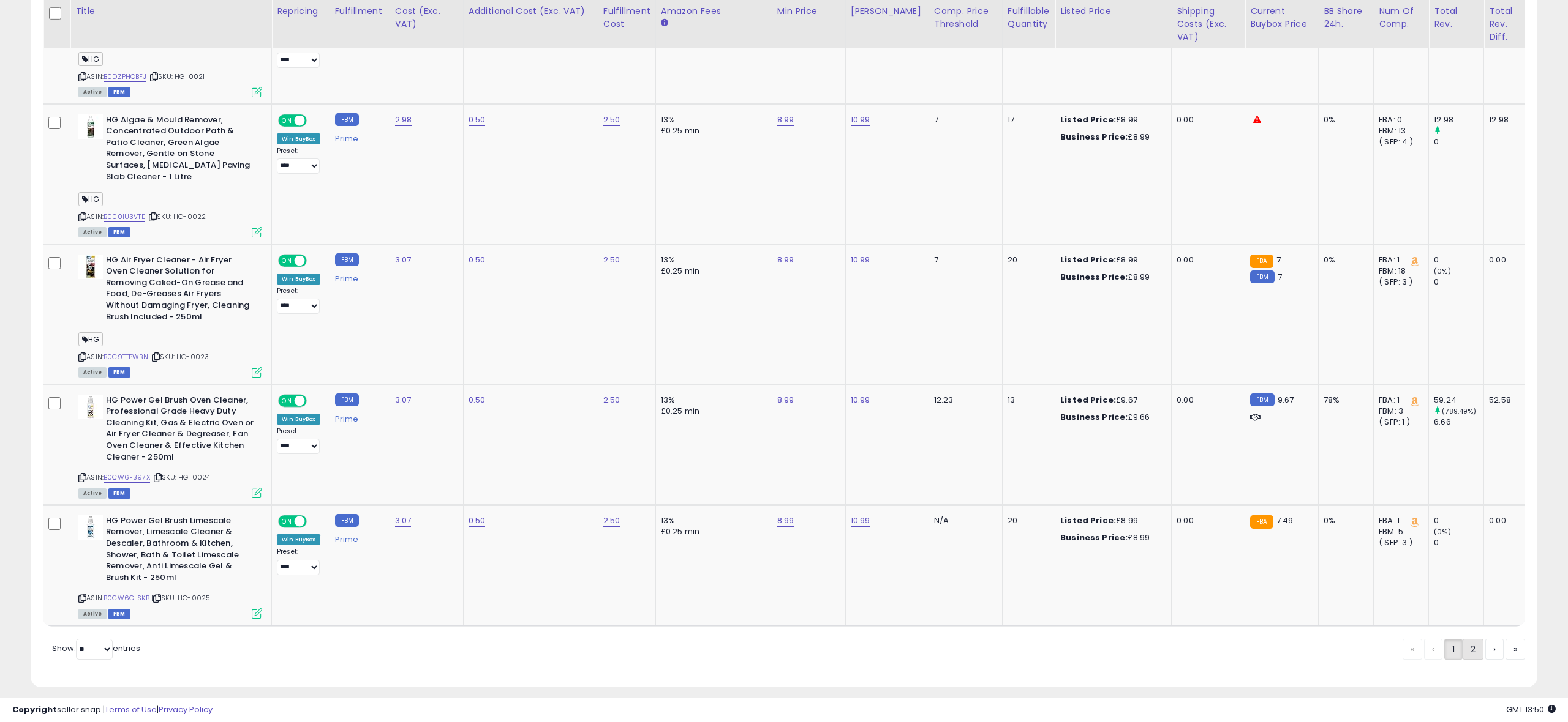
click at [1471, 640] on link "2" at bounding box center [1473, 649] width 21 height 21
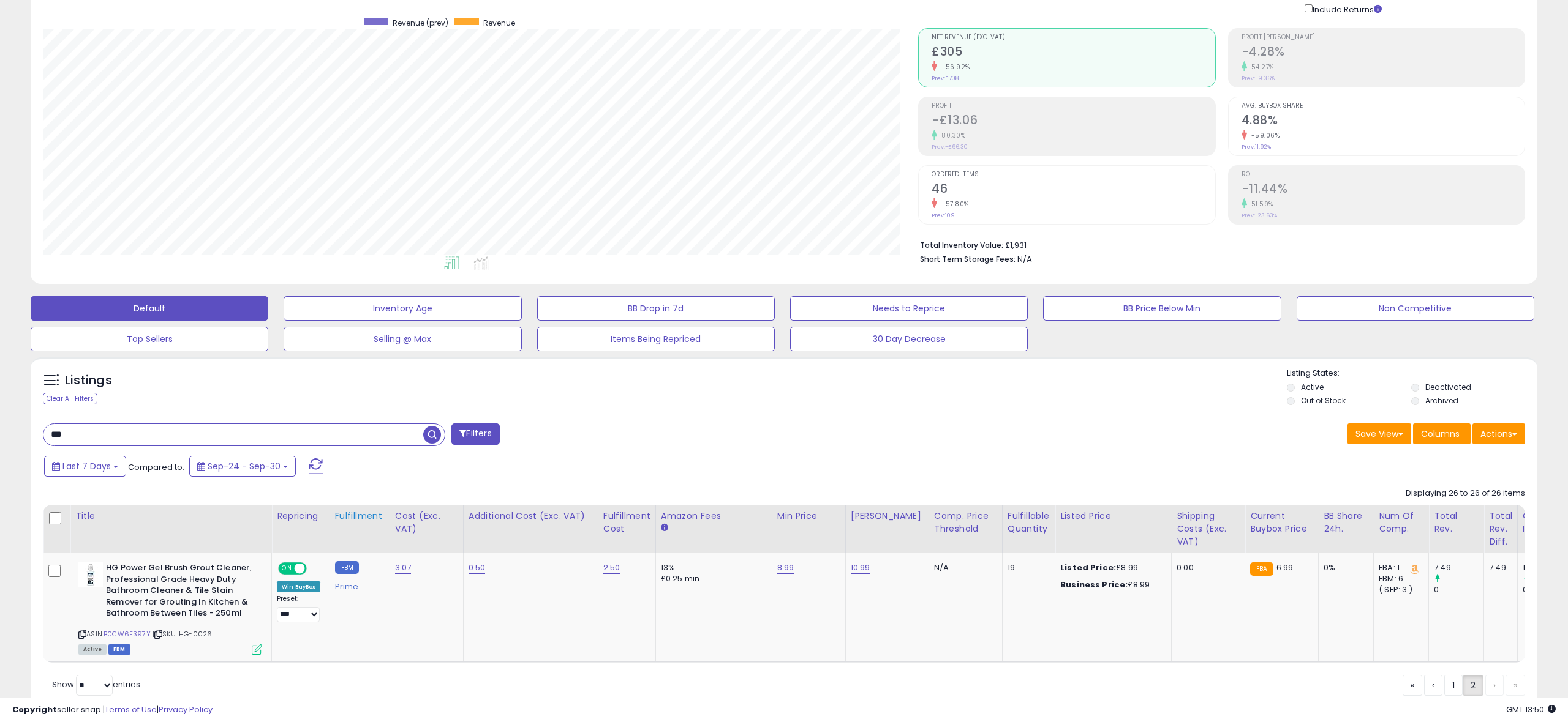
scroll to position [136, 0]
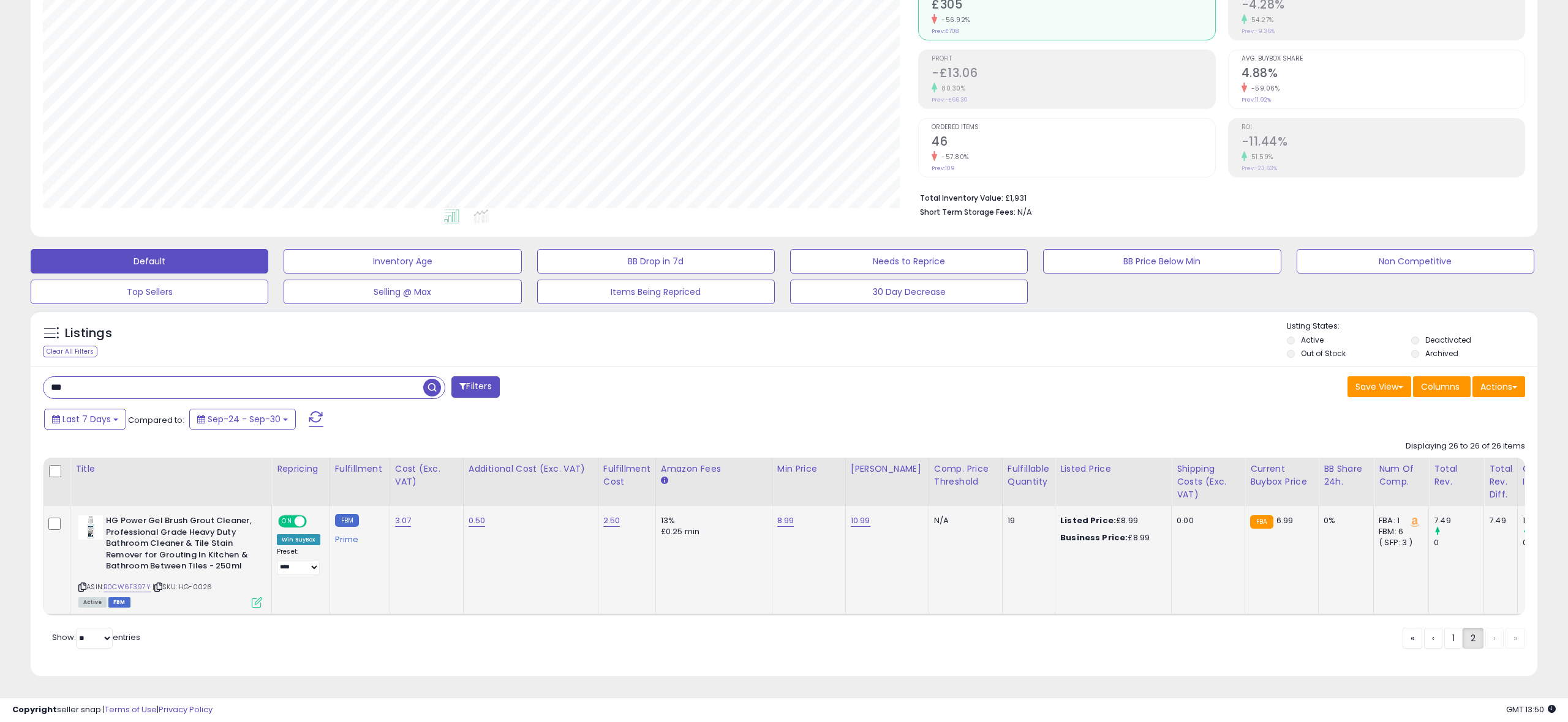
click at [254, 602] on icon at bounding box center [257, 602] width 10 height 10
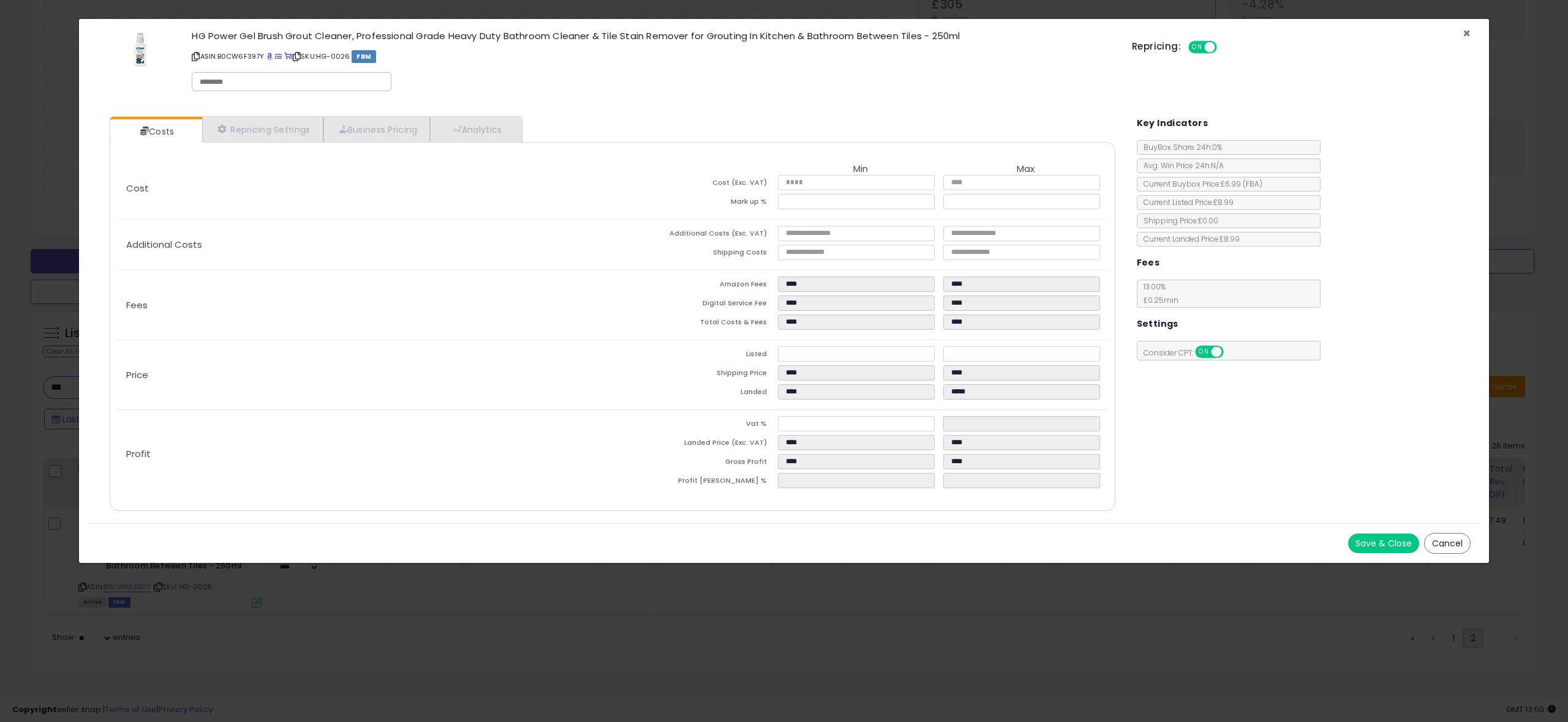
click at [1463, 31] on span "×" at bounding box center [1466, 33] width 8 height 18
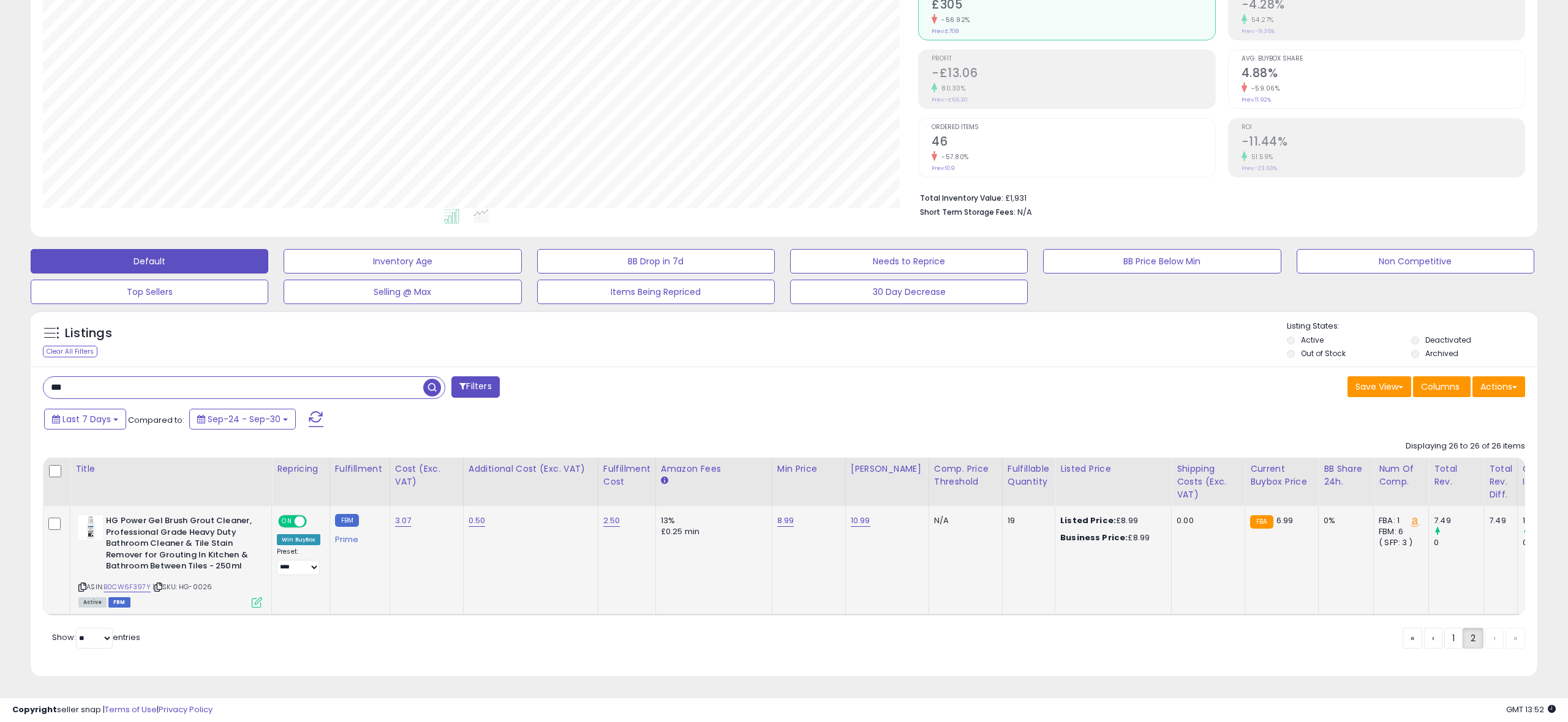
click at [250, 607] on td "HG Power Gel Brush Grout Cleaner, Professional Grade Heavy Duty Bathroom Cleane…" at bounding box center [171, 560] width 201 height 108
click at [253, 604] on icon at bounding box center [257, 602] width 10 height 10
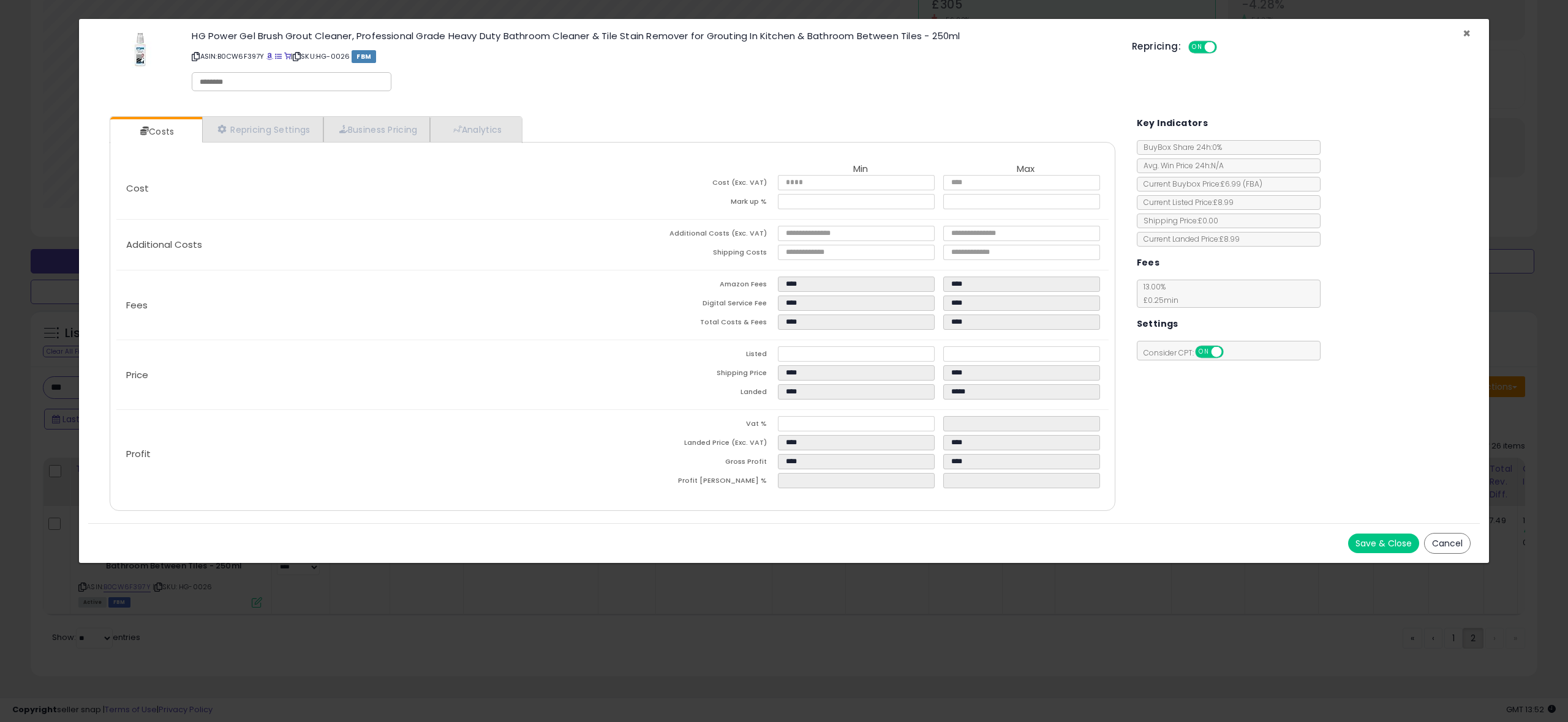
click at [1468, 33] on span "×" at bounding box center [1466, 33] width 8 height 18
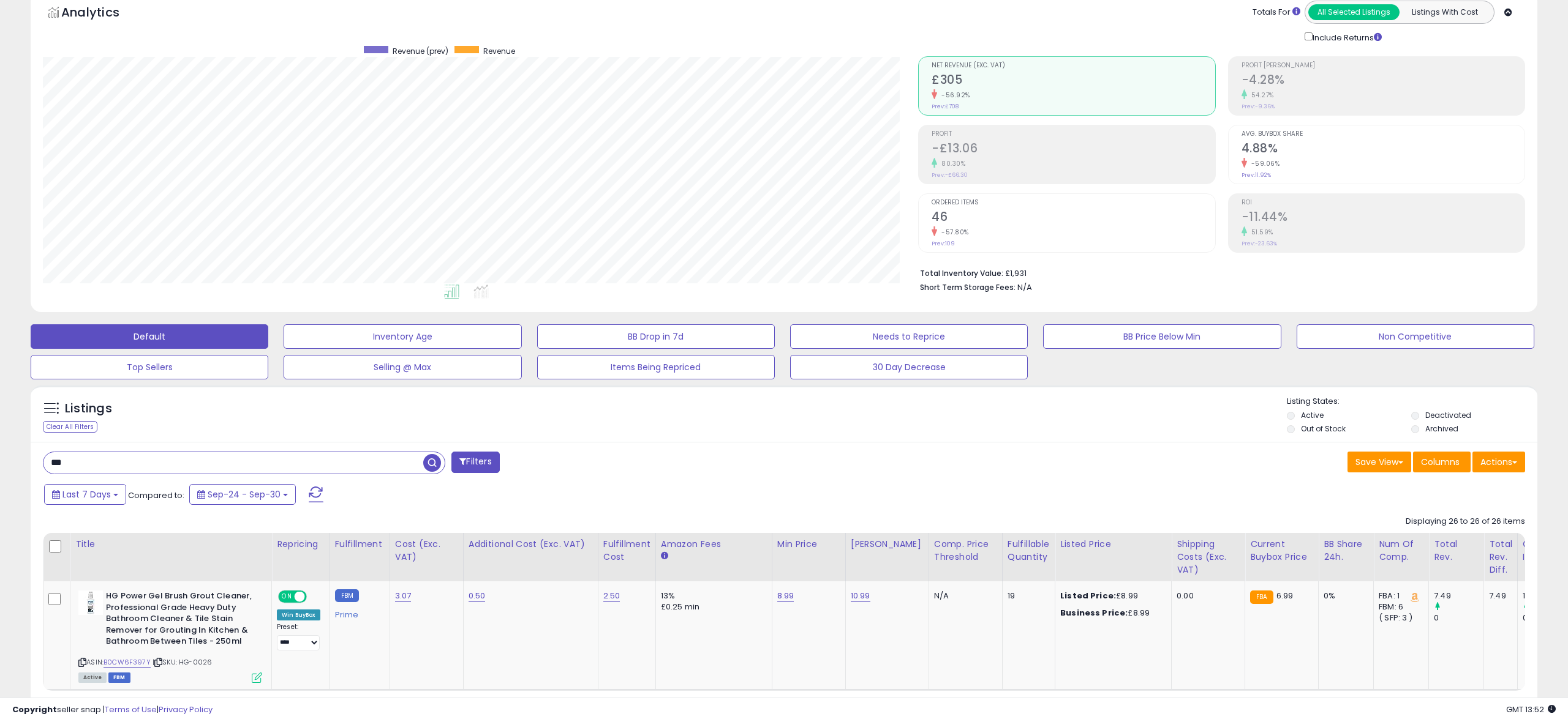
scroll to position [0, 0]
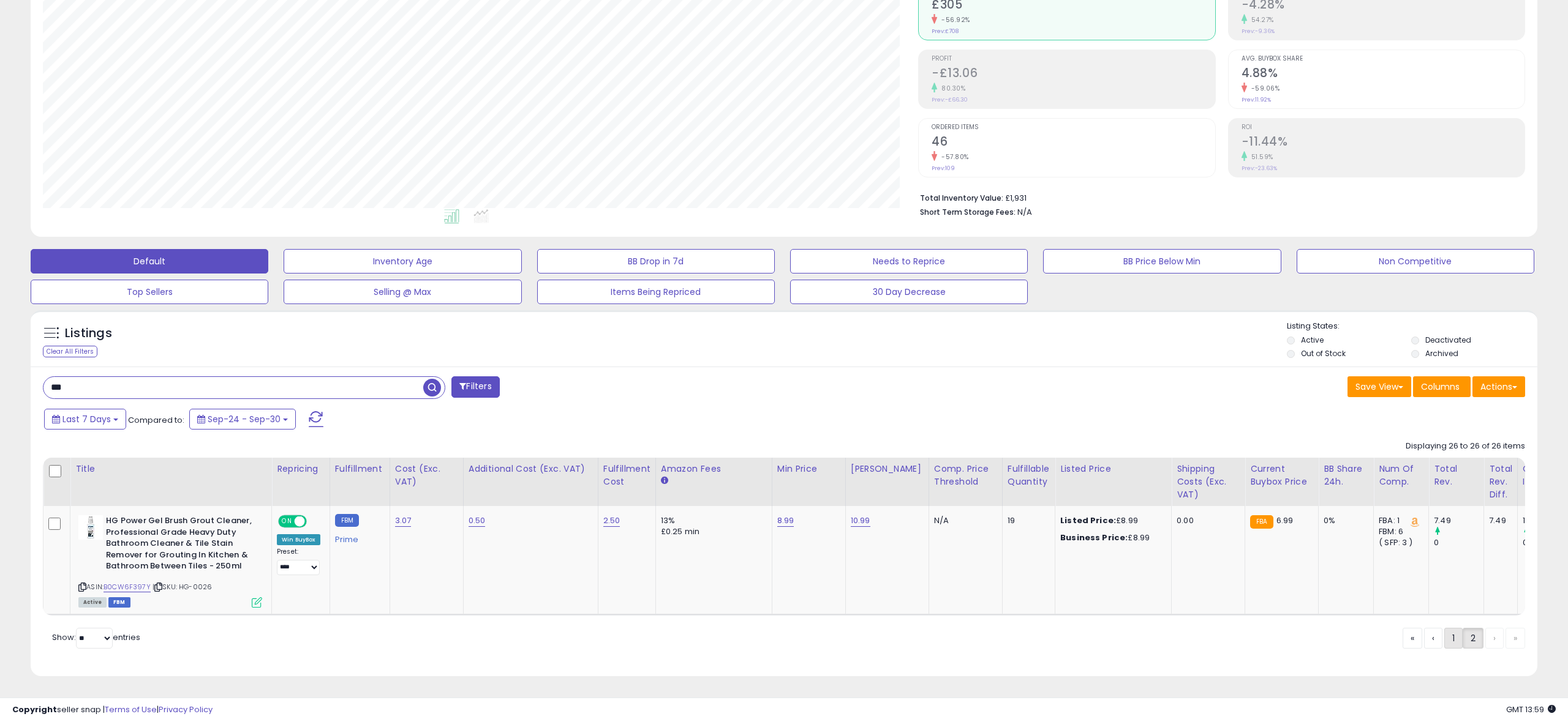
click at [1449, 638] on link "1" at bounding box center [1453, 638] width 18 height 21
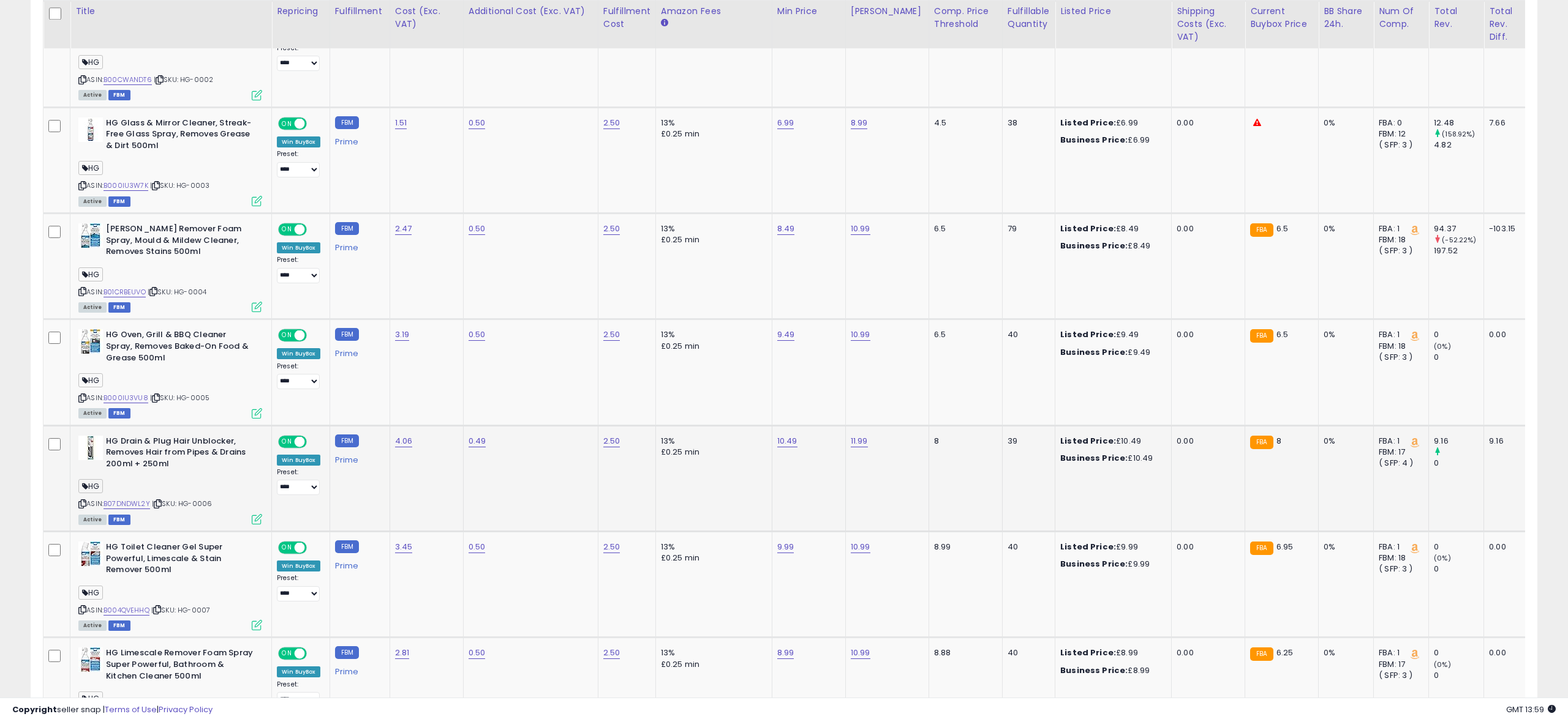
scroll to position [747, 0]
click at [258, 522] on icon at bounding box center [257, 519] width 10 height 10
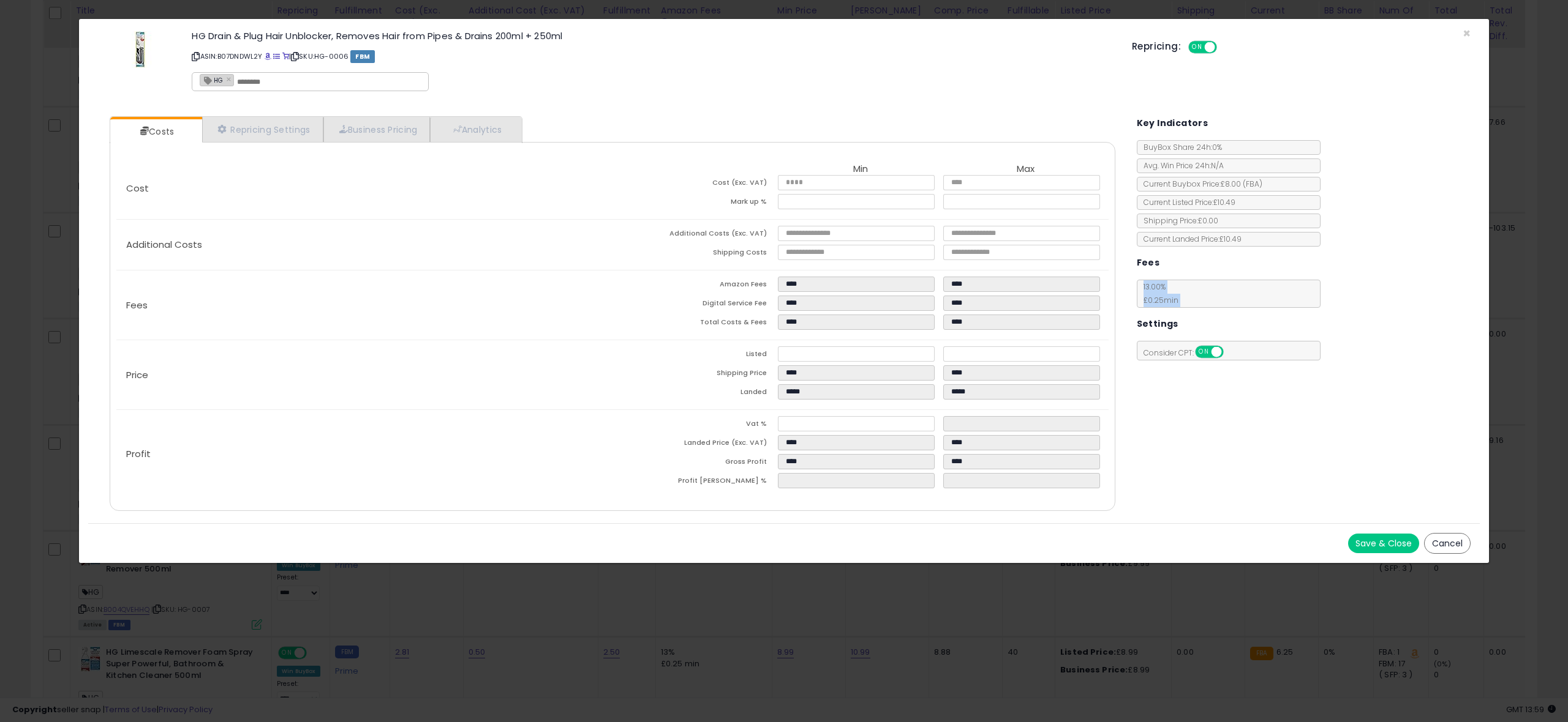
drag, startPoint x: 1141, startPoint y: 285, endPoint x: 1199, endPoint y: 308, distance: 62.4
click at [1199, 308] on div "Key Indicators BuyBox Share 24h: 0% Avg. Win Price 24h: N/A Current Buybox Pric…" at bounding box center [1303, 234] width 334 height 253
click at [1190, 297] on div "13.00 % £0.25 min" at bounding box center [1228, 294] width 184 height 28
drag, startPoint x: 1191, startPoint y: 301, endPoint x: 1131, endPoint y: 285, distance: 62.1
click at [1131, 285] on div "Key Indicators BuyBox Share 24h: 0% Avg. Win Price 24h: N/A Current Buybox Pric…" at bounding box center [1299, 234] width 343 height 253
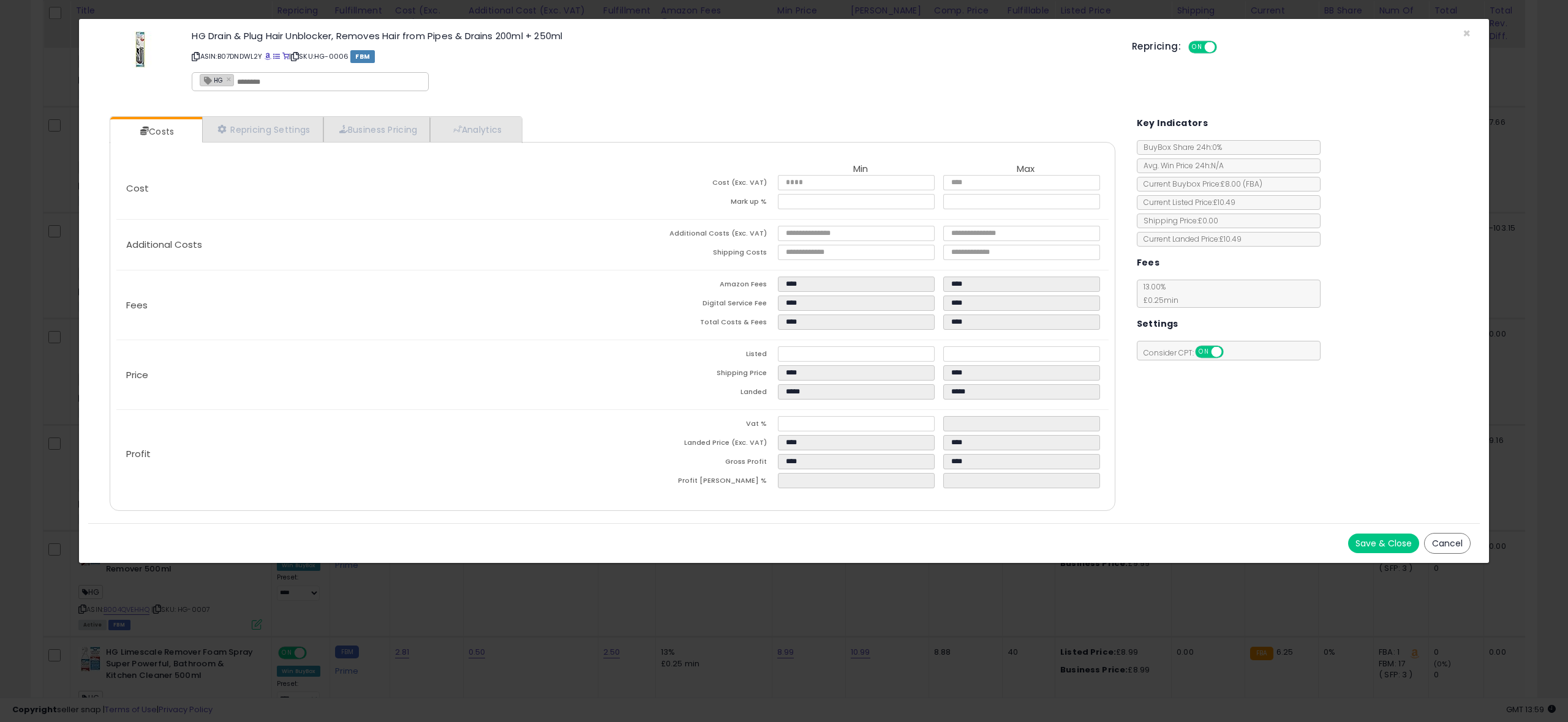
click at [1131, 285] on div "Key Indicators BuyBox Share 24h: 0% Avg. Win Price 24h: N/A Current Buybox Pric…" at bounding box center [1299, 234] width 343 height 253
drag, startPoint x: 1141, startPoint y: 286, endPoint x: 1219, endPoint y: 305, distance: 80.3
click at [1219, 305] on div "13.00 % £0.25 min" at bounding box center [1228, 294] width 184 height 28
click at [1201, 297] on div "13.00 % £0.25 min" at bounding box center [1228, 294] width 184 height 28
click at [280, 126] on link "Repricing Settings" at bounding box center [263, 129] width 121 height 25
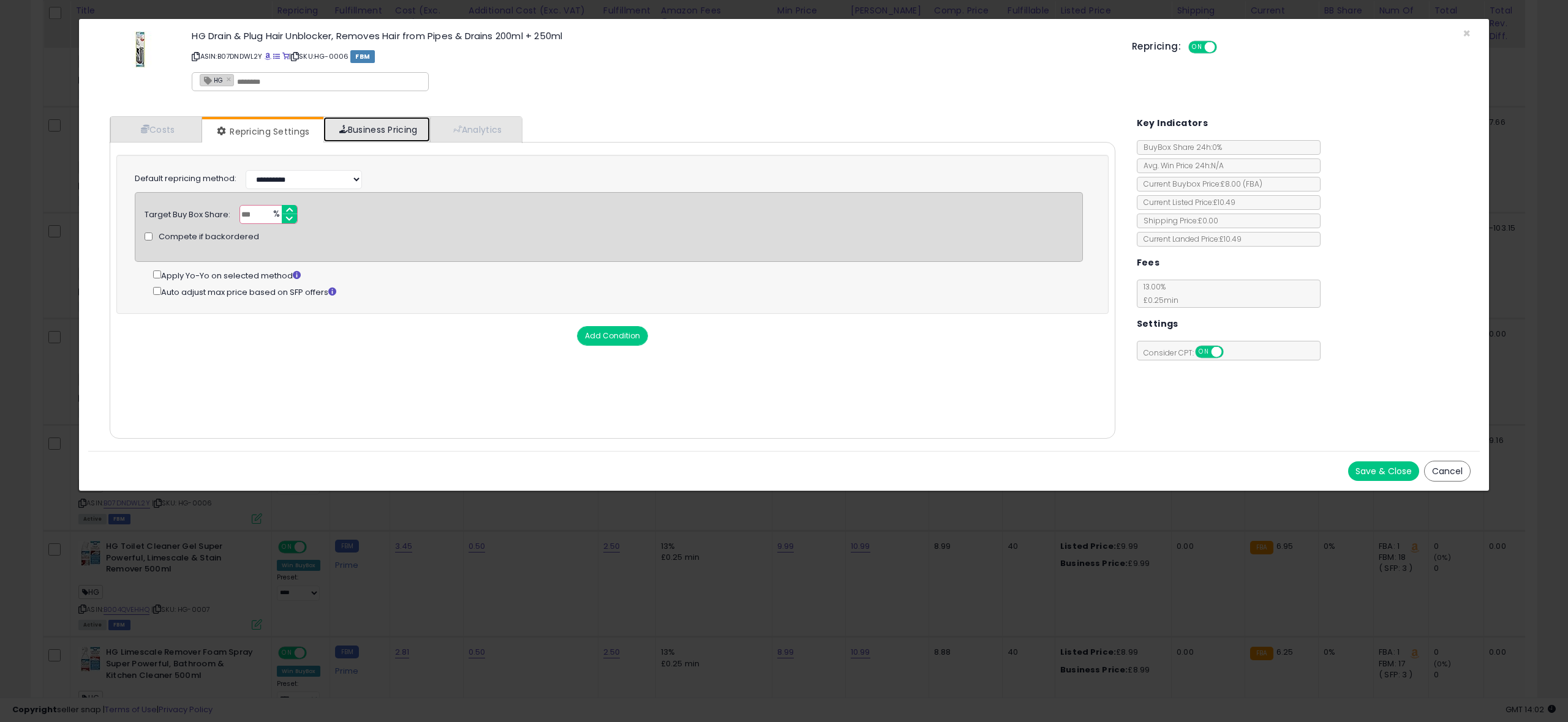
click at [367, 124] on link "Business Pricing" at bounding box center [377, 129] width 108 height 25
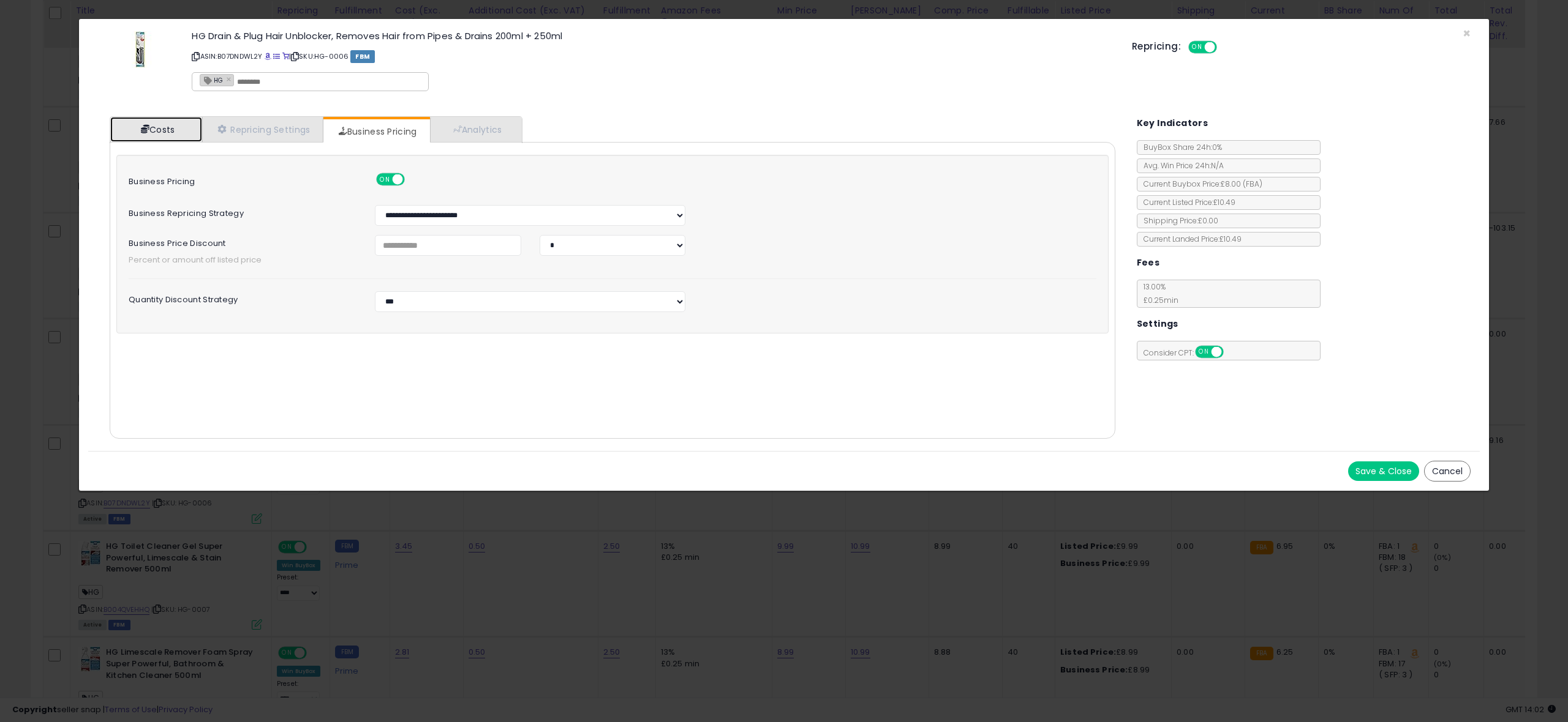
click at [165, 137] on link "Costs" at bounding box center [156, 129] width 92 height 25
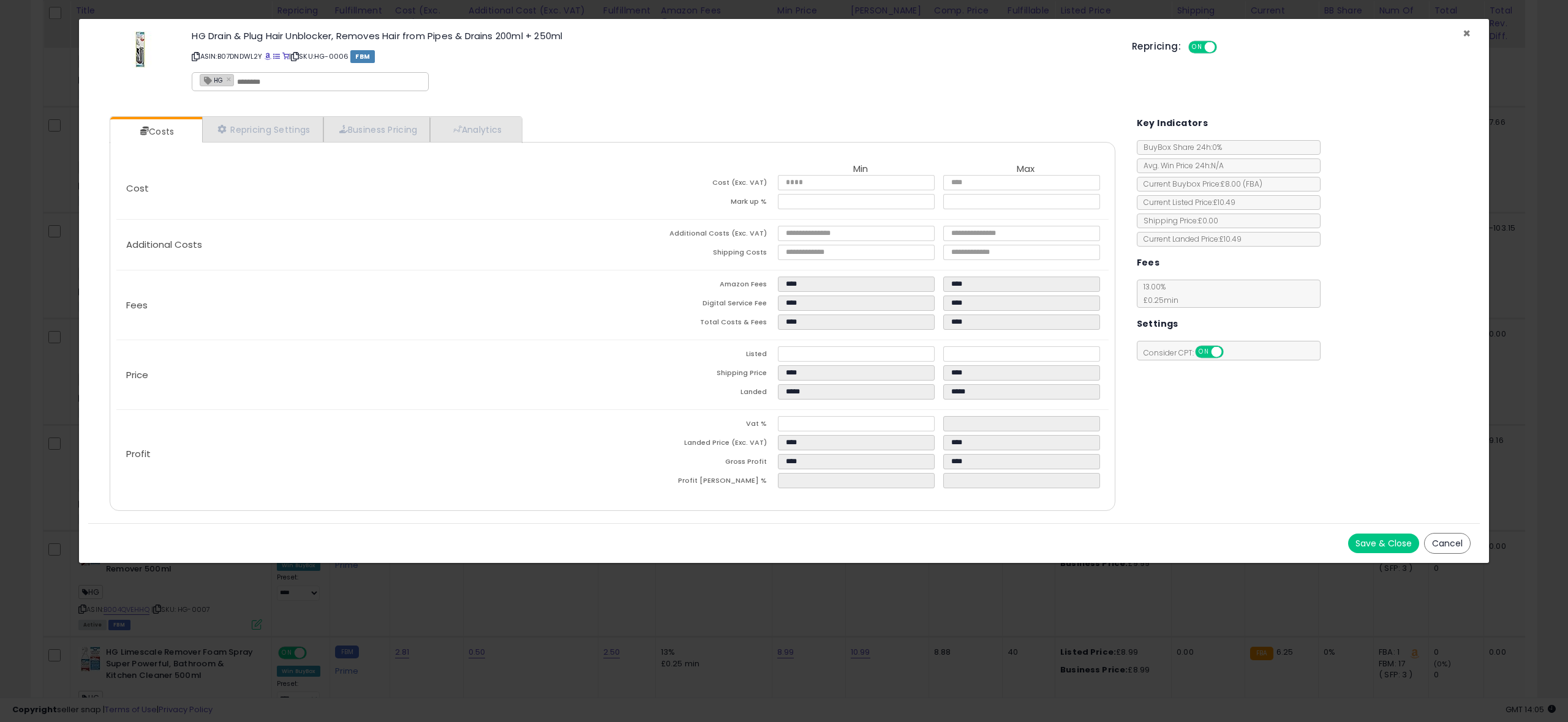
click at [1465, 31] on span "×" at bounding box center [1466, 33] width 8 height 18
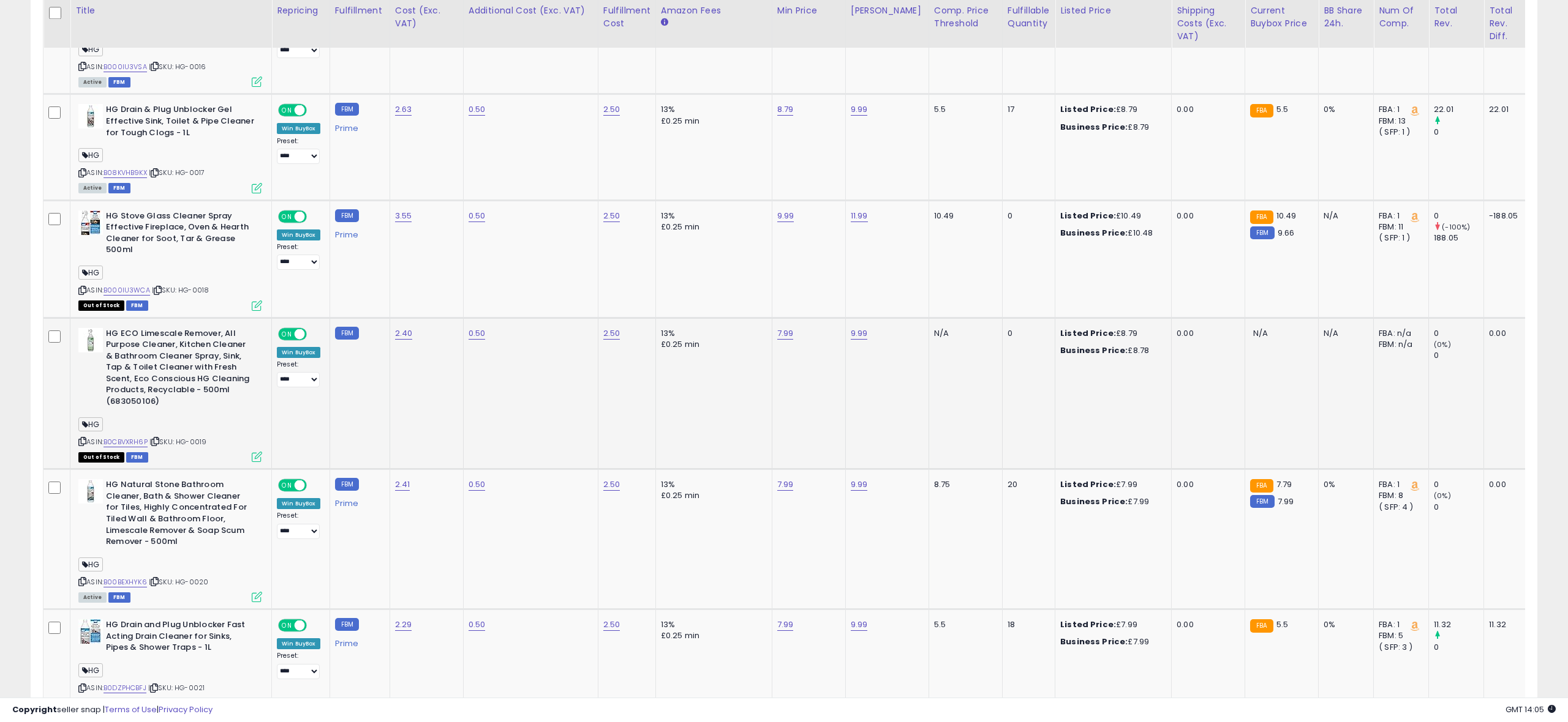
scroll to position [2878, 0]
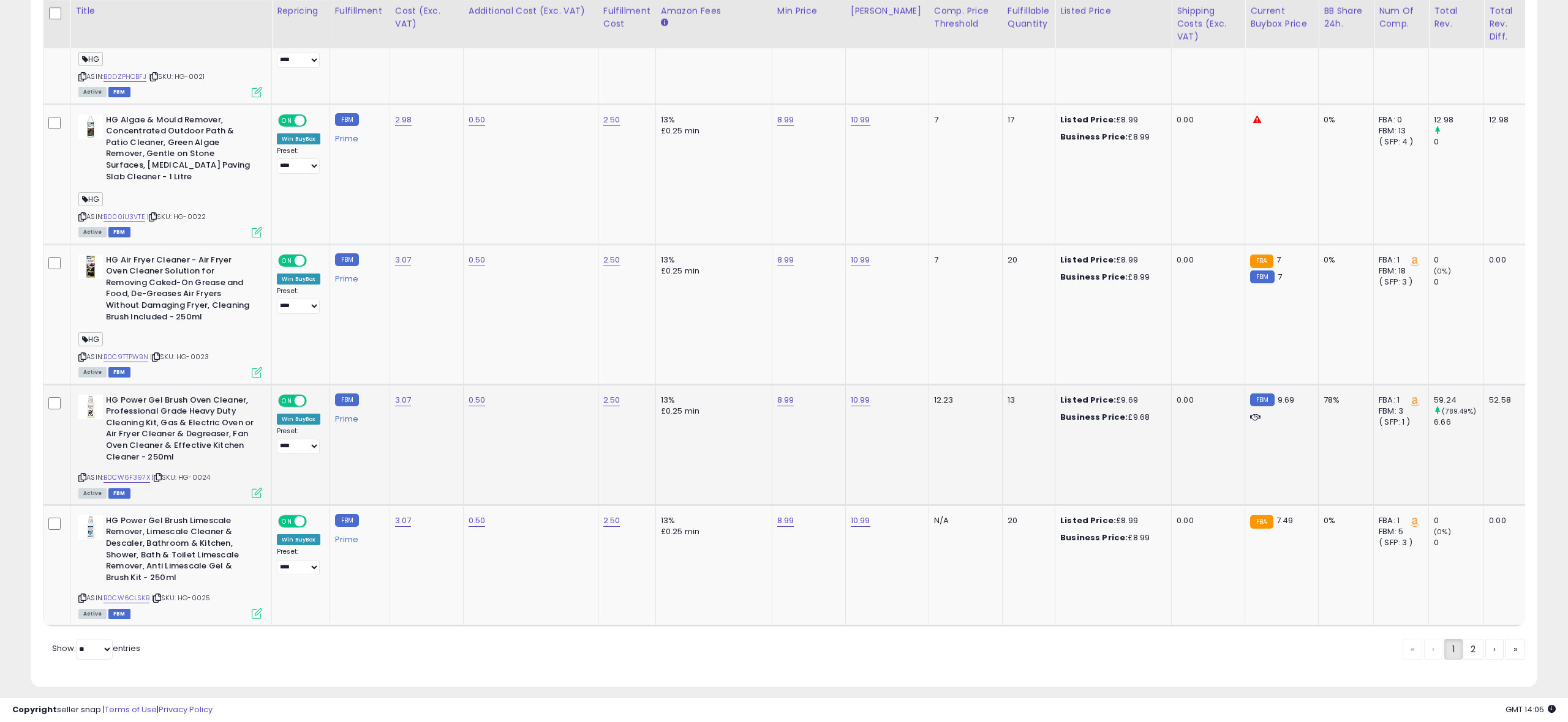
click at [257, 488] on icon at bounding box center [257, 493] width 10 height 10
